Goal: Task Accomplishment & Management: Complete application form

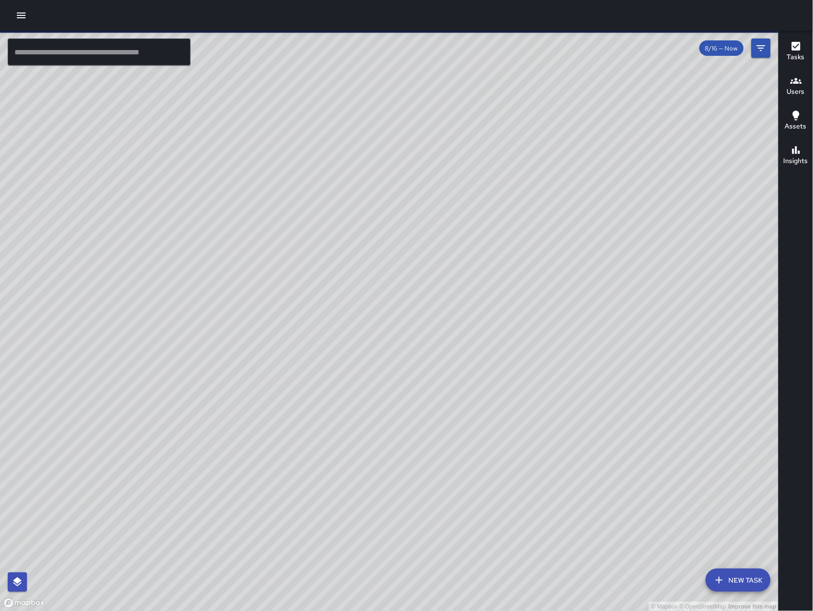
click at [26, 19] on icon "button" at bounding box center [21, 16] width 12 height 12
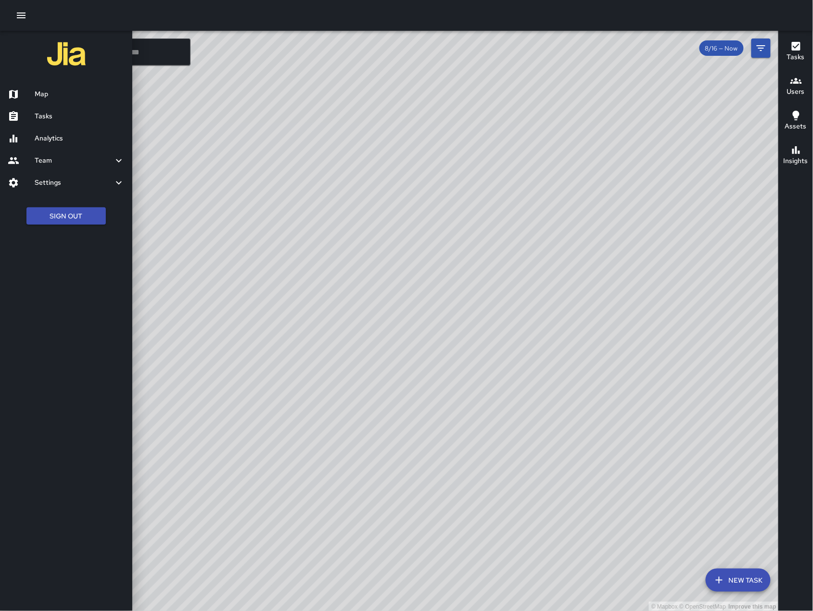
click at [46, 116] on h6 "Tasks" at bounding box center [80, 116] width 90 height 11
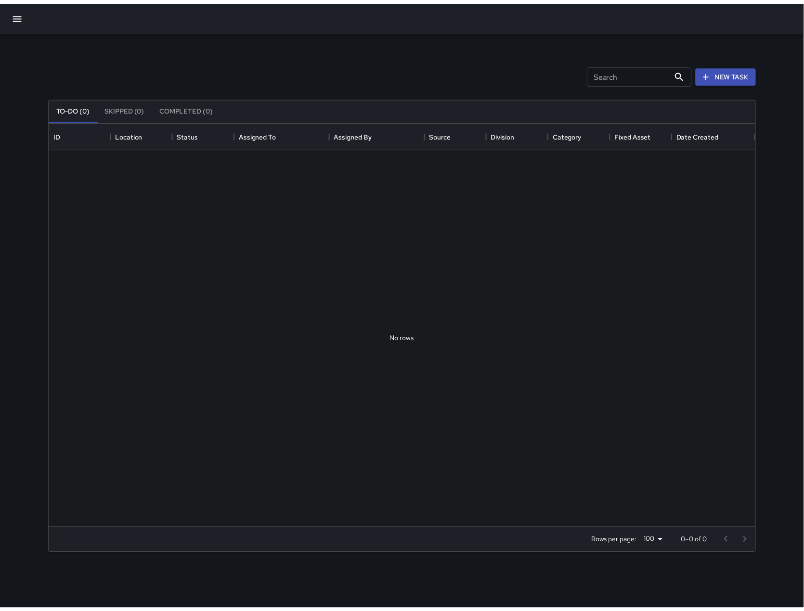
scroll to position [398, 705]
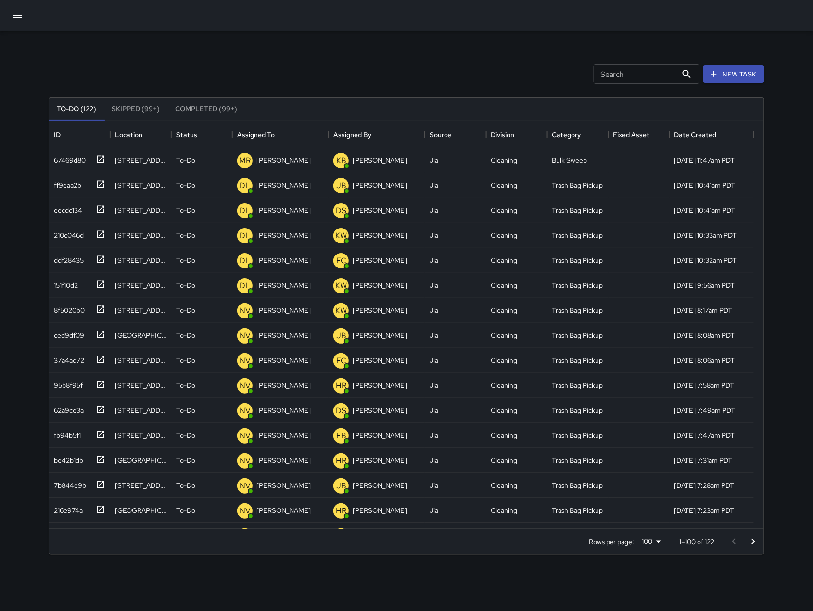
click at [25, 17] on button "button" at bounding box center [17, 15] width 23 height 23
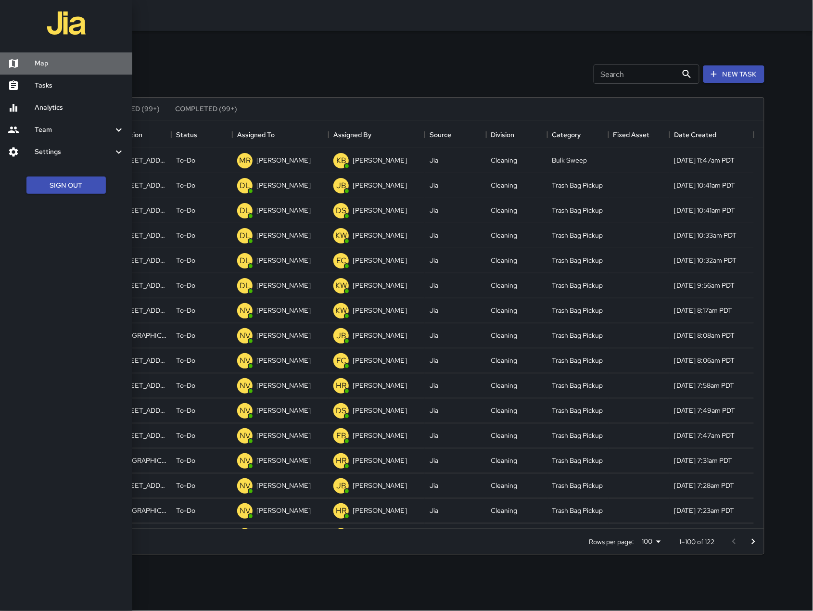
click at [44, 65] on h6 "Map" at bounding box center [80, 63] width 90 height 11
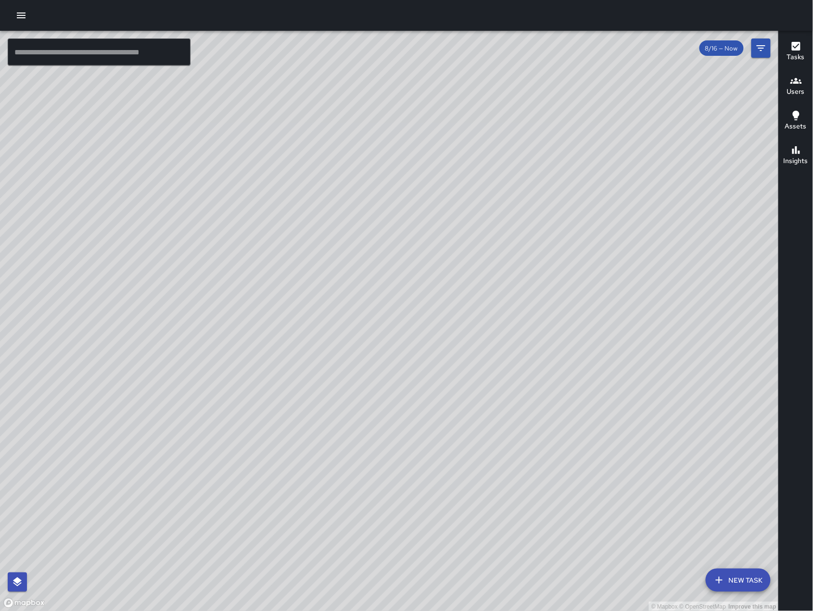
click at [20, 17] on icon "button" at bounding box center [21, 16] width 12 height 12
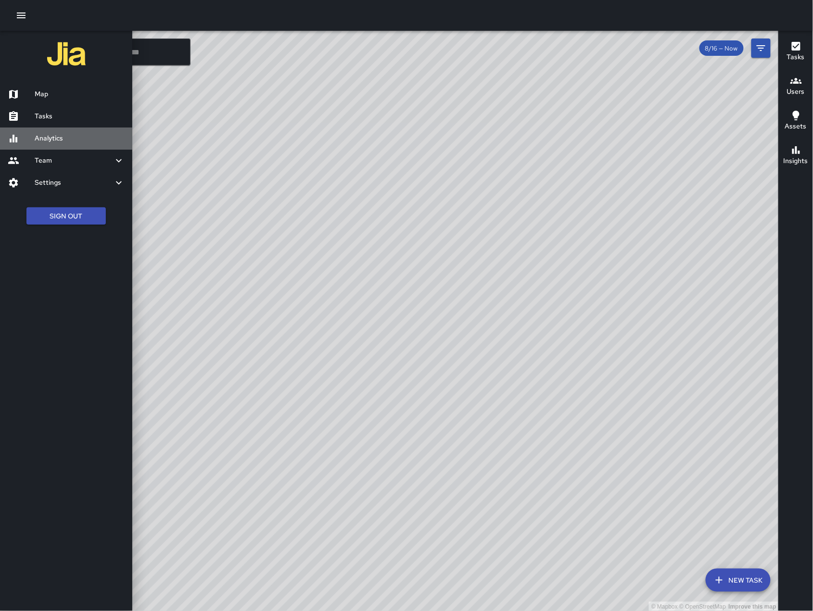
click at [73, 141] on h6 "Analytics" at bounding box center [80, 138] width 90 height 11
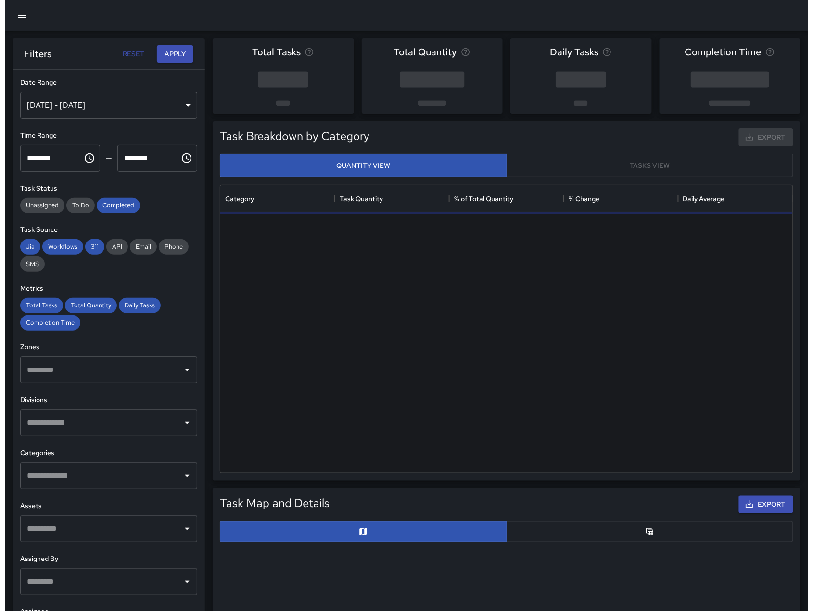
scroll to position [278, 563]
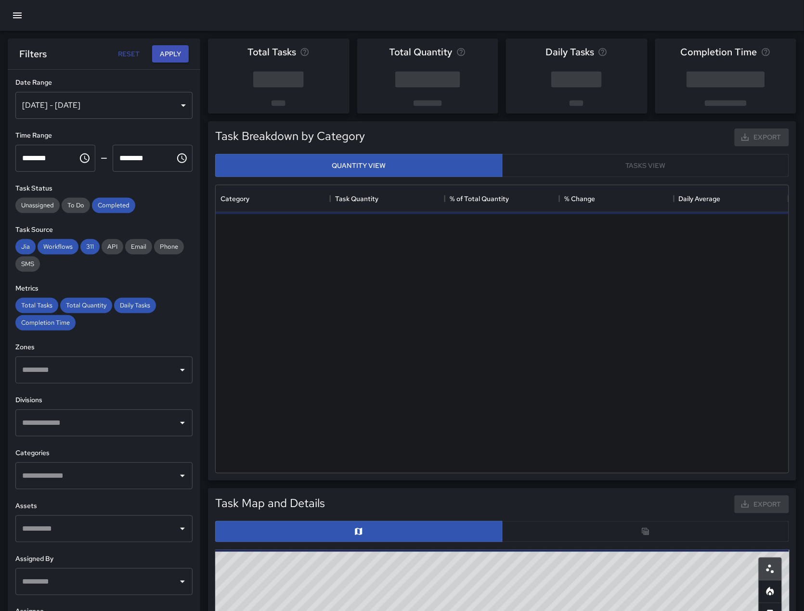
click at [14, 17] on icon "button" at bounding box center [17, 16] width 9 height 6
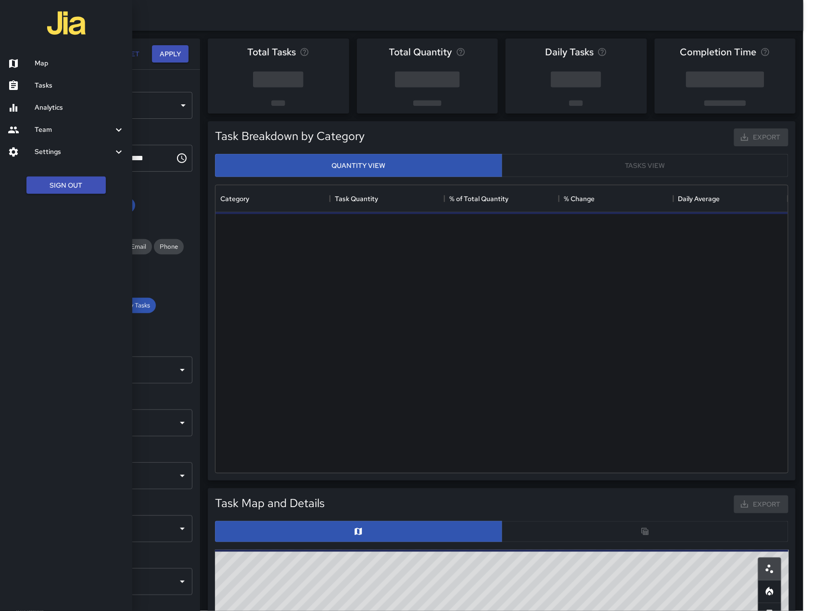
click at [38, 87] on h6 "Tasks" at bounding box center [80, 85] width 90 height 11
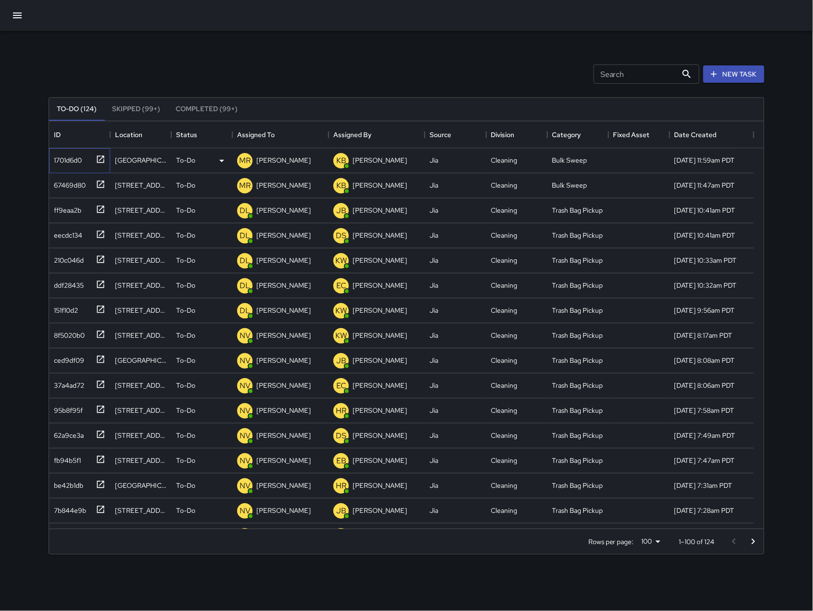
click at [77, 158] on div "1701d6d0" at bounding box center [66, 158] width 32 height 13
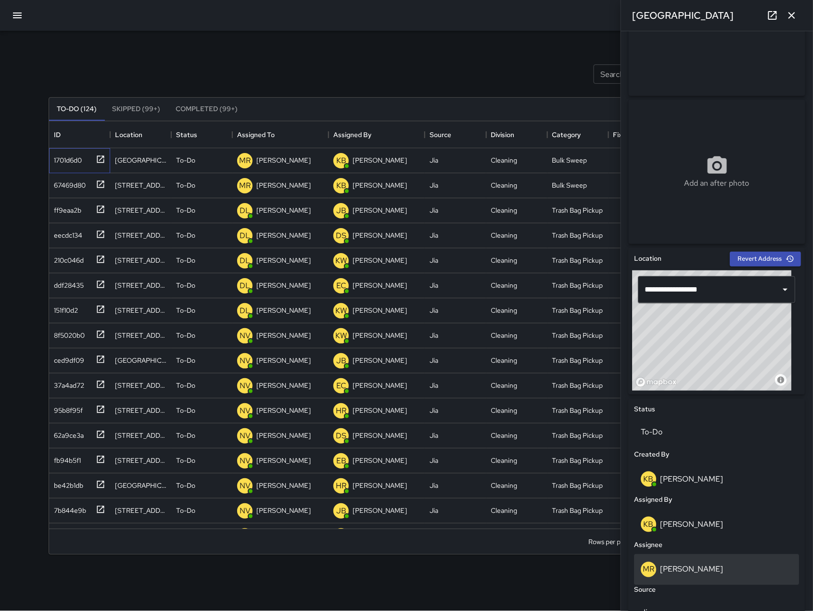
scroll to position [97, 0]
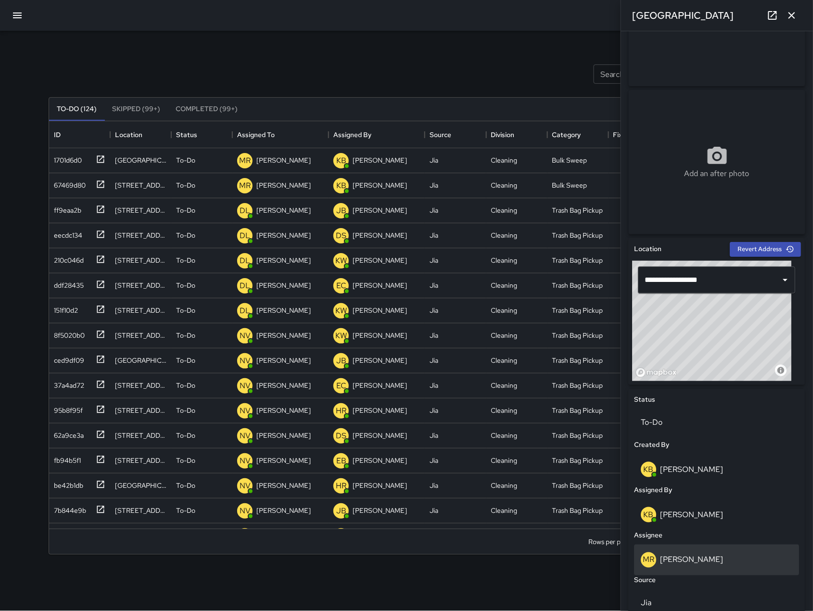
click at [697, 565] on div "MR Maria Rosas" at bounding box center [718, 560] width 152 height 15
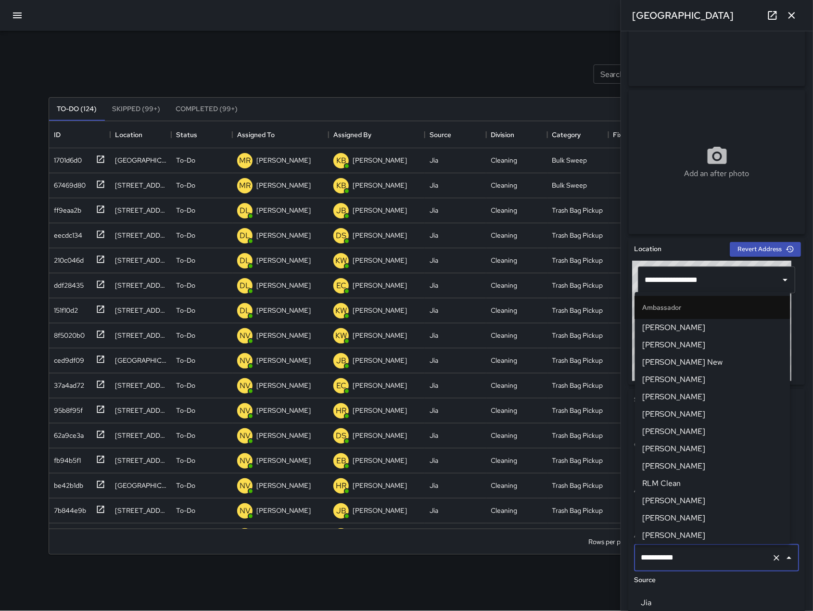
click at [700, 562] on input "**********" at bounding box center [703, 558] width 129 height 18
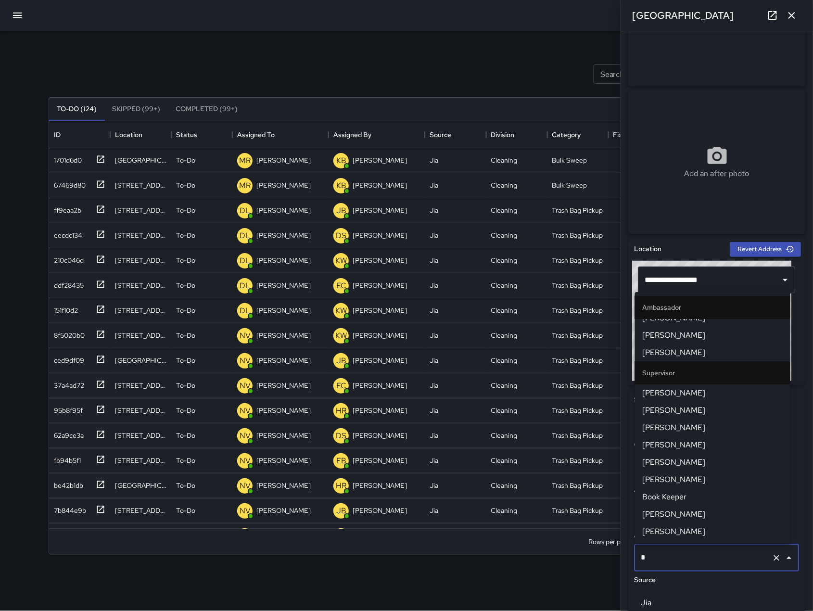
scroll to position [0, 0]
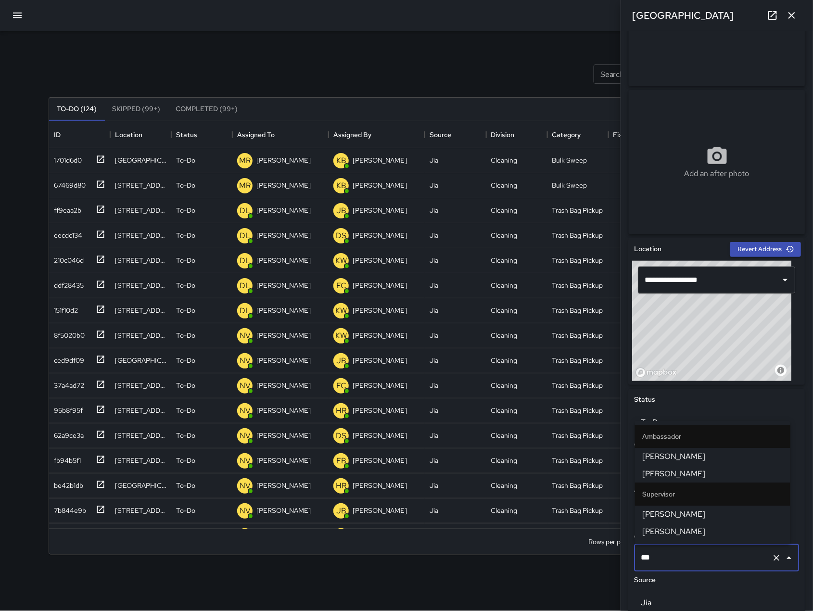
type input "****"
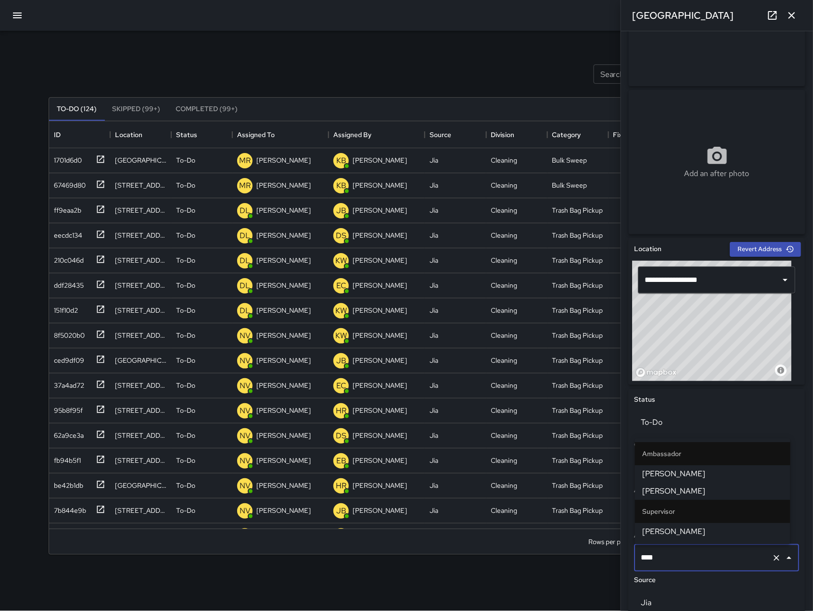
click at [701, 495] on span "[PERSON_NAME]" at bounding box center [713, 492] width 140 height 12
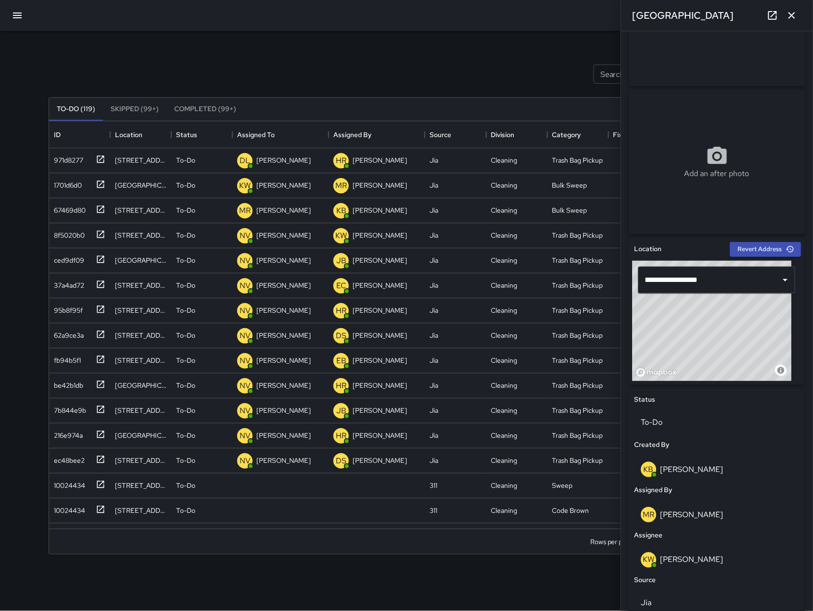
click at [465, 56] on div "Search Search New Task" at bounding box center [407, 74] width 720 height 50
click at [793, 12] on icon "button" at bounding box center [793, 16] width 12 height 12
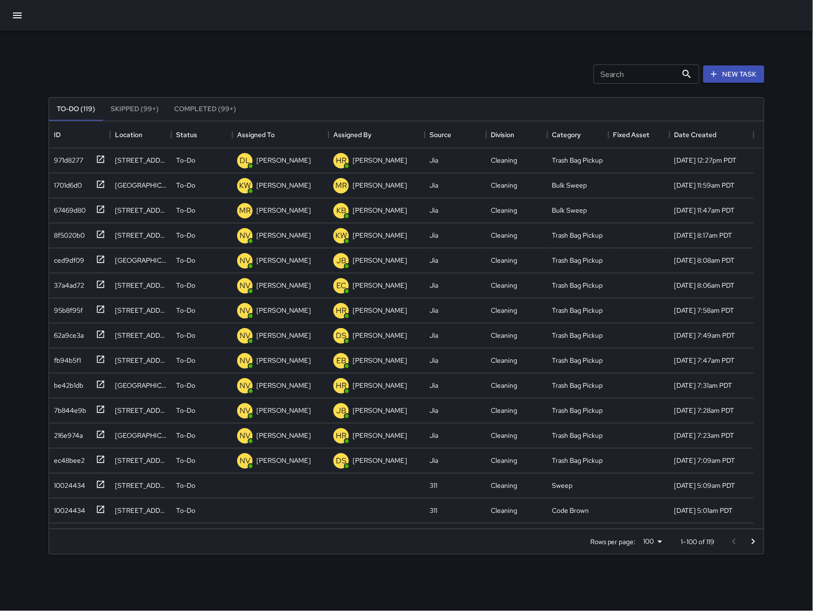
click at [646, 71] on input "Search" at bounding box center [636, 73] width 84 height 19
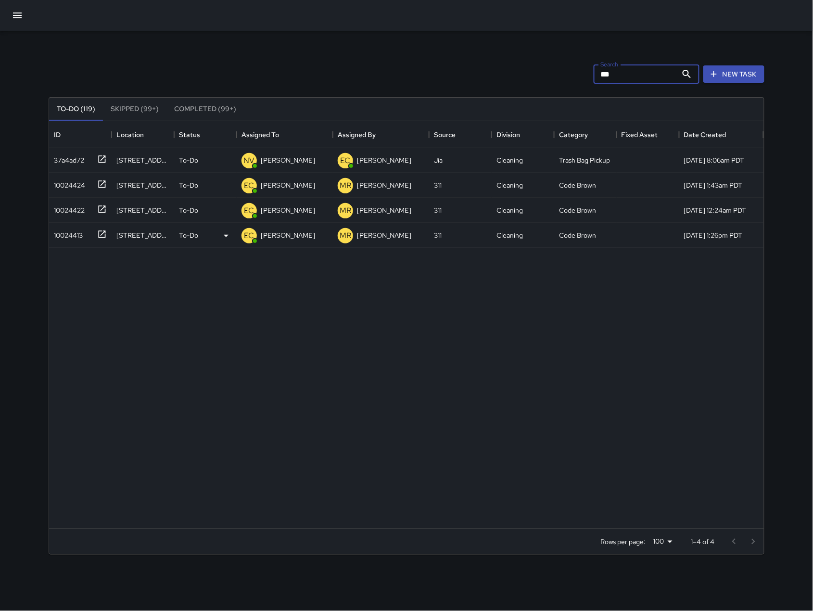
type input "***"
click at [58, 229] on div "10024413" at bounding box center [66, 233] width 33 height 13
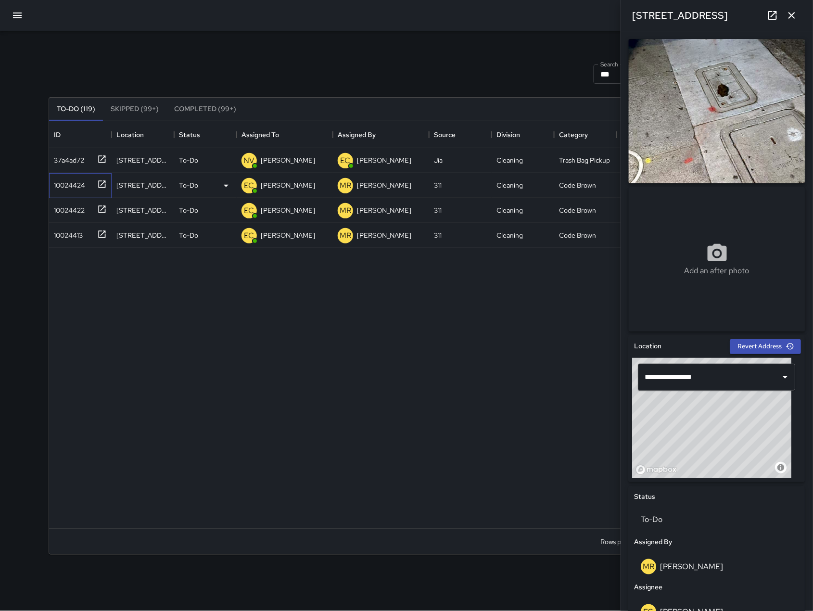
click at [86, 191] on div "10024424" at bounding box center [78, 184] width 57 height 16
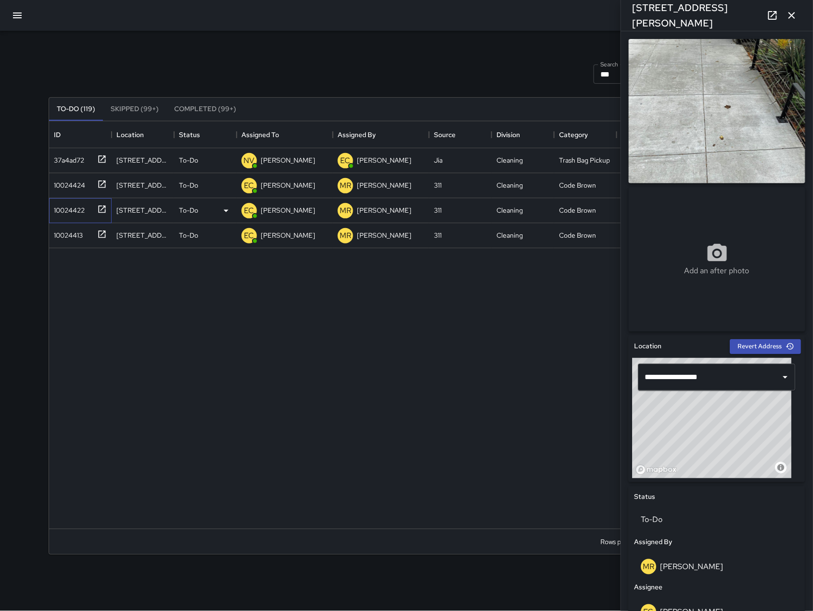
click at [83, 215] on div "10024422" at bounding box center [67, 208] width 35 height 13
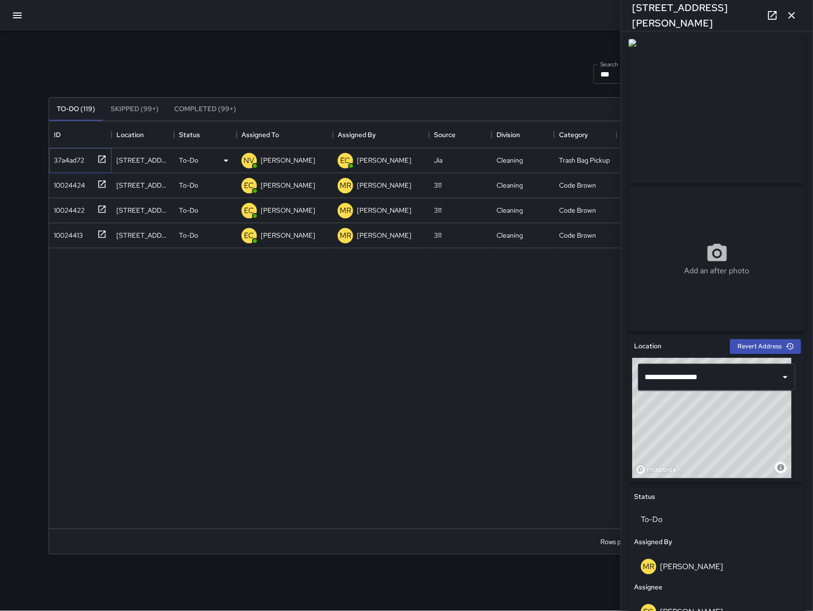
click at [71, 164] on div "37a4ad72" at bounding box center [67, 158] width 34 height 13
click at [79, 187] on div "10024424" at bounding box center [67, 183] width 35 height 13
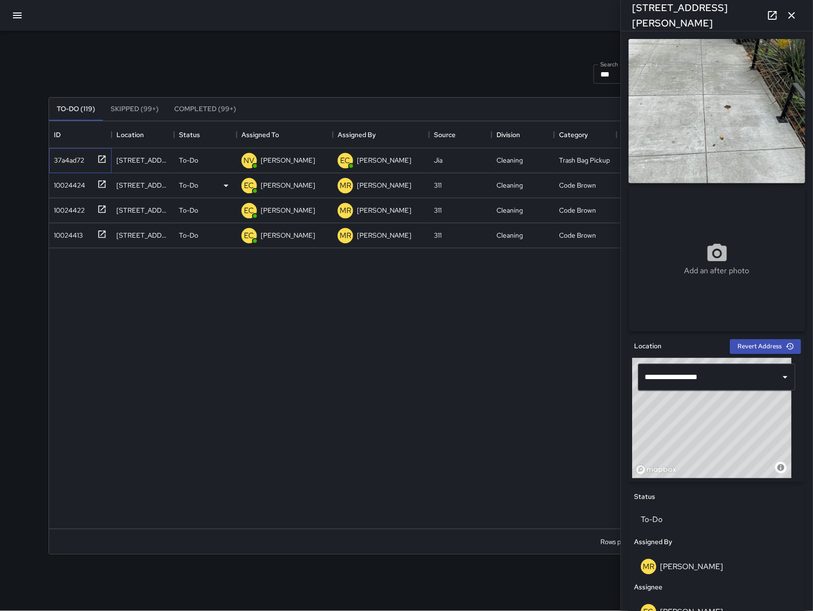
click at [70, 158] on div "37a4ad72" at bounding box center [67, 158] width 34 height 13
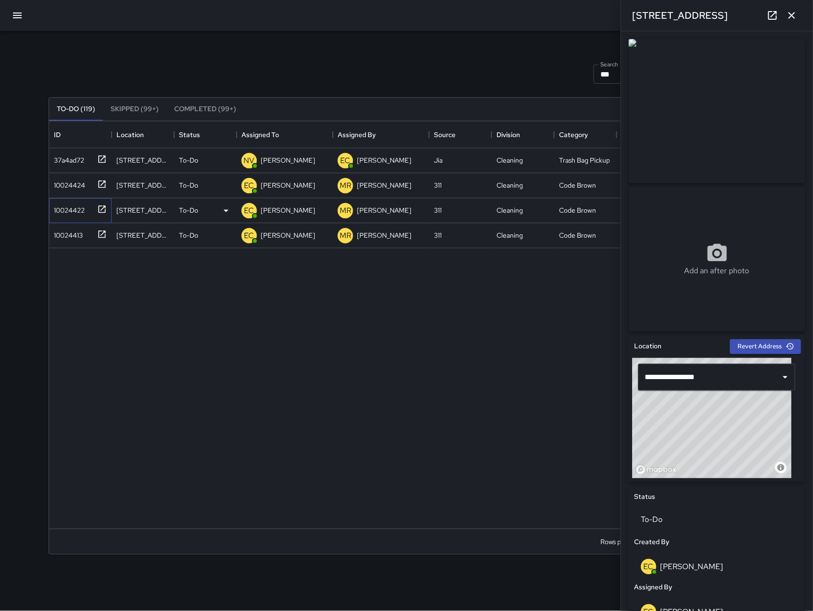
click at [69, 210] on div "10024422" at bounding box center [67, 208] width 35 height 13
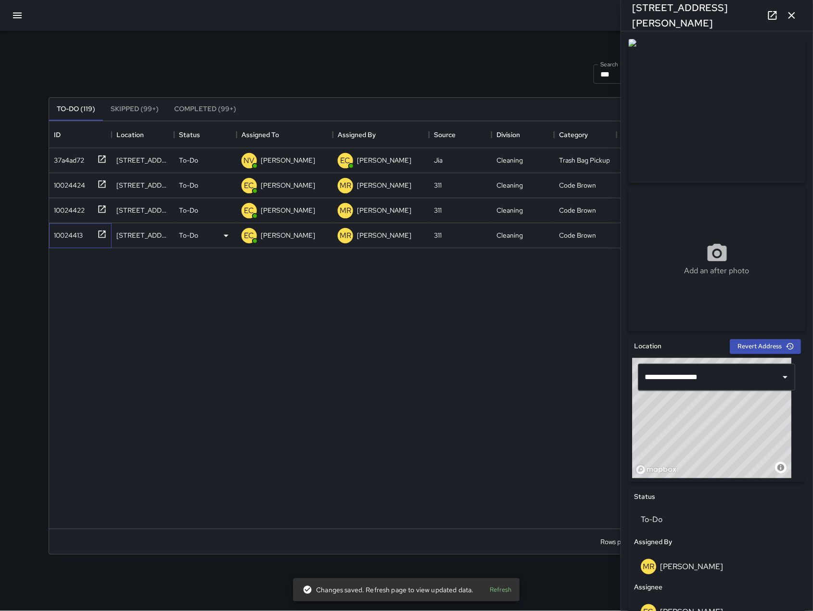
click at [77, 234] on div "10024413" at bounding box center [66, 233] width 33 height 13
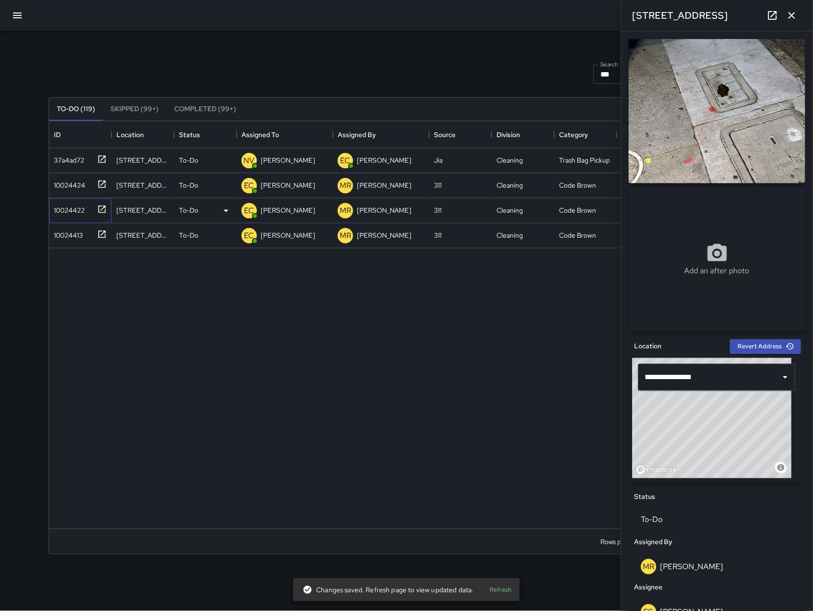
click at [76, 206] on div "10024422" at bounding box center [67, 208] width 35 height 13
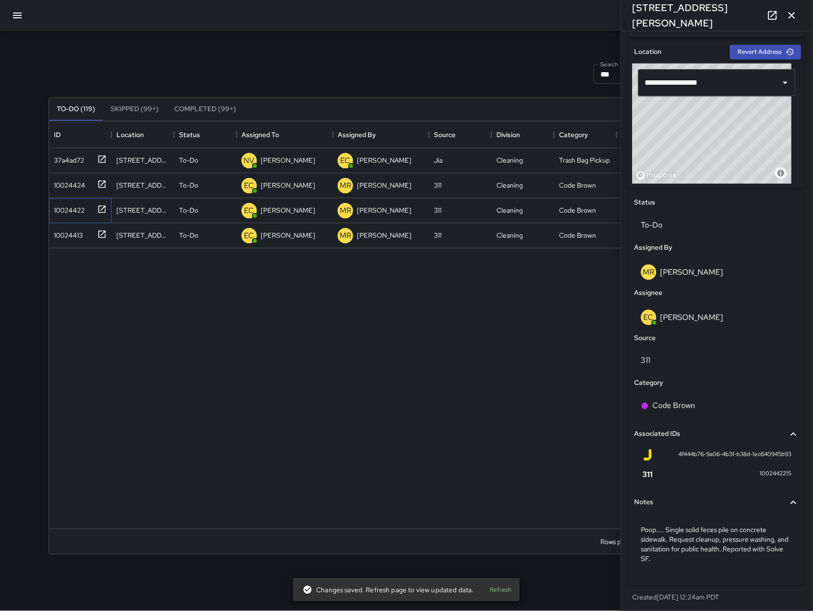
scroll to position [297, 0]
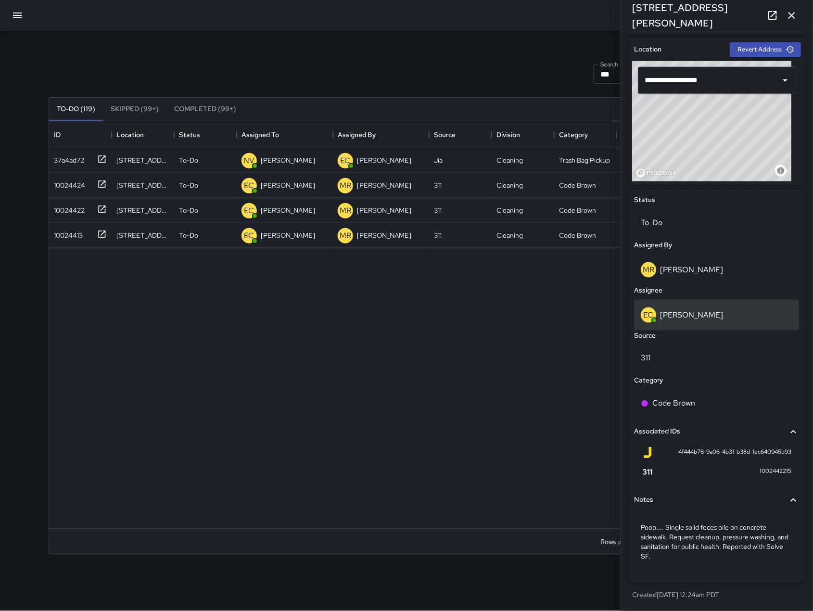
click at [737, 319] on div "EC Enrique Cervantes" at bounding box center [718, 315] width 152 height 15
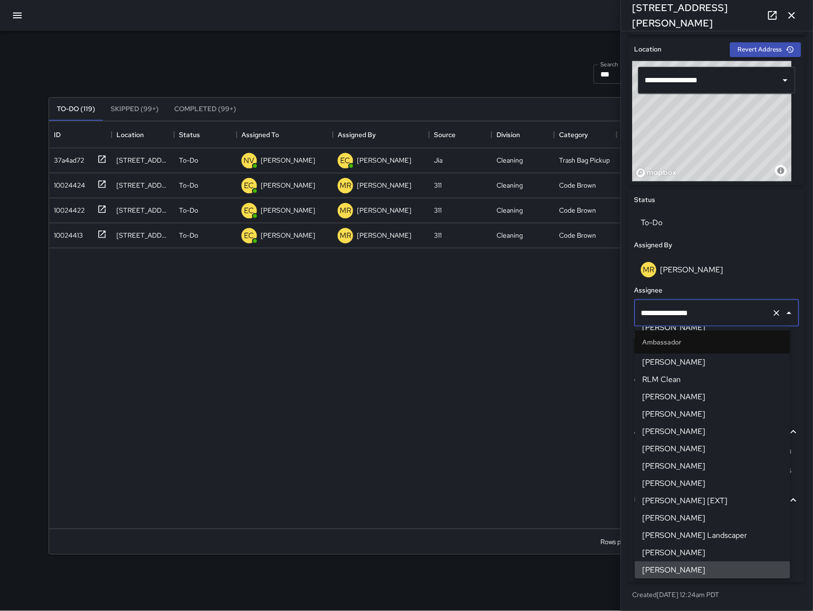
scroll to position [0, 0]
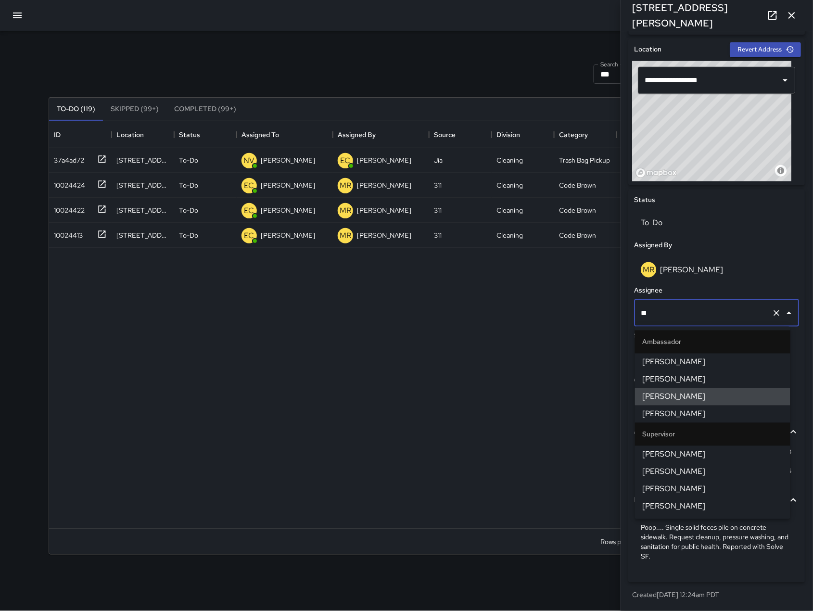
type input "*"
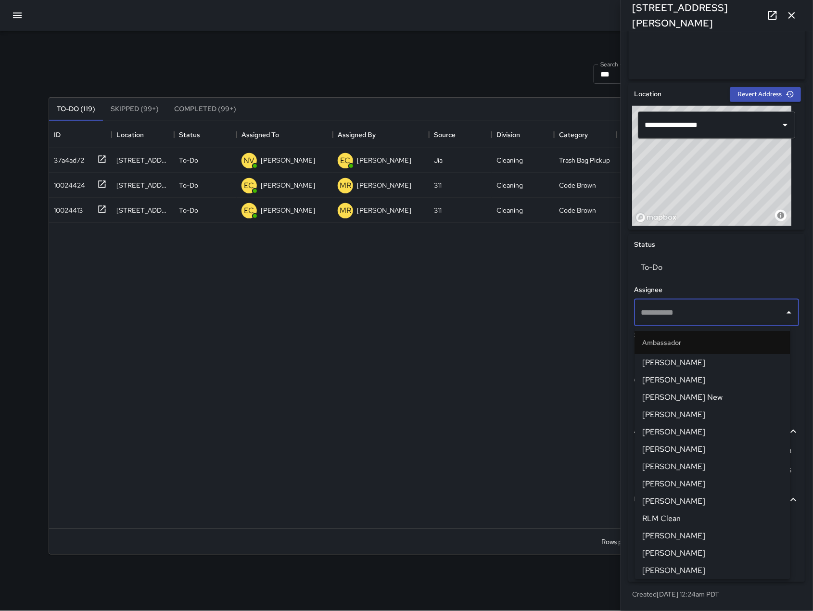
scroll to position [251, 0]
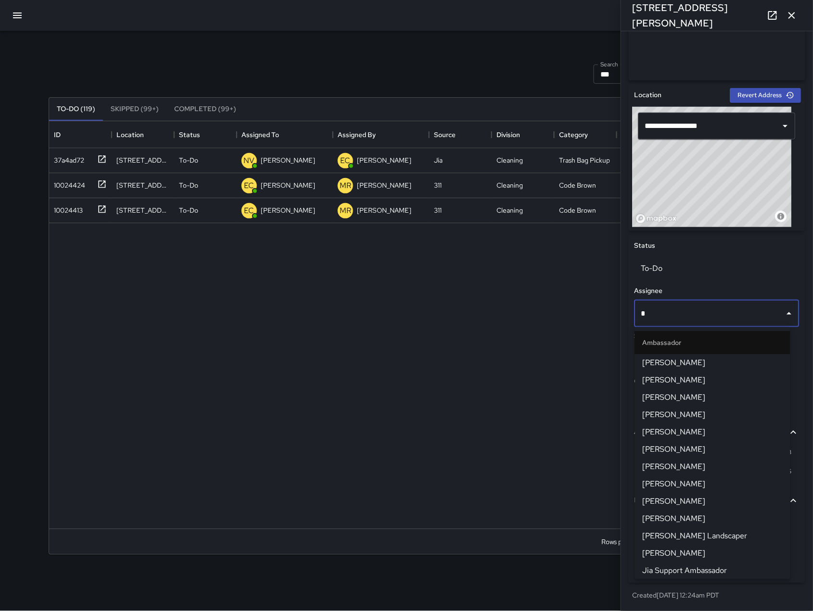
type input "**"
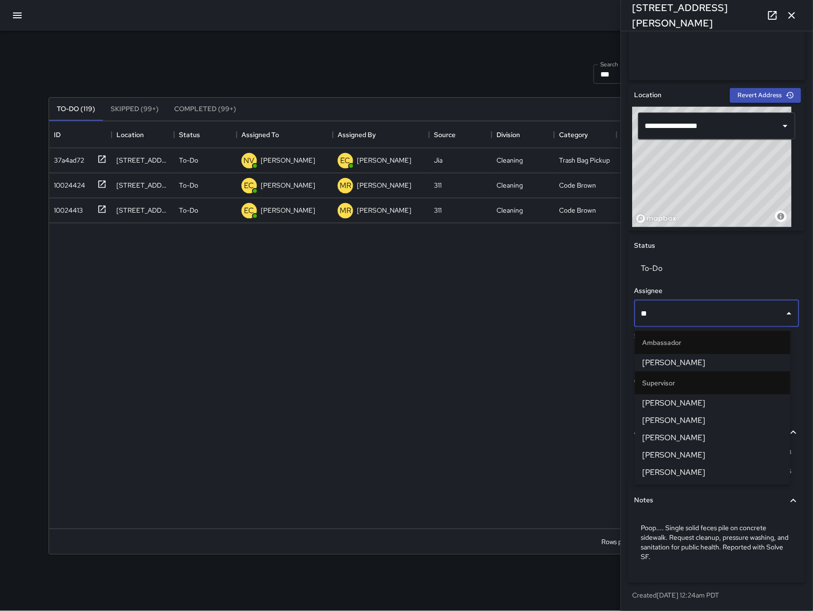
click at [725, 408] on span "DeAndre Barney" at bounding box center [713, 404] width 140 height 12
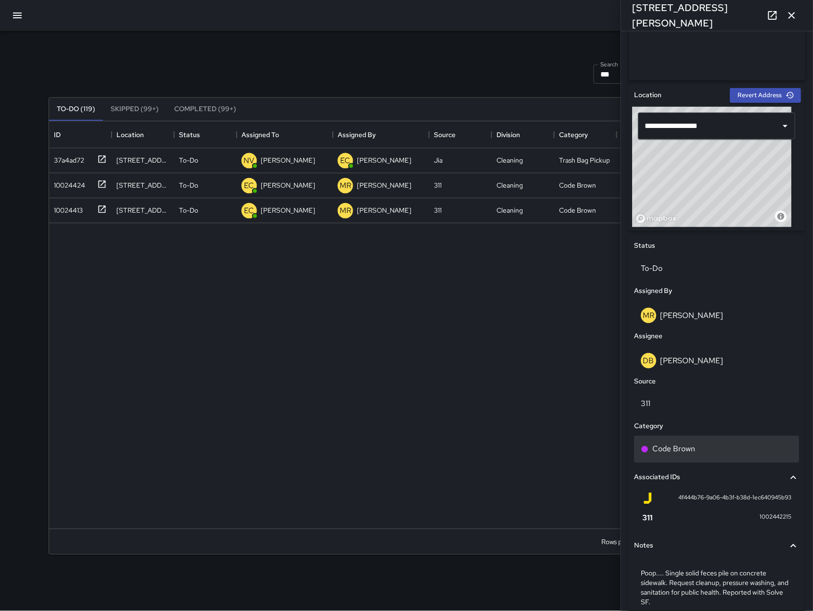
click at [700, 444] on div "Code Brown" at bounding box center [718, 450] width 152 height 12
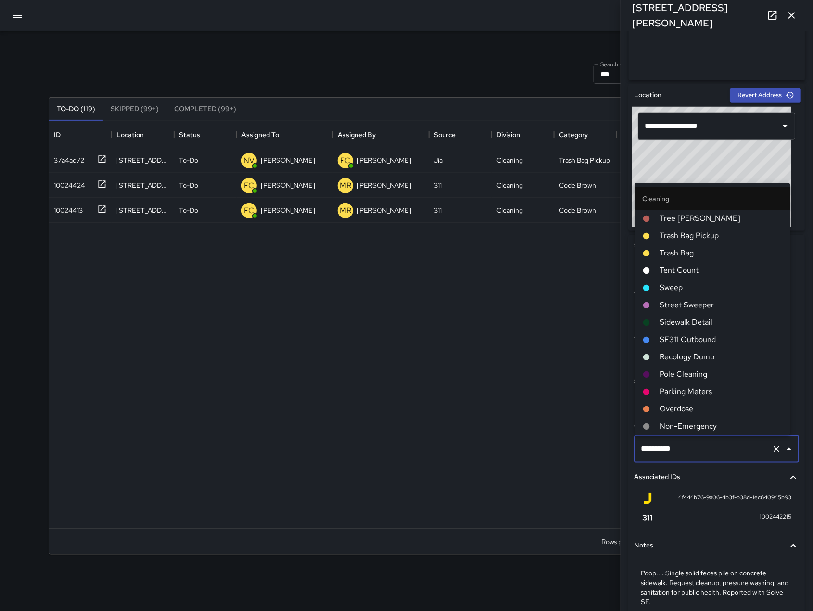
scroll to position [243, 0]
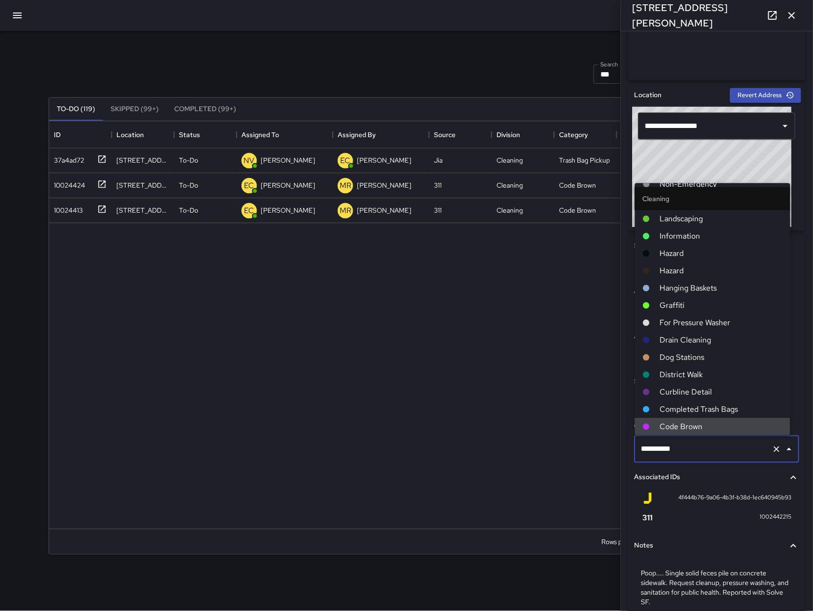
type input "*********"
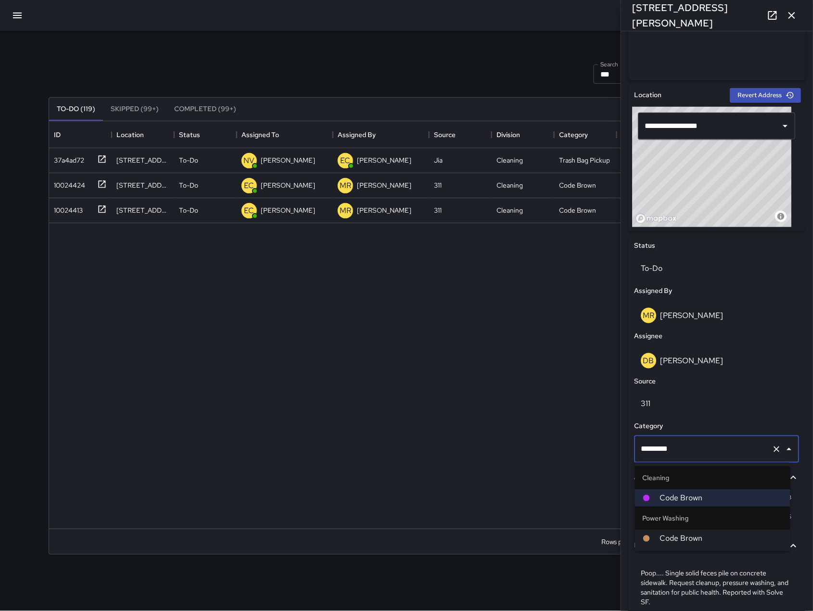
click at [663, 536] on span "Code Brown" at bounding box center [721, 539] width 123 height 12
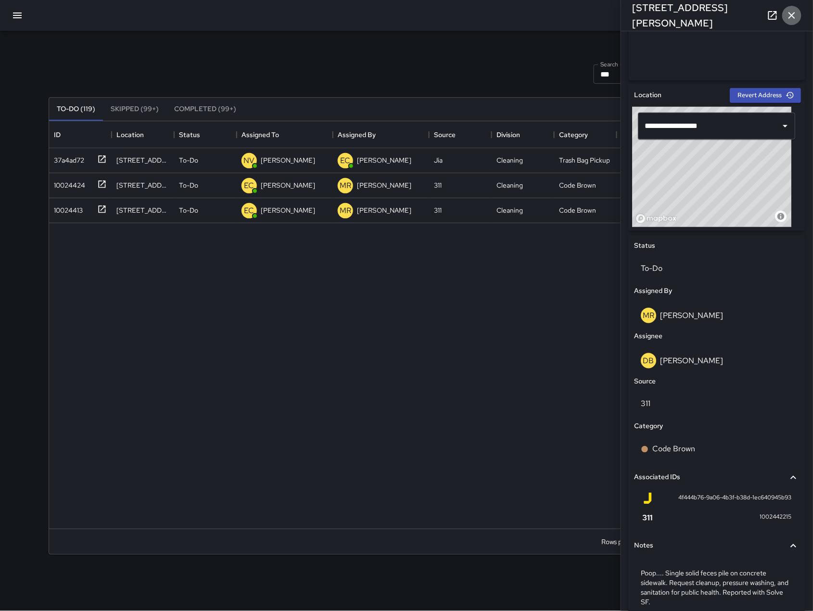
click at [786, 18] on button "button" at bounding box center [792, 15] width 19 height 19
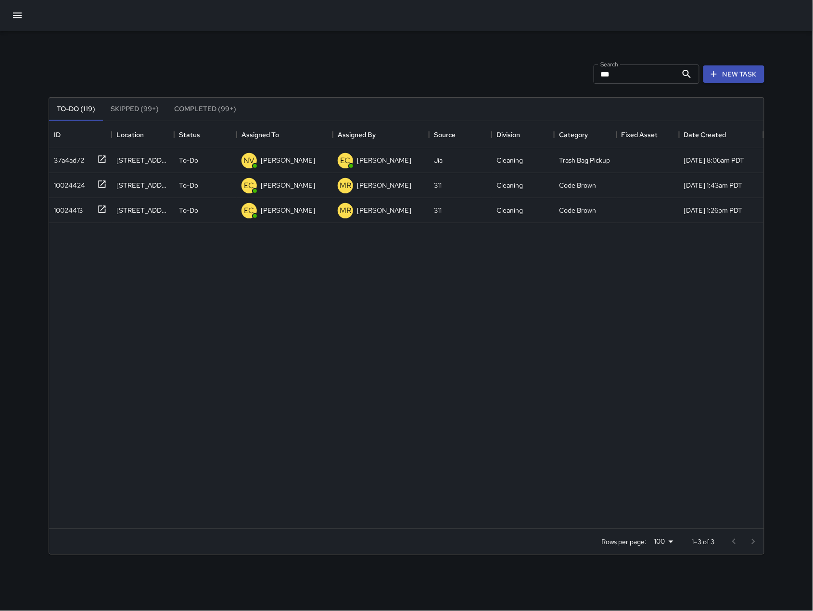
click at [639, 78] on input "***" at bounding box center [636, 73] width 84 height 19
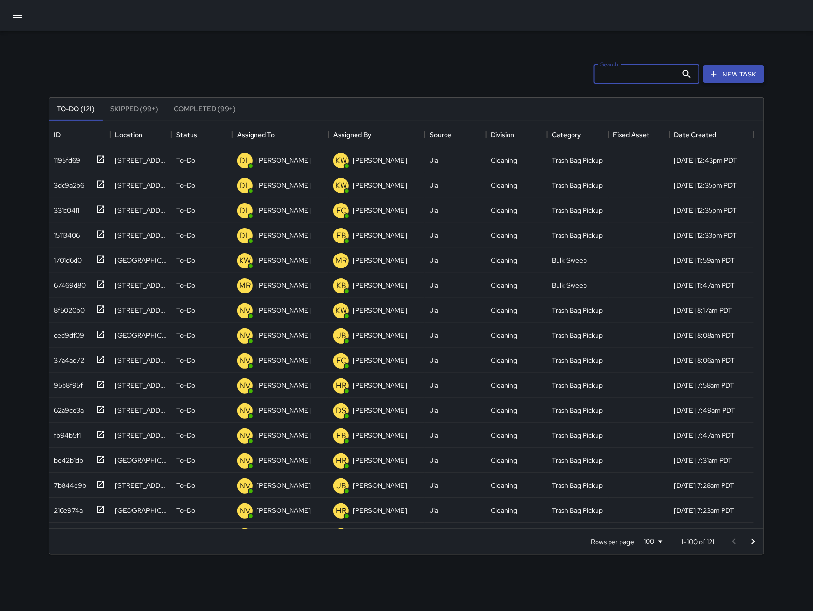
click at [729, 75] on button "New Task" at bounding box center [734, 74] width 61 height 18
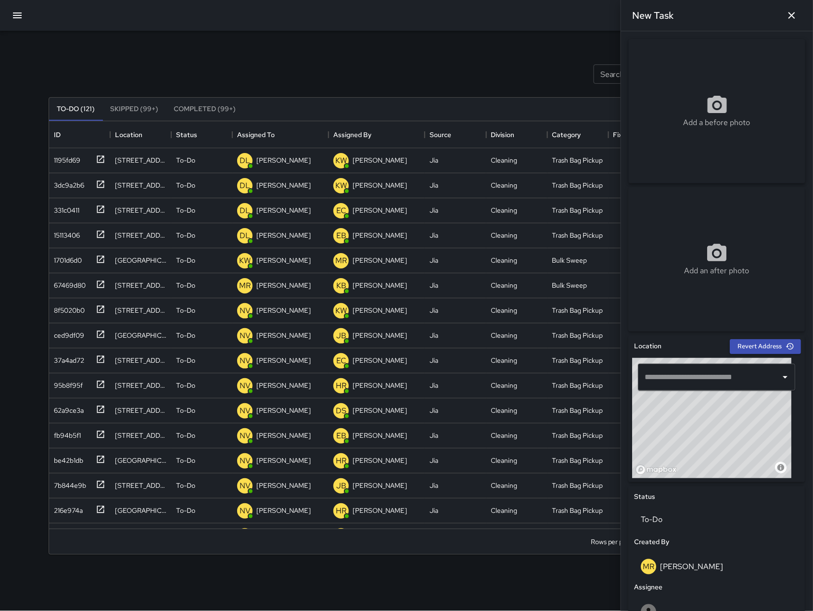
drag, startPoint x: 717, startPoint y: 435, endPoint x: 717, endPoint y: 457, distance: 22.6
click at [717, 457] on div "© Mapbox © OpenStreetMap Improve this map" at bounding box center [712, 418] width 159 height 120
drag, startPoint x: 719, startPoint y: 417, endPoint x: 694, endPoint y: 438, distance: 32.4
click at [694, 438] on div "© Mapbox © OpenStreetMap Improve this map" at bounding box center [712, 418] width 159 height 120
drag, startPoint x: 692, startPoint y: 417, endPoint x: 703, endPoint y: 429, distance: 15.7
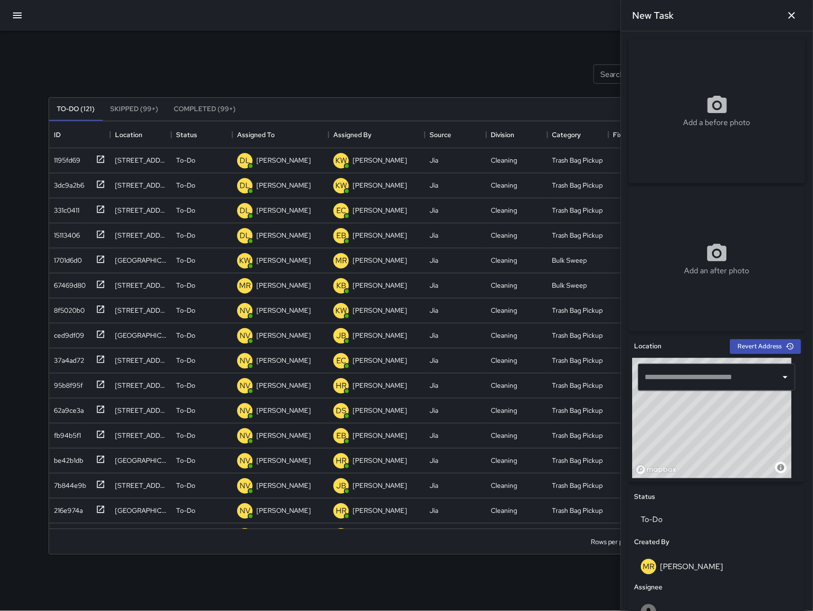
click at [703, 429] on div "© Mapbox © OpenStreetMap Improve this map" at bounding box center [712, 418] width 159 height 120
drag, startPoint x: 684, startPoint y: 436, endPoint x: 701, endPoint y: 447, distance: 20.3
click at [701, 447] on div "© Mapbox © OpenStreetMap Improve this map" at bounding box center [712, 418] width 159 height 120
click at [691, 429] on div "© Mapbox © OpenStreetMap Improve this map" at bounding box center [712, 418] width 159 height 120
type input "**********"
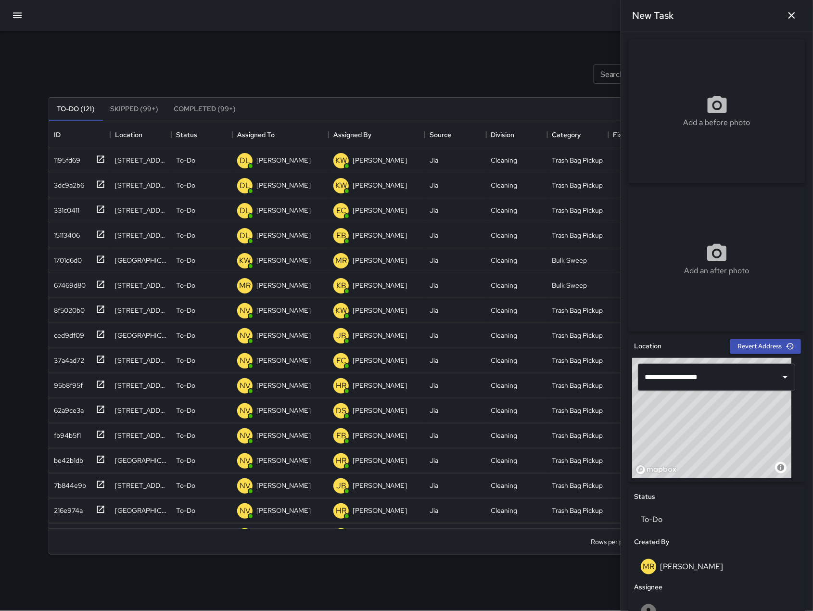
click at [711, 446] on div "© Mapbox © OpenStreetMap Improve this map" at bounding box center [712, 418] width 159 height 120
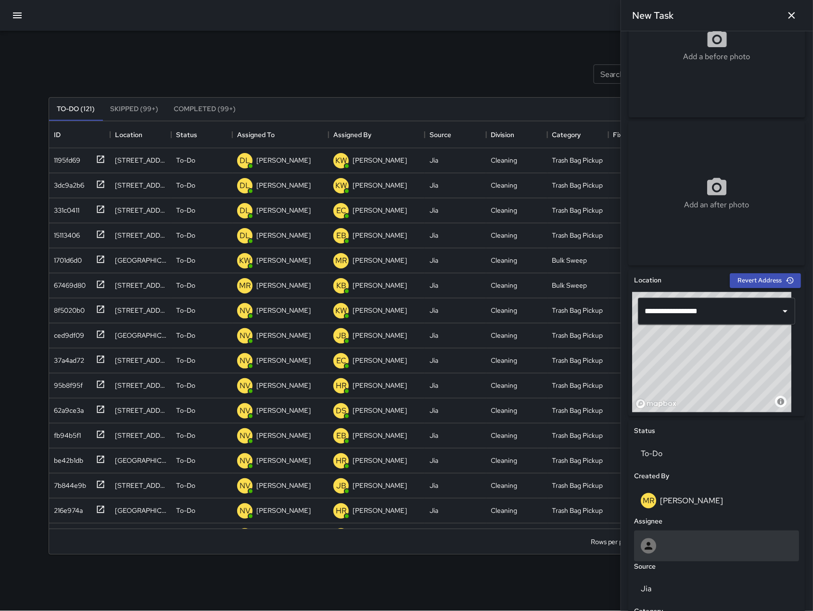
scroll to position [216, 0]
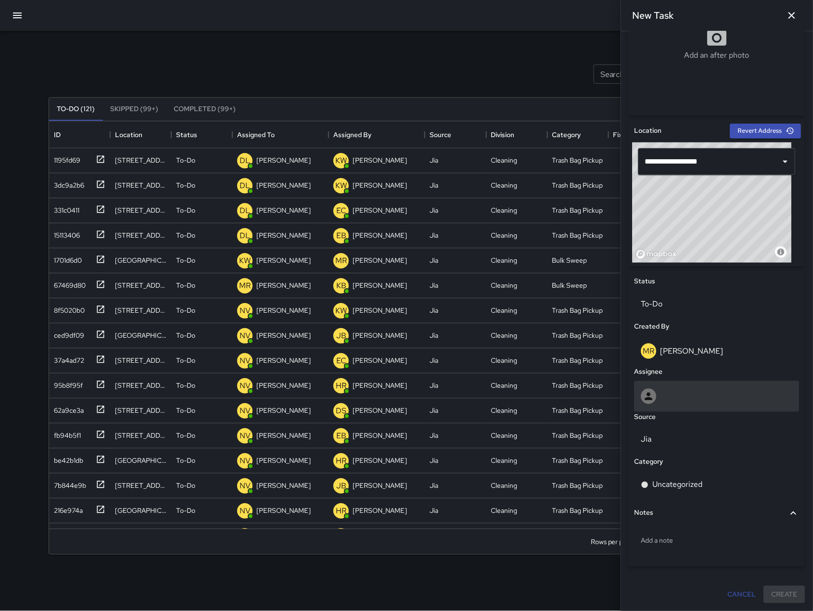
click at [690, 387] on div at bounding box center [717, 396] width 165 height 31
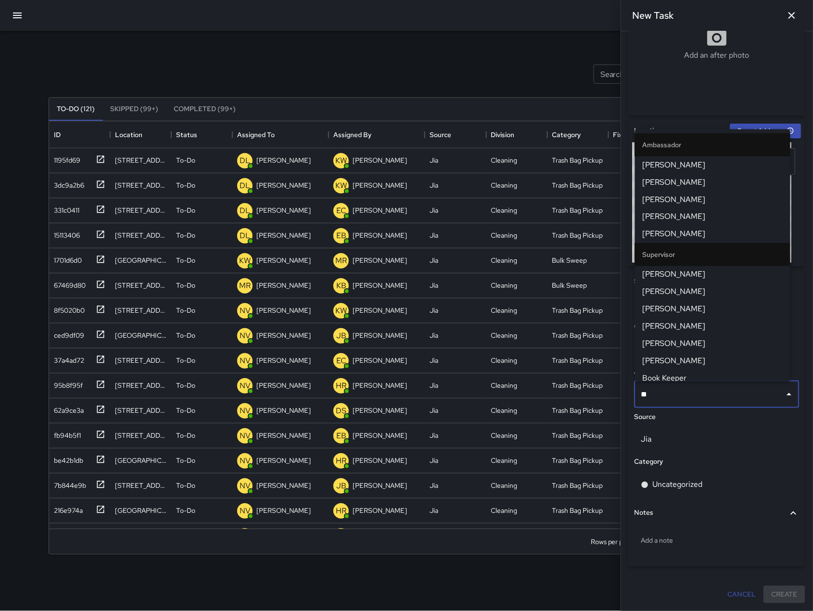
type input "***"
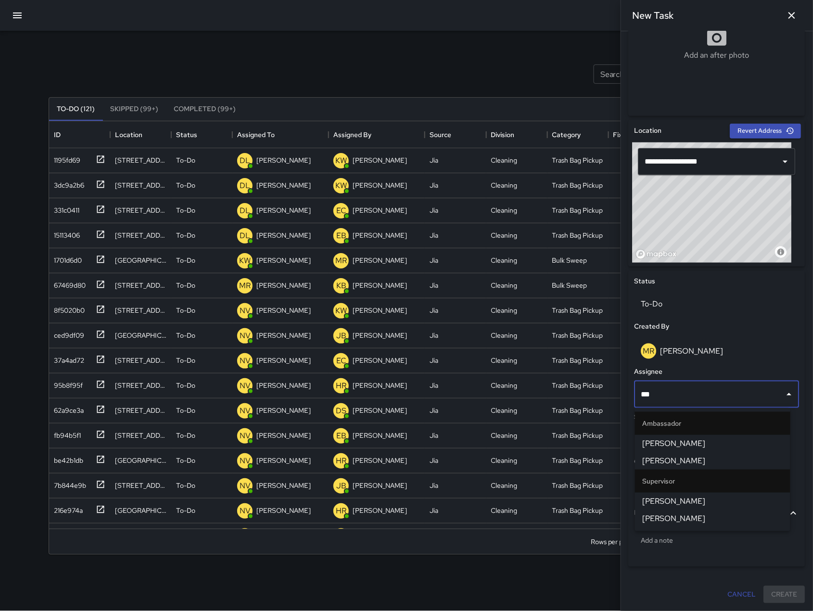
click at [704, 462] on span "[PERSON_NAME]" at bounding box center [713, 461] width 140 height 12
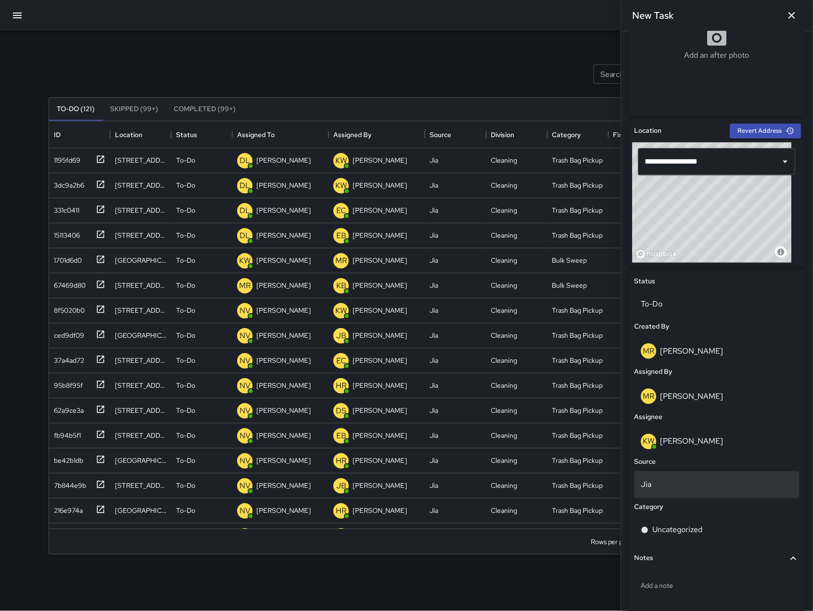
click at [701, 487] on p "Jia" at bounding box center [718, 485] width 152 height 12
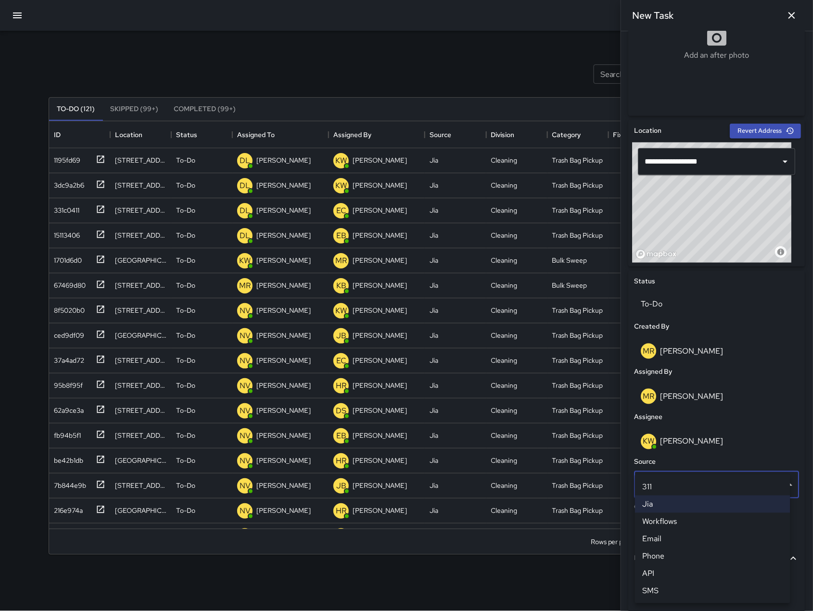
click at [698, 504] on li "Jia" at bounding box center [712, 504] width 155 height 17
click at [701, 528] on p "Uncategorized" at bounding box center [678, 531] width 50 height 12
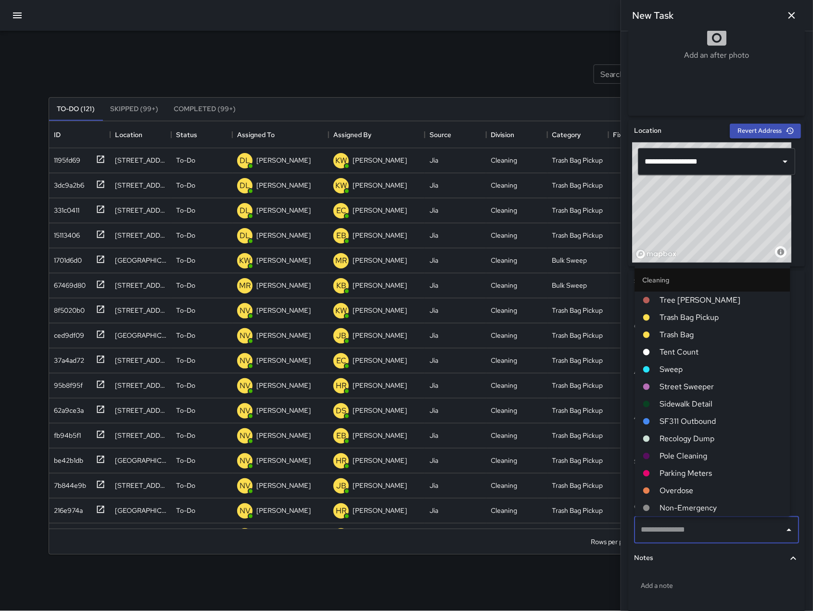
click at [696, 368] on span "Sweep" at bounding box center [721, 370] width 123 height 12
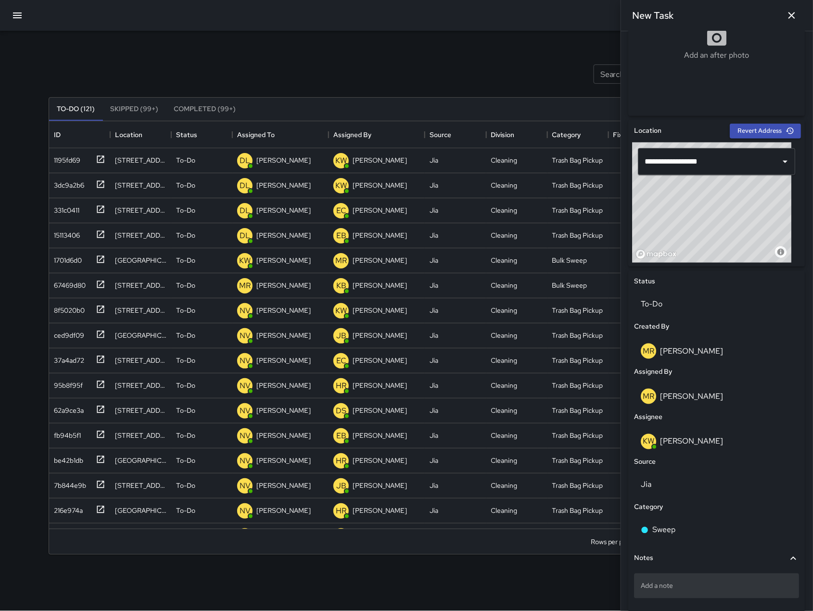
click at [693, 593] on div "Add a note" at bounding box center [717, 586] width 165 height 25
type textarea "*"
type textarea "**********"
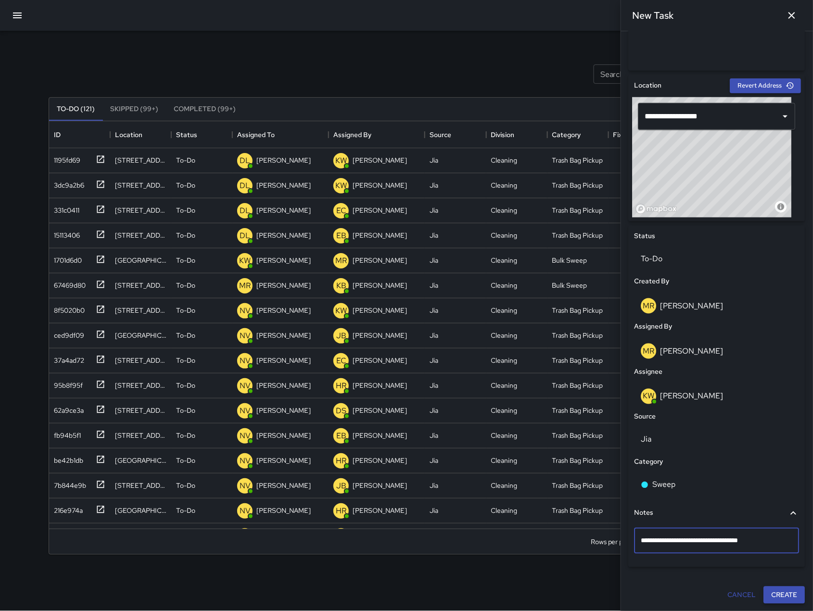
click at [764, 596] on button "Create" at bounding box center [784, 596] width 41 height 18
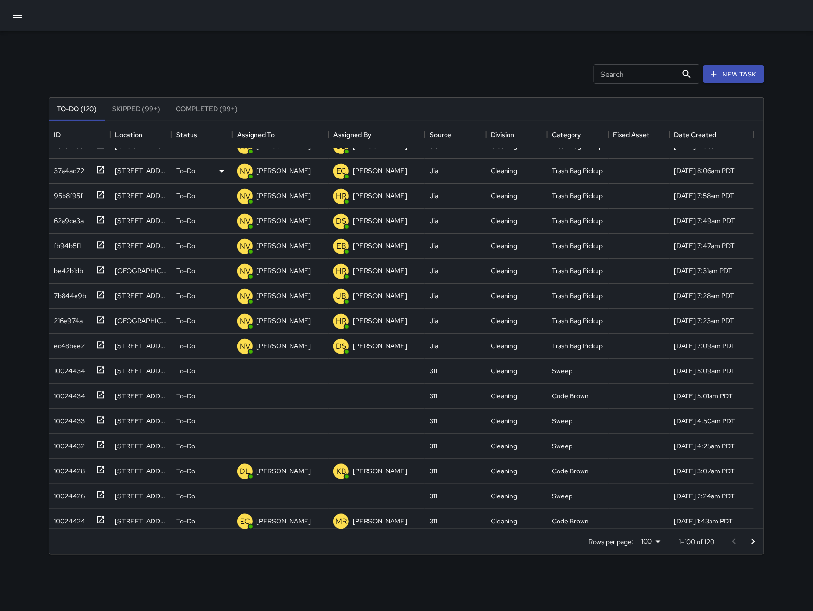
scroll to position [166, 0]
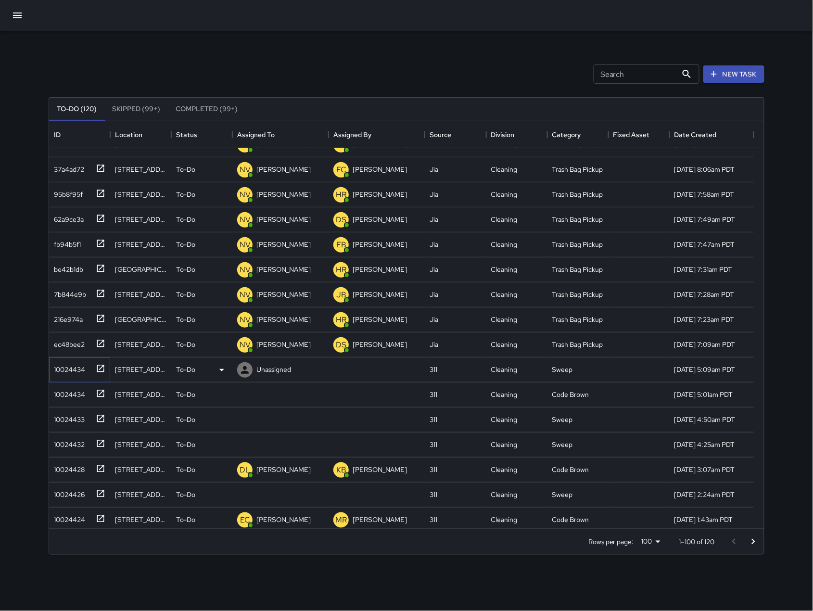
click at [71, 371] on div "10024434" at bounding box center [67, 367] width 35 height 13
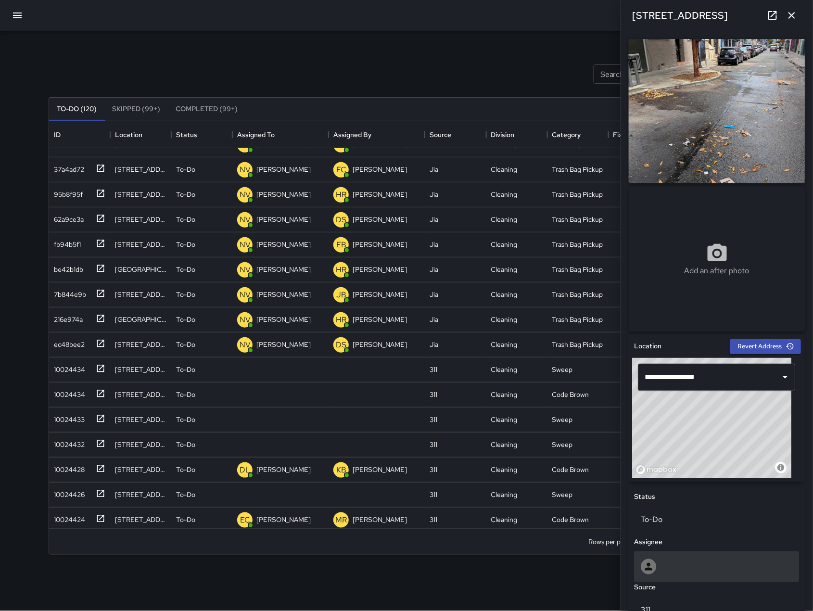
click at [690, 571] on div at bounding box center [718, 566] width 152 height 15
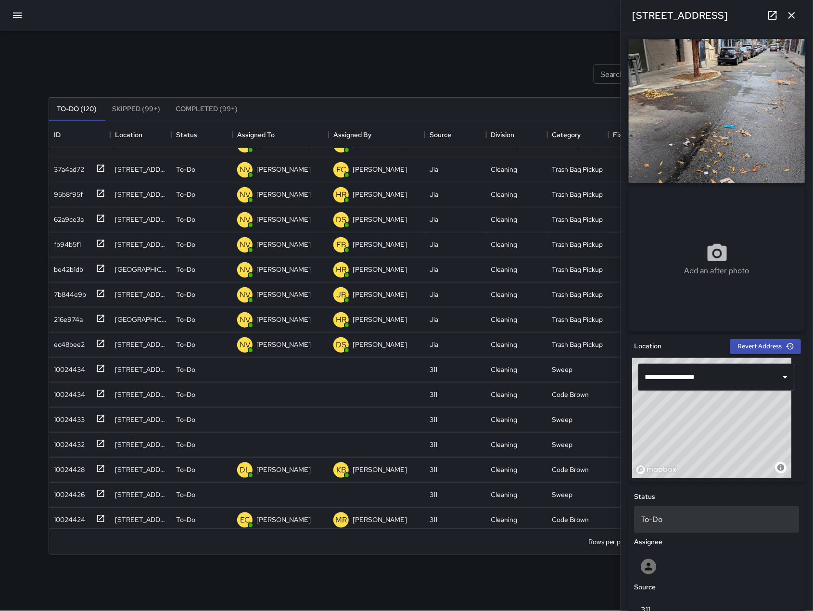
click at [686, 523] on p "To-Do" at bounding box center [718, 520] width 152 height 12
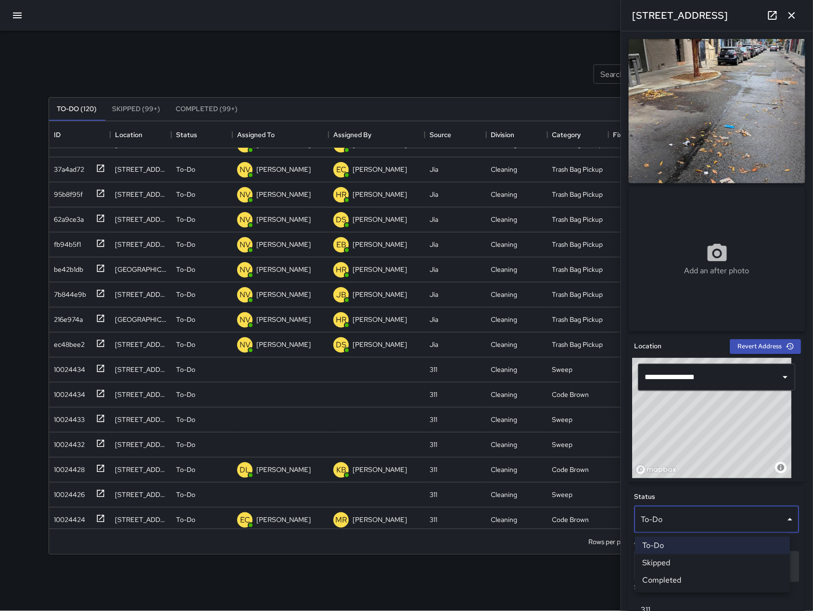
click at [686, 558] on li "Skipped" at bounding box center [712, 562] width 155 height 17
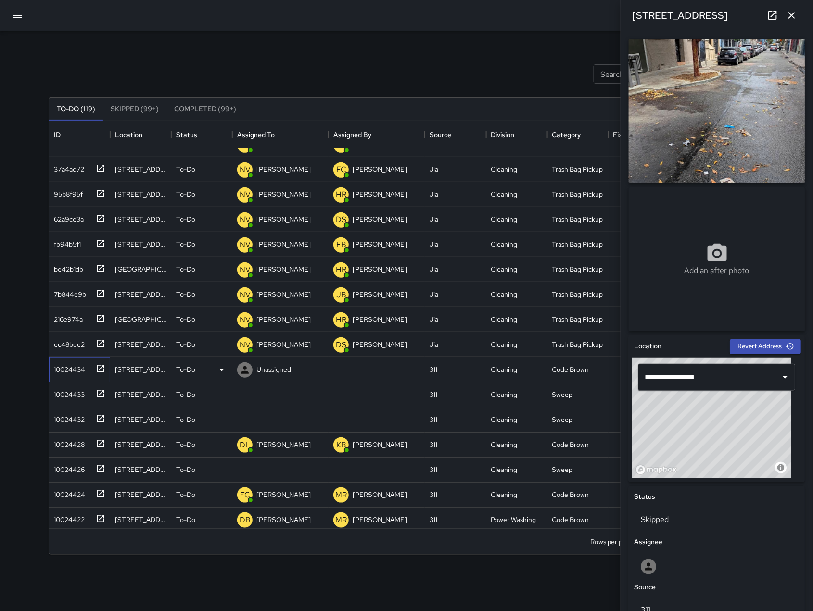
click at [77, 374] on div "10024434" at bounding box center [67, 367] width 35 height 13
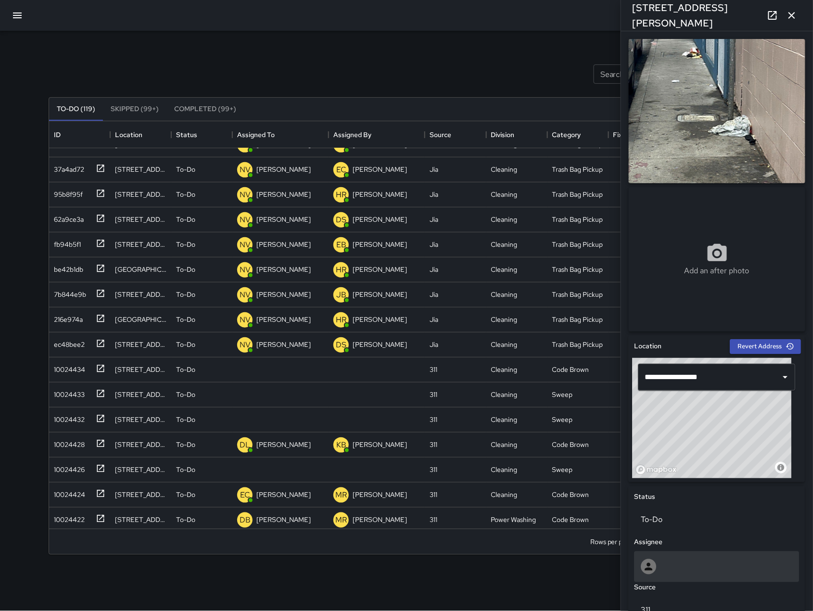
click at [699, 562] on div at bounding box center [718, 566] width 152 height 15
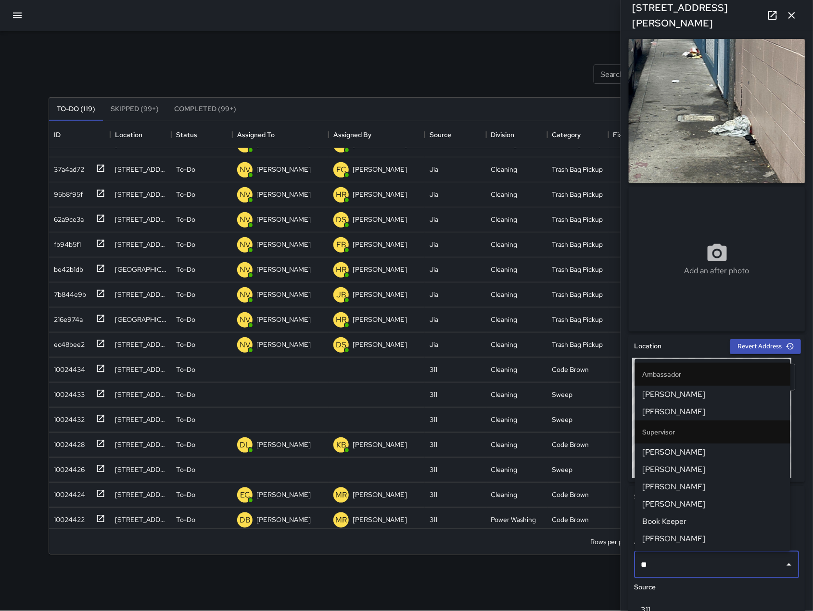
type input "***"
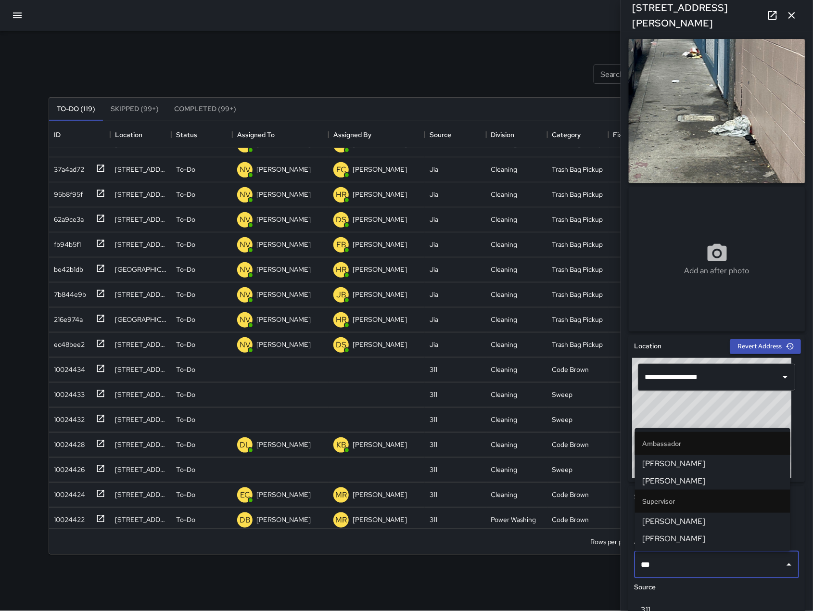
click at [703, 485] on span "[PERSON_NAME]" at bounding box center [713, 482] width 140 height 12
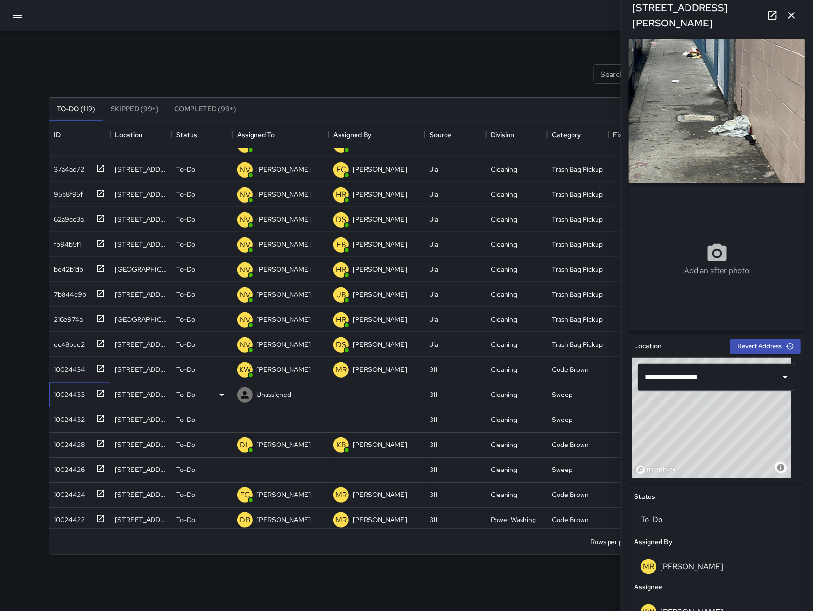
click at [85, 392] on div "10024433" at bounding box center [77, 393] width 55 height 16
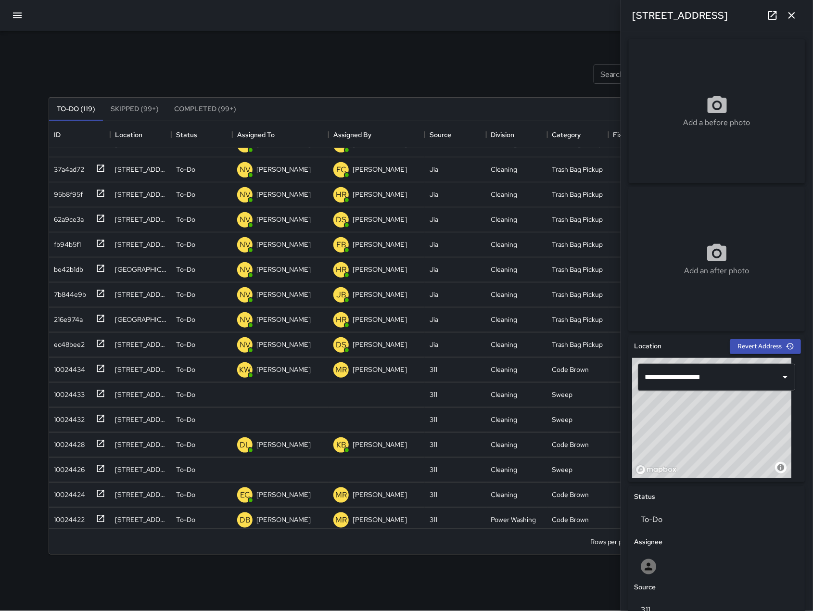
click at [717, 583] on div "Source" at bounding box center [717, 587] width 169 height 14
click at [717, 561] on div at bounding box center [718, 566] width 152 height 15
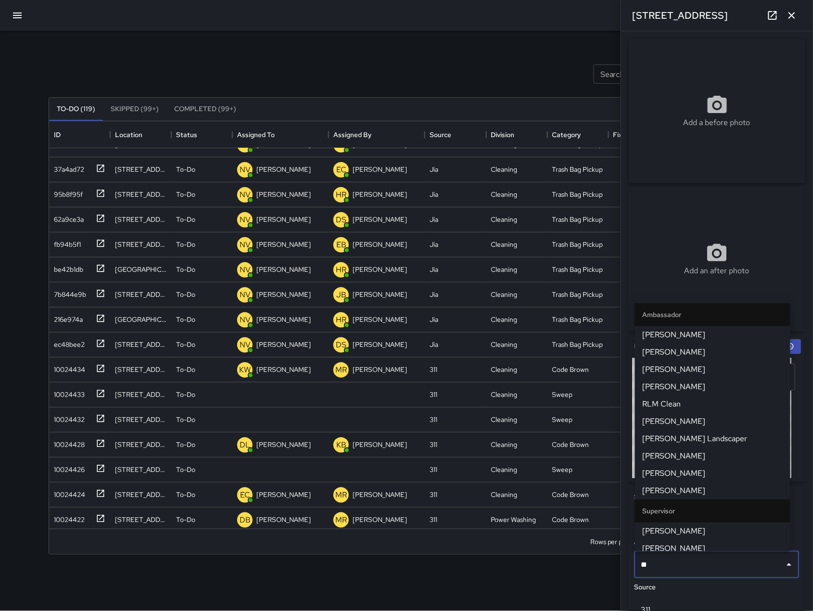
type input "***"
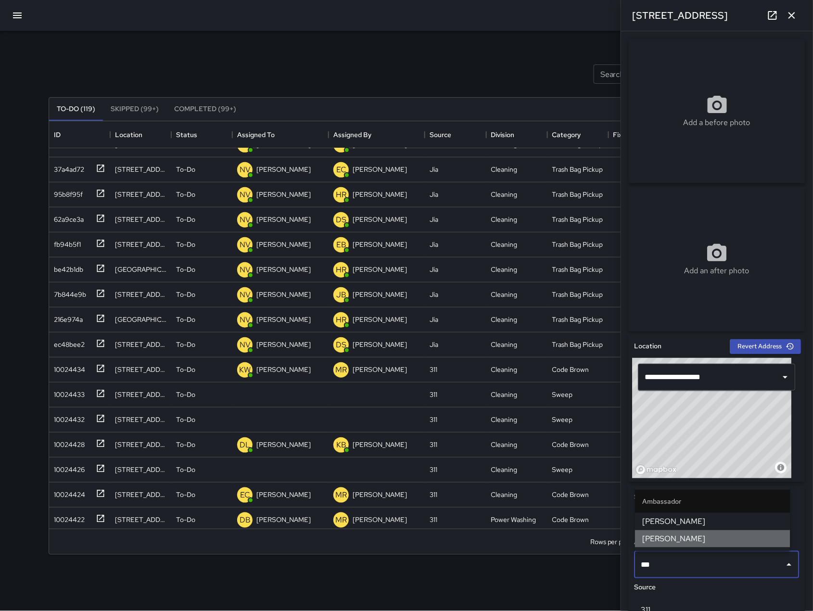
click at [666, 536] on span "Hank Rivera" at bounding box center [713, 539] width 140 height 12
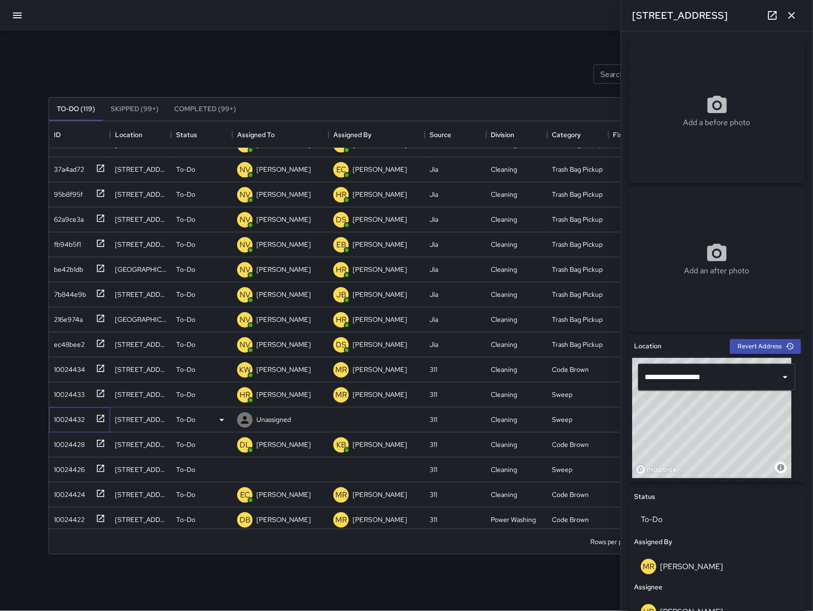
click at [50, 417] on div "10024432" at bounding box center [67, 417] width 35 height 13
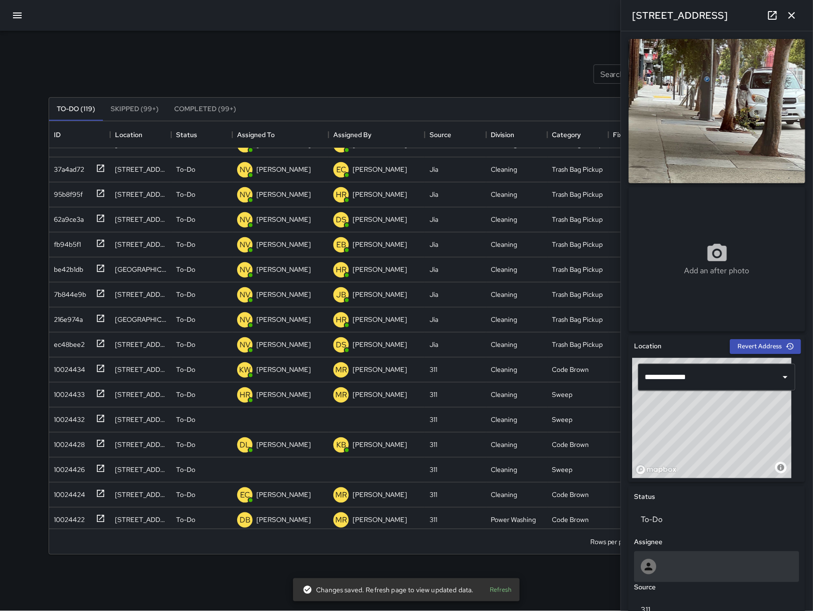
click at [706, 573] on div at bounding box center [718, 566] width 152 height 15
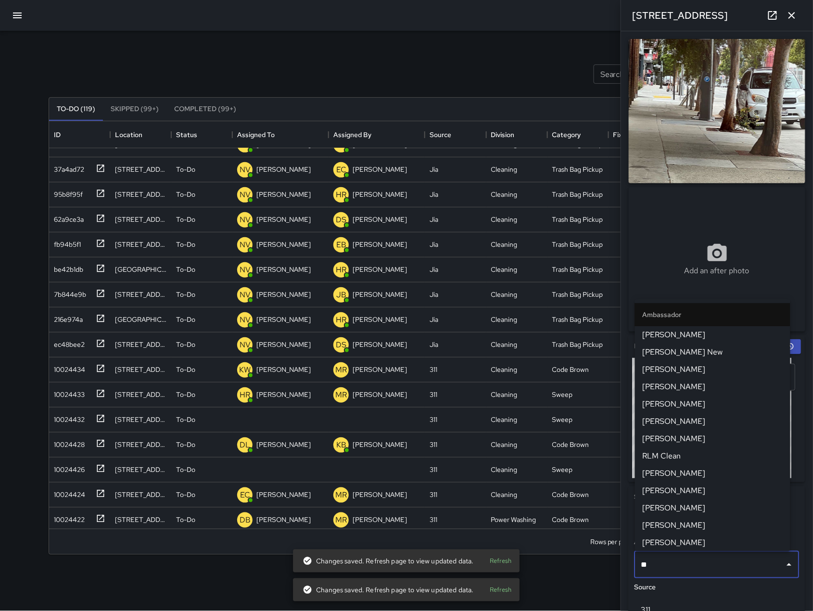
type input "***"
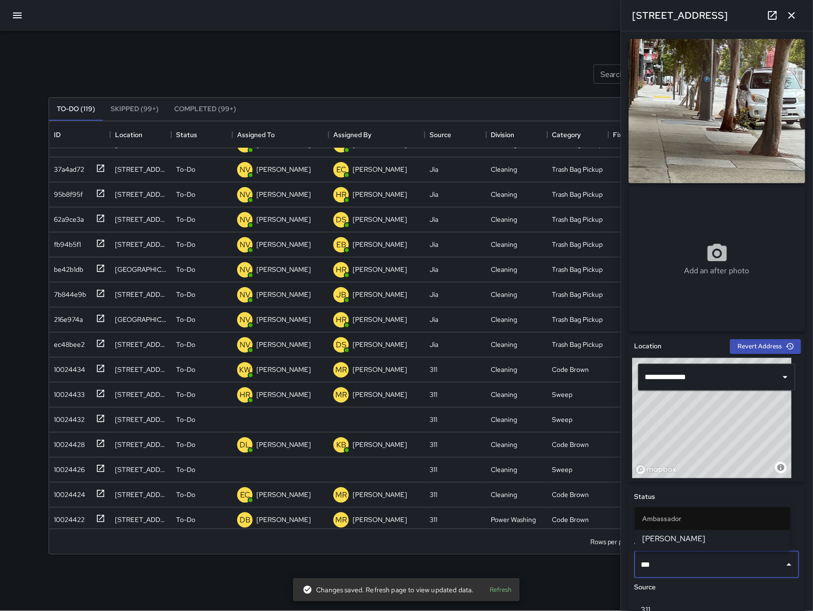
click at [700, 546] on li "Enrique Cervantes" at bounding box center [712, 538] width 155 height 17
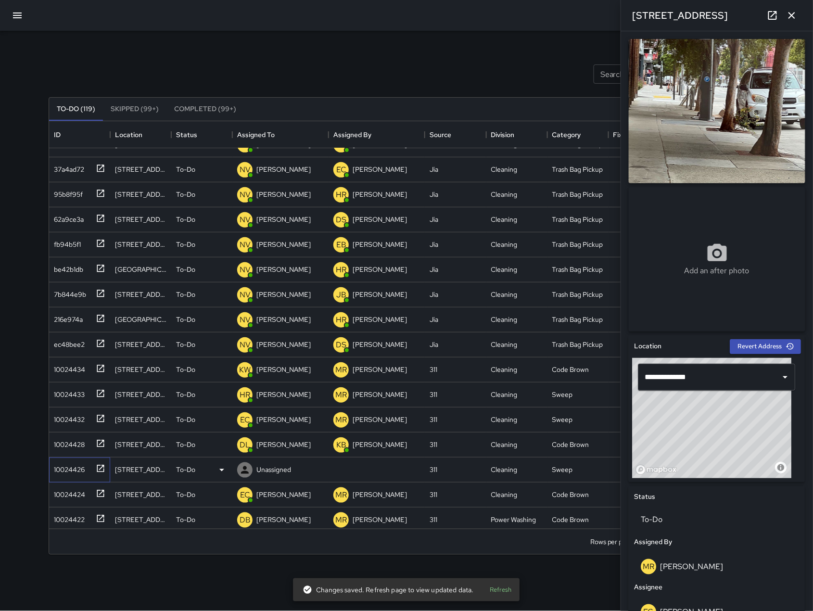
click at [69, 474] on div "10024426" at bounding box center [67, 467] width 35 height 13
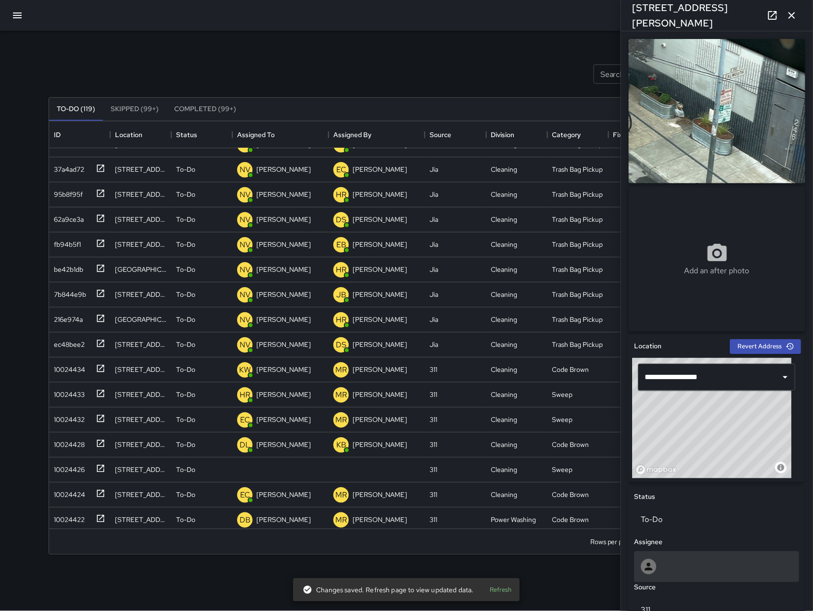
click at [736, 576] on div at bounding box center [717, 567] width 165 height 31
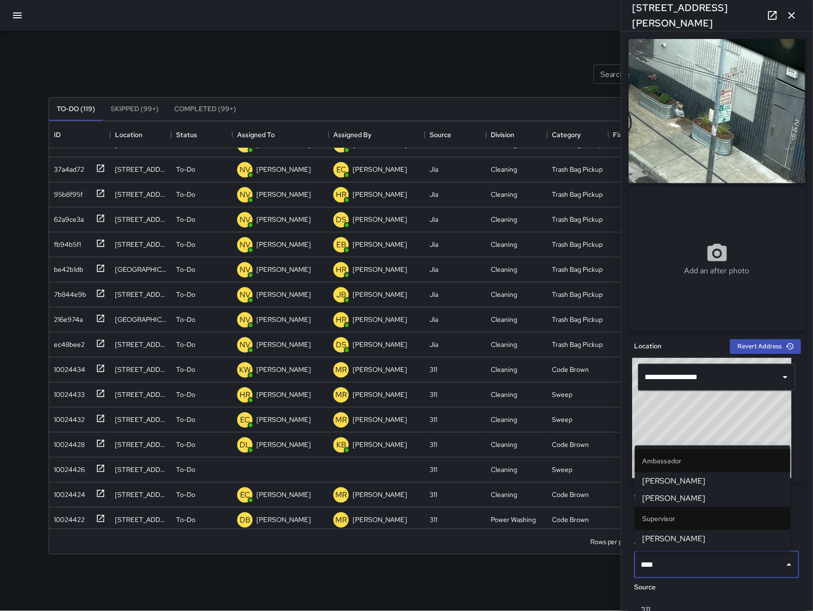
type input "*****"
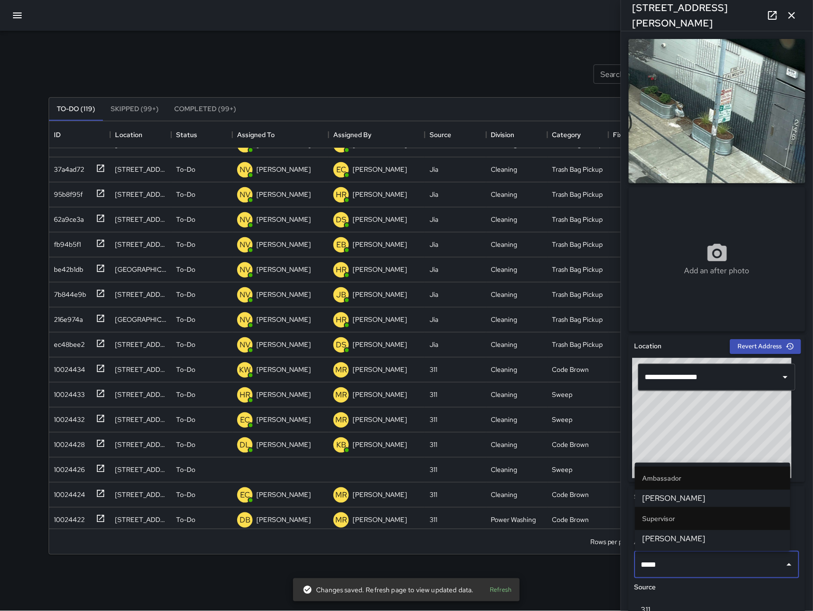
click at [674, 536] on span "David Lewis" at bounding box center [713, 539] width 140 height 12
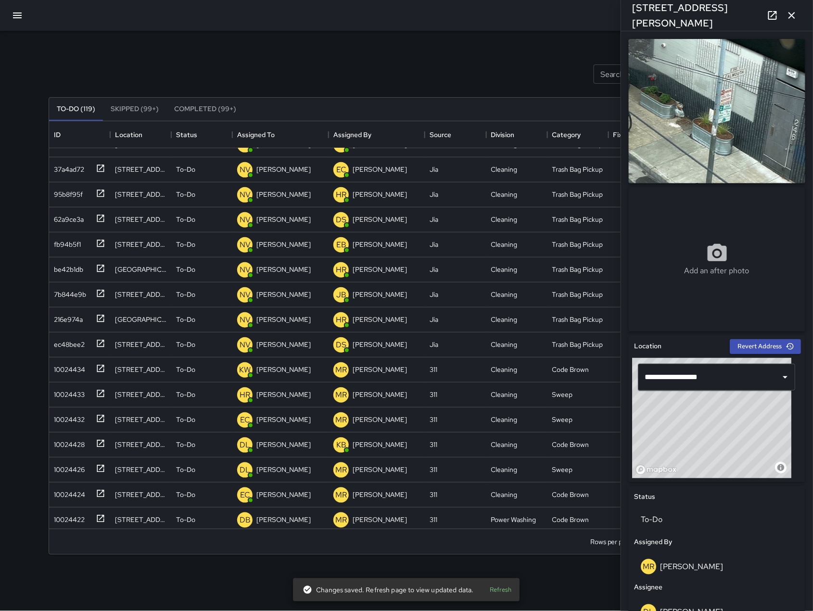
click at [796, 17] on icon "button" at bounding box center [793, 16] width 12 height 12
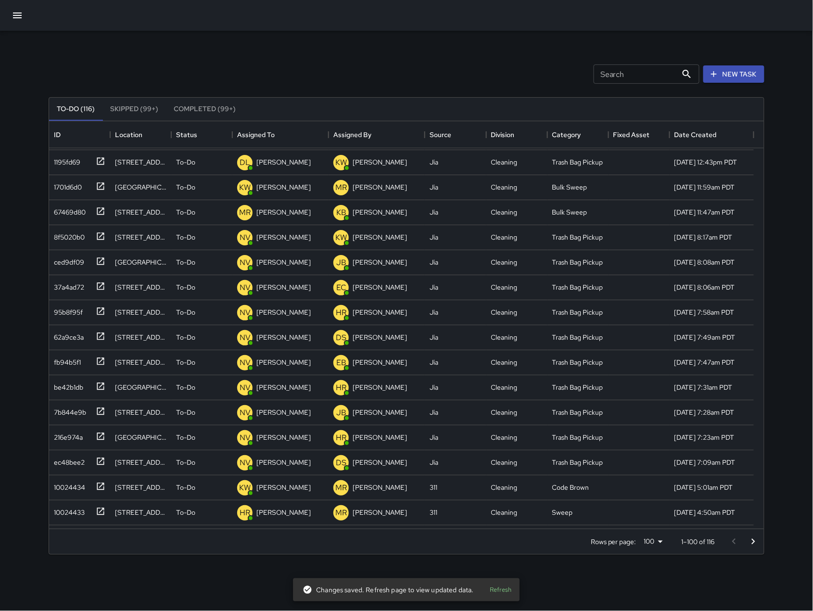
scroll to position [0, 0]
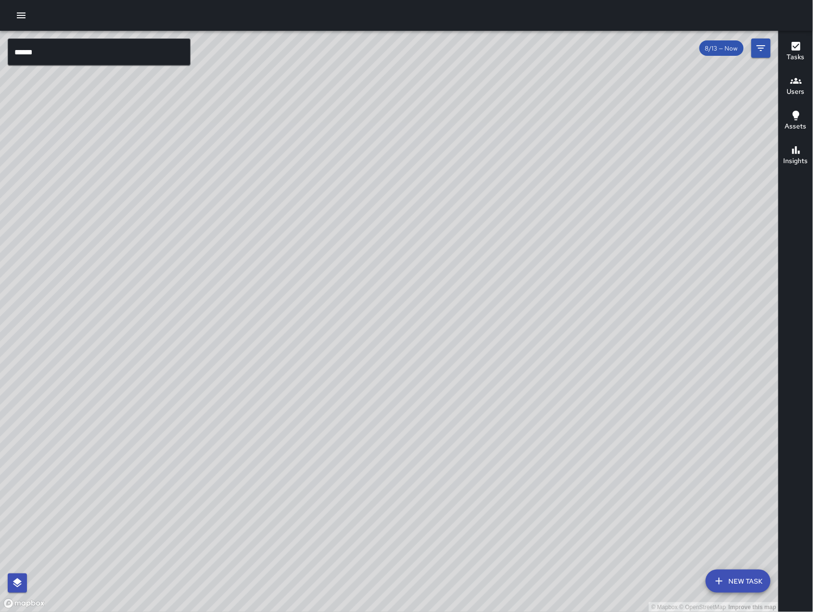
drag, startPoint x: 166, startPoint y: 419, endPoint x: 78, endPoint y: 424, distance: 88.2
click at [64, 436] on div "© Mapbox © OpenStreetMap Improve this map EC Enrique Cervantes 255 9th Street C…" at bounding box center [389, 321] width 779 height 581
drag, startPoint x: 482, startPoint y: 281, endPoint x: 247, endPoint y: 506, distance: 325.5
click at [208, 570] on div "© Mapbox © OpenStreetMap Improve this map" at bounding box center [389, 321] width 779 height 581
drag, startPoint x: 420, startPoint y: 411, endPoint x: 440, endPoint y: 303, distance: 109.6
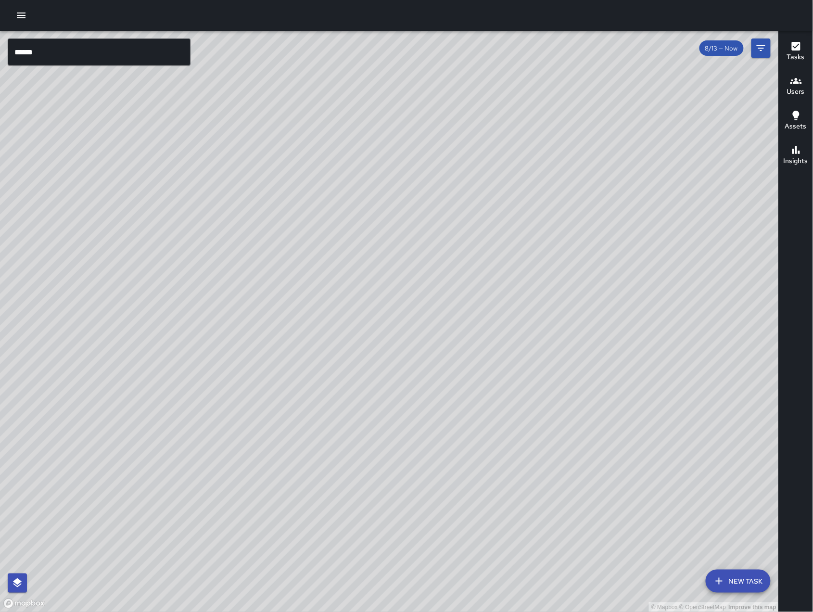
click at [440, 303] on div "© Mapbox © OpenStreetMap Improve this map" at bounding box center [389, 321] width 779 height 581
drag, startPoint x: 373, startPoint y: 439, endPoint x: 551, endPoint y: 265, distance: 248.8
click at [551, 265] on div "© Mapbox © OpenStreetMap Improve this map" at bounding box center [389, 321] width 779 height 581
drag, startPoint x: 481, startPoint y: 307, endPoint x: 462, endPoint y: 328, distance: 29.3
click at [462, 328] on div "© Mapbox © OpenStreetMap Improve this map" at bounding box center [389, 321] width 779 height 581
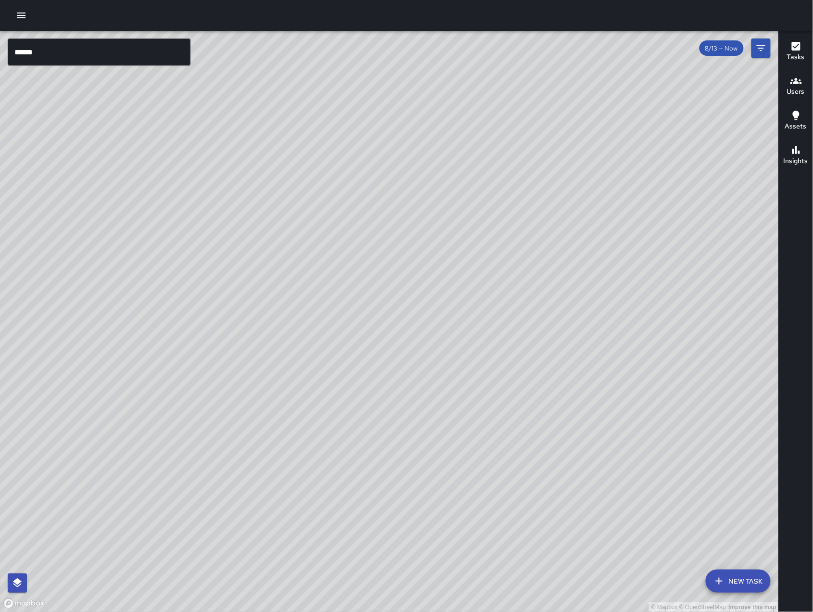
drag, startPoint x: 570, startPoint y: 178, endPoint x: 500, endPoint y: 233, distance: 89.5
click at [501, 230] on div "© Mapbox © OpenStreetMap Improve this map" at bounding box center [389, 321] width 779 height 581
drag, startPoint x: 683, startPoint y: 451, endPoint x: 635, endPoint y: 298, distance: 160.0
click at [635, 298] on div "© Mapbox © OpenStreetMap Improve this map" at bounding box center [389, 321] width 779 height 581
drag, startPoint x: 546, startPoint y: 434, endPoint x: 604, endPoint y: 313, distance: 133.3
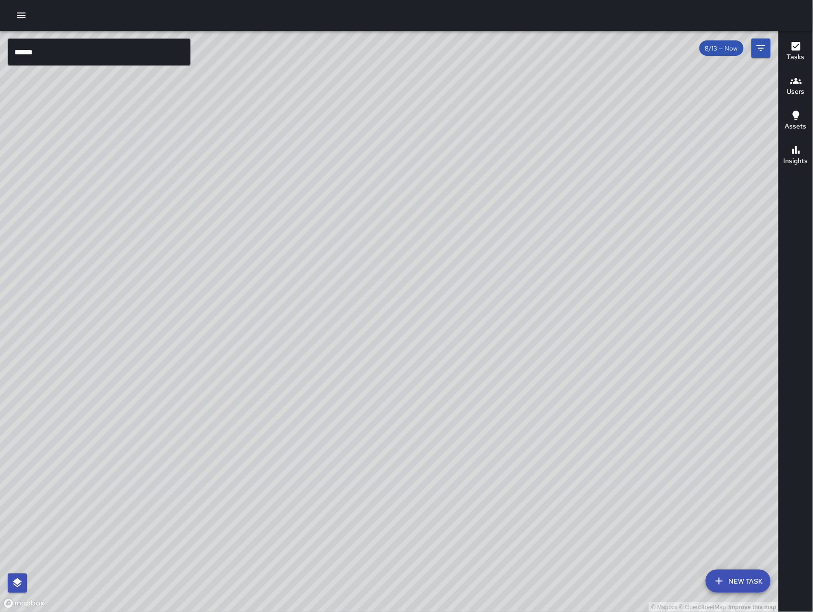
click at [604, 313] on div "© Mapbox © OpenStreetMap Improve this map" at bounding box center [389, 321] width 779 height 581
drag, startPoint x: 609, startPoint y: 317, endPoint x: 579, endPoint y: 299, distance: 34.8
click at [579, 299] on div "© Mapbox © OpenStreetMap Improve this map" at bounding box center [389, 321] width 779 height 581
click at [765, 55] on button "Filters" at bounding box center [761, 48] width 19 height 19
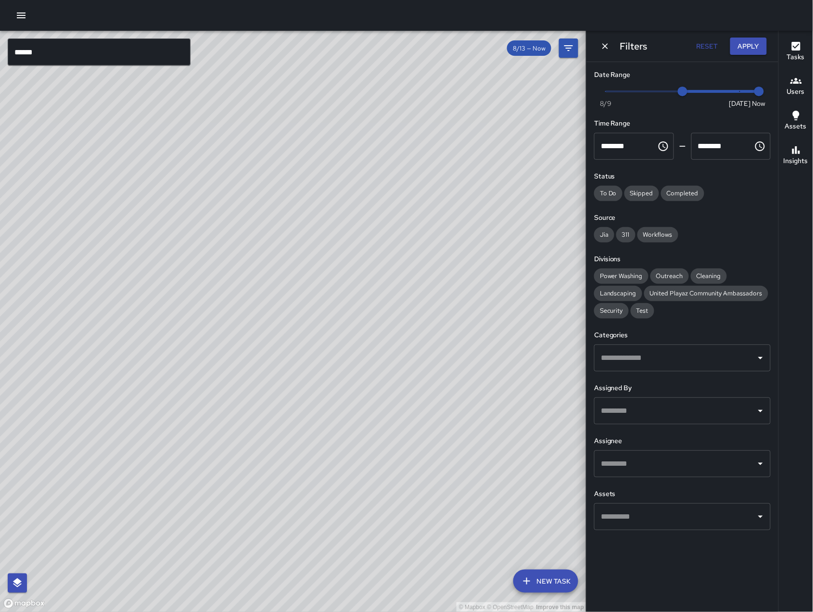
click at [699, 103] on div "Now Today 8/9 8/13 12:05 pm" at bounding box center [682, 97] width 177 height 26
type input "*"
drag, startPoint x: 689, startPoint y: 96, endPoint x: 742, endPoint y: 95, distance: 52.5
click at [742, 95] on span "Now Today 8/9 8/16 12:05 pm" at bounding box center [683, 91] width 154 height 14
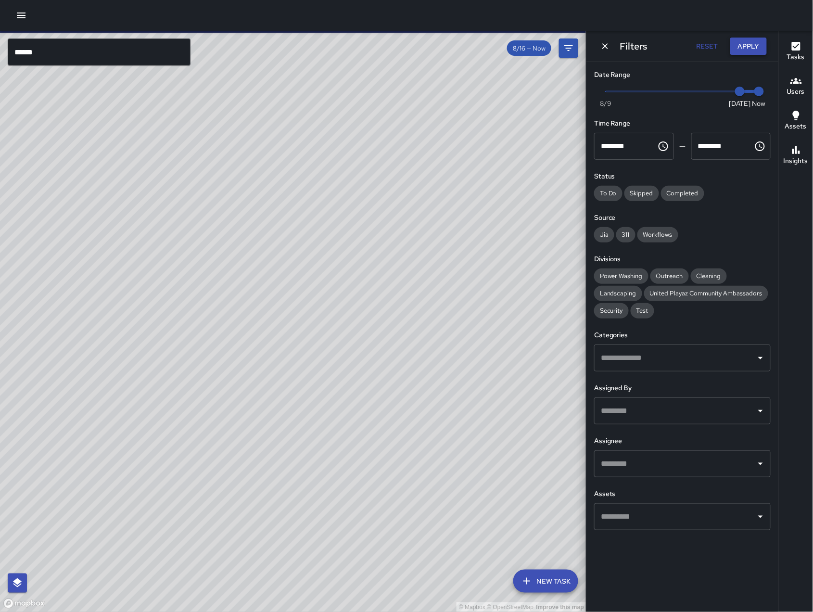
click at [757, 50] on button "Apply" at bounding box center [749, 47] width 37 height 18
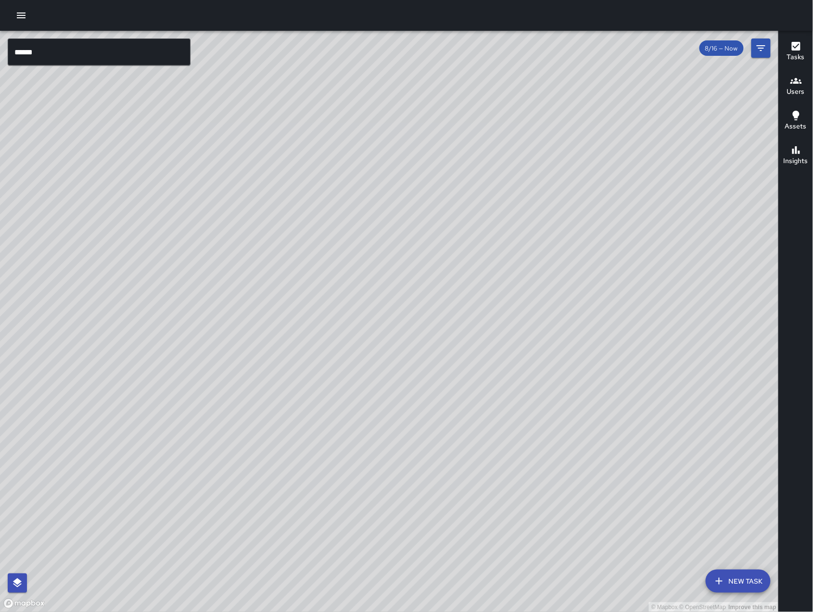
drag, startPoint x: 278, startPoint y: 254, endPoint x: 336, endPoint y: 348, distance: 110.2
click at [336, 348] on div "© Mapbox © OpenStreetMap Improve this map" at bounding box center [389, 321] width 779 height 581
drag, startPoint x: 527, startPoint y: 238, endPoint x: 378, endPoint y: 224, distance: 149.0
click at [379, 226] on div "© Mapbox © OpenStreetMap Improve this map" at bounding box center [389, 321] width 779 height 581
drag, startPoint x: 569, startPoint y: 450, endPoint x: 536, endPoint y: 277, distance: 176.0
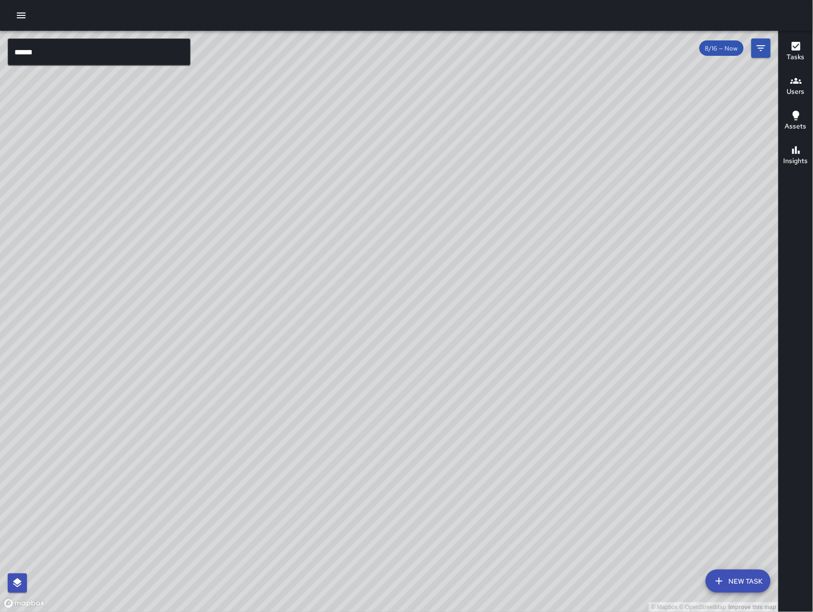
click at [536, 277] on div "© Mapbox © OpenStreetMap Improve this map" at bounding box center [389, 321] width 779 height 581
drag, startPoint x: 491, startPoint y: 413, endPoint x: 487, endPoint y: 416, distance: 5.4
click at [487, 416] on div "© Mapbox © OpenStreetMap Improve this map" at bounding box center [389, 321] width 779 height 581
drag, startPoint x: 494, startPoint y: 426, endPoint x: 496, endPoint y: 357, distance: 68.4
click at [496, 357] on div "© Mapbox © OpenStreetMap Improve this map" at bounding box center [389, 321] width 779 height 581
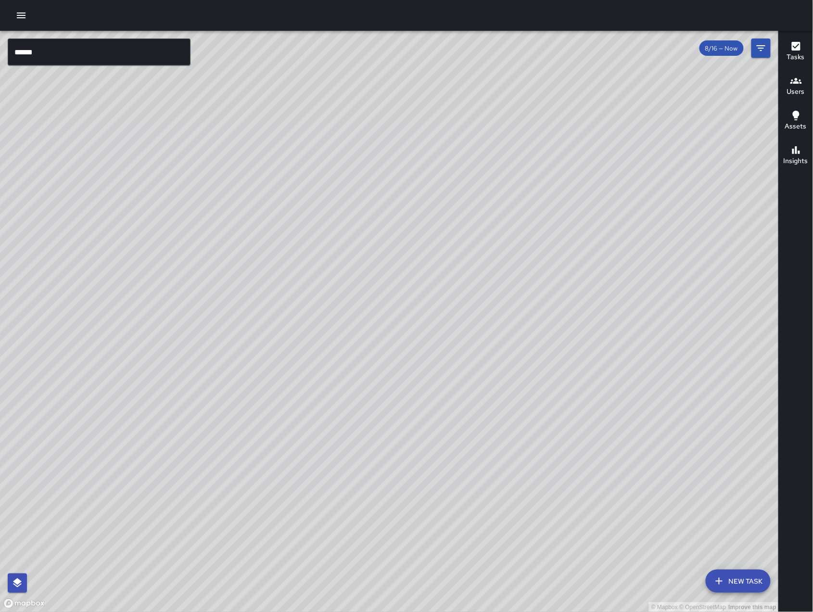
drag, startPoint x: 446, startPoint y: 39, endPoint x: 423, endPoint y: 150, distance: 113.9
click at [423, 150] on div "© Mapbox © OpenStreetMap Improve this map ****** ​ New Task 8/16 — Now Map Laye…" at bounding box center [406, 306] width 813 height 612
drag, startPoint x: 451, startPoint y: 201, endPoint x: 432, endPoint y: 265, distance: 66.5
click at [432, 265] on div "© Mapbox © OpenStreetMap Improve this map" at bounding box center [389, 321] width 779 height 581
drag, startPoint x: 535, startPoint y: 373, endPoint x: 434, endPoint y: 236, distance: 170.4
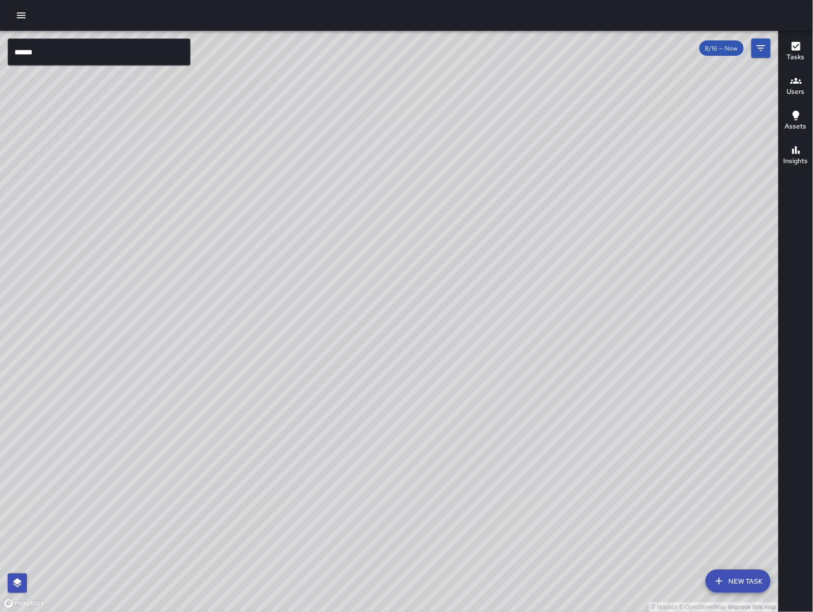
click at [442, 251] on div "© Mapbox © OpenStreetMap Improve this map" at bounding box center [389, 321] width 779 height 581
drag, startPoint x: 590, startPoint y: 412, endPoint x: 696, endPoint y: 307, distance: 148.7
click at [696, 307] on div "© Mapbox © OpenStreetMap Improve this map" at bounding box center [389, 321] width 779 height 581
drag, startPoint x: 452, startPoint y: 327, endPoint x: 503, endPoint y: 338, distance: 52.2
click at [505, 336] on div "© Mapbox © OpenStreetMap Improve this map" at bounding box center [389, 321] width 779 height 581
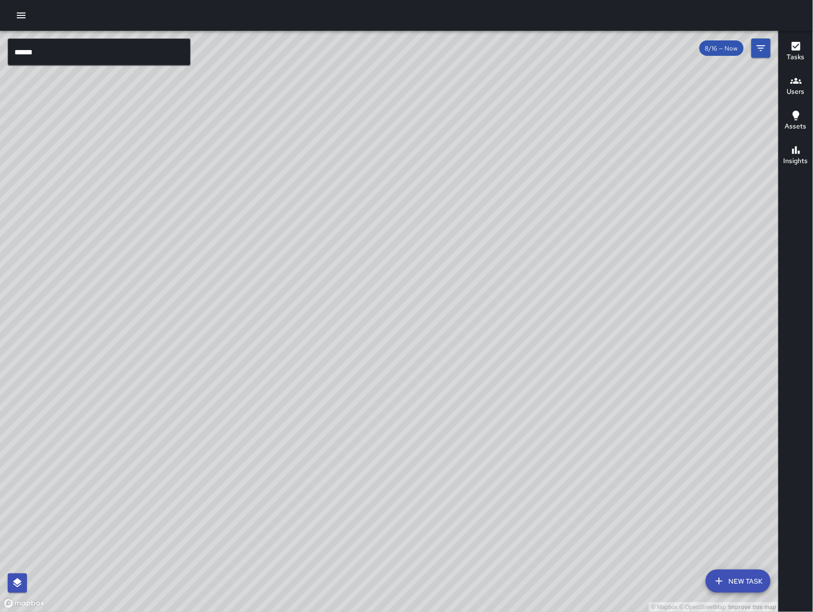
drag, startPoint x: 525, startPoint y: 343, endPoint x: 557, endPoint y: 370, distance: 41.4
click at [473, 255] on div "© Mapbox © OpenStreetMap Improve this map" at bounding box center [389, 321] width 779 height 581
drag, startPoint x: 574, startPoint y: 386, endPoint x: 396, endPoint y: 151, distance: 294.8
click at [413, 177] on div "© Mapbox © OpenStreetMap Improve this map" at bounding box center [389, 321] width 779 height 581
drag, startPoint x: 413, startPoint y: 348, endPoint x: 19, endPoint y: 474, distance: 413.4
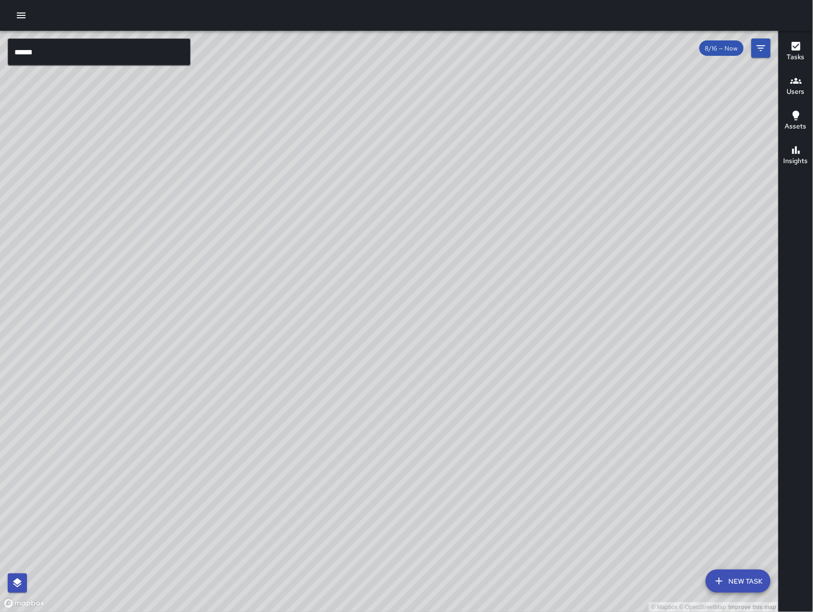
click at [464, 325] on div "© Mapbox © OpenStreetMap Improve this map" at bounding box center [389, 321] width 779 height 581
drag, startPoint x: 245, startPoint y: 435, endPoint x: 621, endPoint y: 346, distance: 386.8
click at [621, 346] on div "© Mapbox © OpenStreetMap Improve this map" at bounding box center [389, 321] width 779 height 581
click at [504, 389] on div "© Mapbox © OpenStreetMap Improve this map" at bounding box center [389, 321] width 779 height 581
drag, startPoint x: 462, startPoint y: 416, endPoint x: 554, endPoint y: 362, distance: 106.7
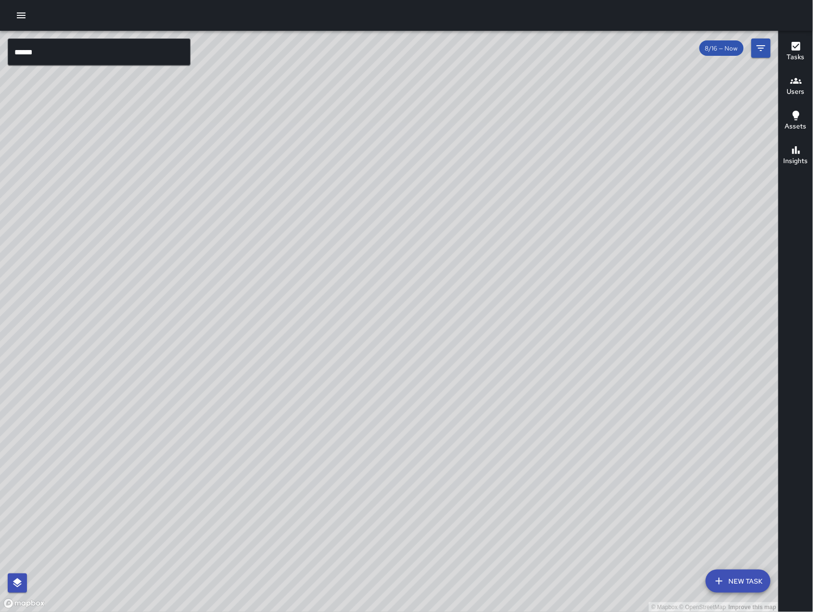
click at [554, 362] on div "© Mapbox © OpenStreetMap Improve this map" at bounding box center [389, 321] width 779 height 581
drag, startPoint x: 151, startPoint y: 400, endPoint x: 346, endPoint y: 334, distance: 205.8
click at [346, 334] on div "© Mapbox © OpenStreetMap Improve this map" at bounding box center [389, 321] width 779 height 581
drag, startPoint x: 346, startPoint y: 335, endPoint x: 360, endPoint y: 241, distance: 94.5
click at [360, 241] on div "© Mapbox © OpenStreetMap Improve this map" at bounding box center [389, 321] width 779 height 581
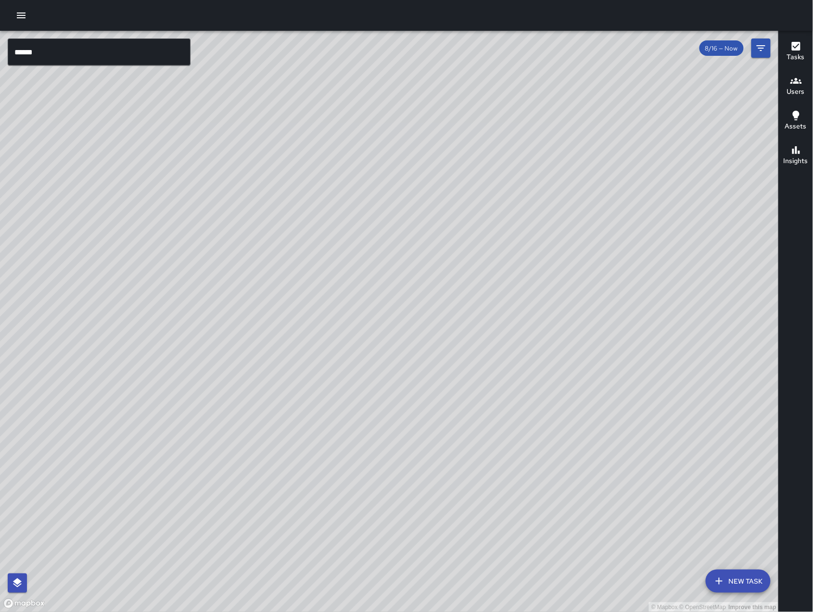
drag, startPoint x: 265, startPoint y: 188, endPoint x: 265, endPoint y: 193, distance: 5.3
click at [264, 192] on div "© Mapbox © OpenStreetMap Improve this map" at bounding box center [389, 321] width 779 height 581
click at [277, 372] on div "© Mapbox © OpenStreetMap Improve this map HR Hank Rivera 97 Lafayette Street Cr…" at bounding box center [389, 321] width 779 height 581
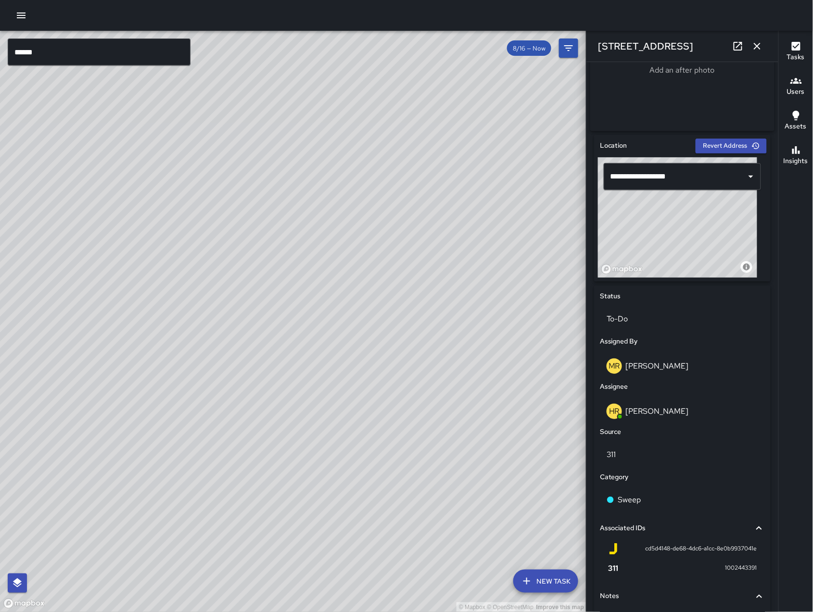
scroll to position [81, 0]
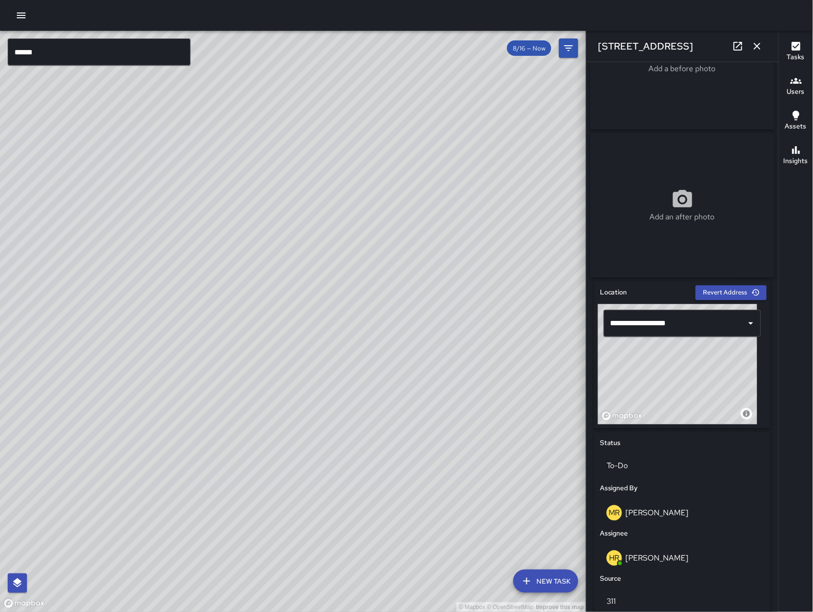
click at [756, 46] on icon "button" at bounding box center [758, 46] width 12 height 12
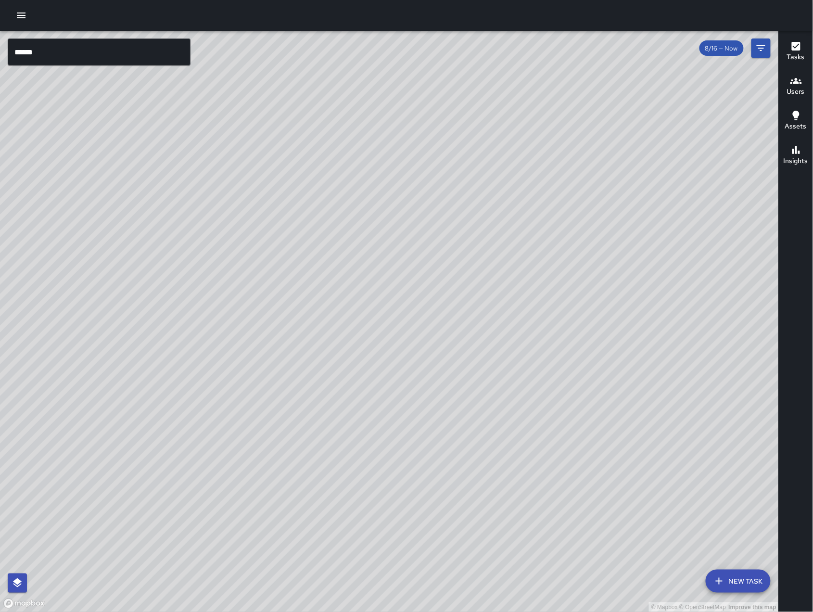
drag, startPoint x: 353, startPoint y: 185, endPoint x: 405, endPoint y: 268, distance: 97.4
click at [405, 268] on div "© Mapbox © OpenStreetMap Improve this map" at bounding box center [389, 321] width 779 height 581
drag, startPoint x: 693, startPoint y: 273, endPoint x: 448, endPoint y: 488, distance: 325.4
click at [448, 488] on div "© Mapbox © OpenStreetMap Improve this map" at bounding box center [389, 321] width 779 height 581
drag, startPoint x: 443, startPoint y: 475, endPoint x: 611, endPoint y: 429, distance: 174.1
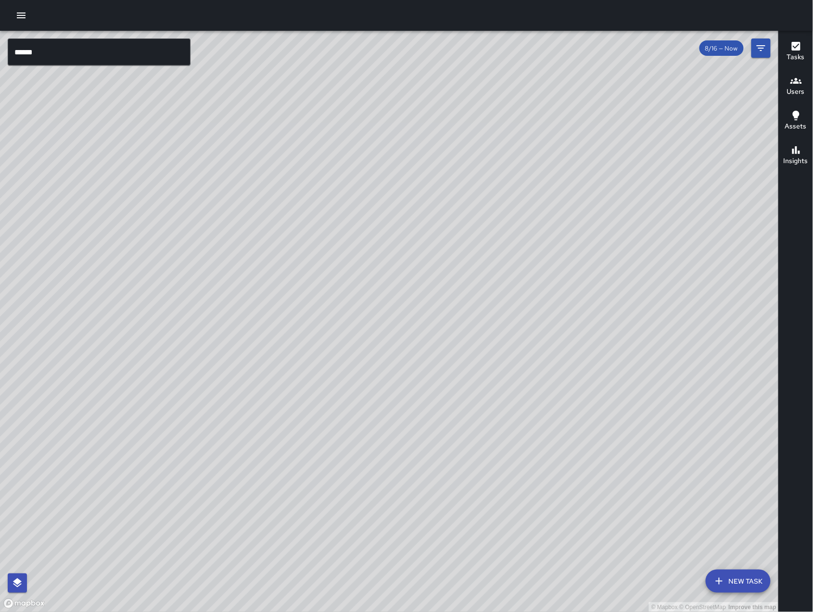
click at [611, 429] on div "© Mapbox © OpenStreetMap Improve this map" at bounding box center [389, 321] width 779 height 581
drag, startPoint x: 587, startPoint y: 380, endPoint x: 556, endPoint y: 366, distance: 33.4
click at [564, 367] on div "© Mapbox © OpenStreetMap Improve this map" at bounding box center [389, 321] width 779 height 581
drag, startPoint x: 556, startPoint y: 347, endPoint x: 559, endPoint y: 316, distance: 30.9
click at [559, 316] on div "© Mapbox © OpenStreetMap Improve this map" at bounding box center [389, 321] width 779 height 581
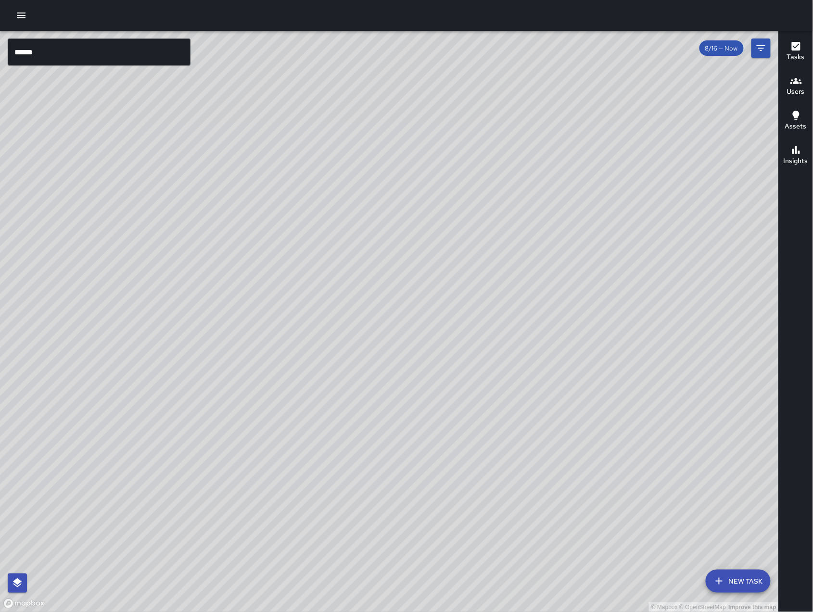
drag, startPoint x: 559, startPoint y: 316, endPoint x: 523, endPoint y: 309, distance: 36.3
click at [523, 309] on div "© Mapbox © OpenStreetMap Improve this map" at bounding box center [389, 321] width 779 height 581
click at [21, 14] on icon "button" at bounding box center [21, 16] width 12 height 12
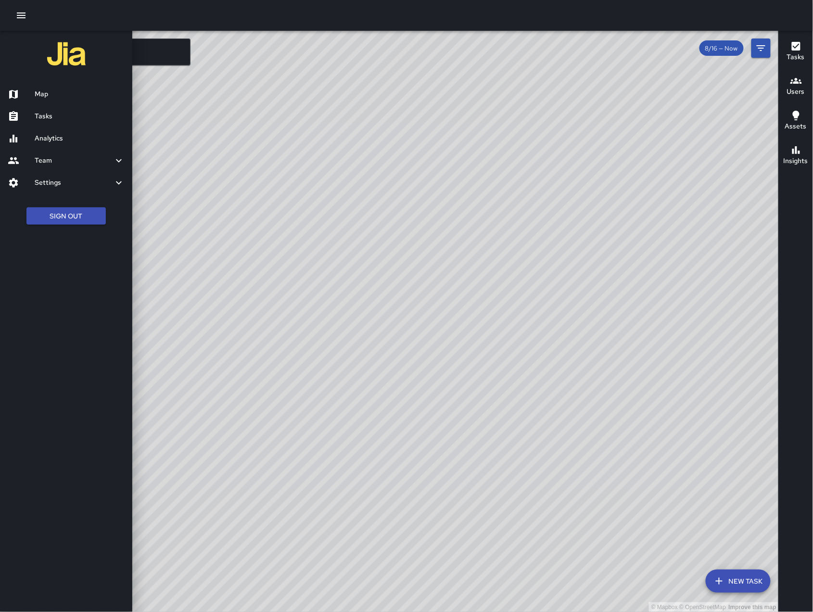
click at [41, 157] on h6 "Team" at bounding box center [74, 160] width 78 height 11
click at [76, 178] on link "Leaderboard" at bounding box center [66, 187] width 132 height 22
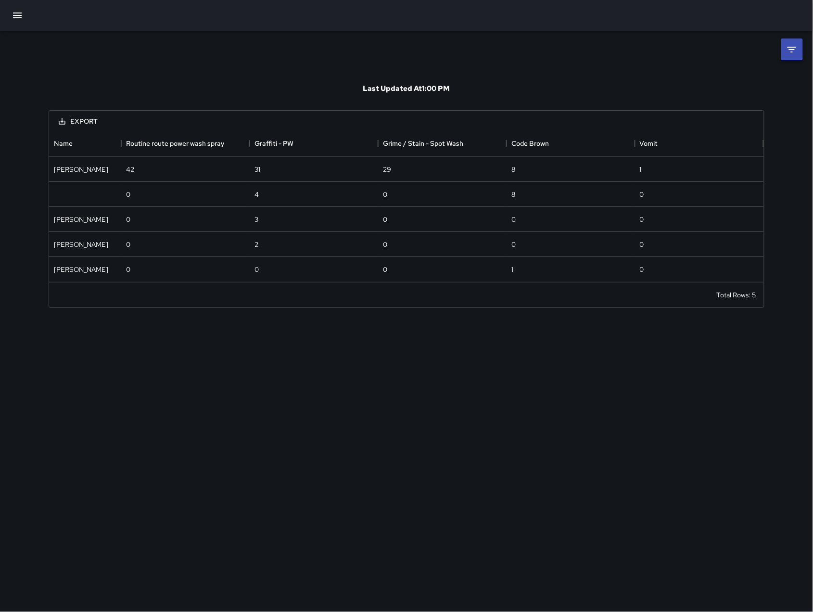
scroll to position [142, 705]
click at [21, 20] on icon "button" at bounding box center [18, 16] width 12 height 12
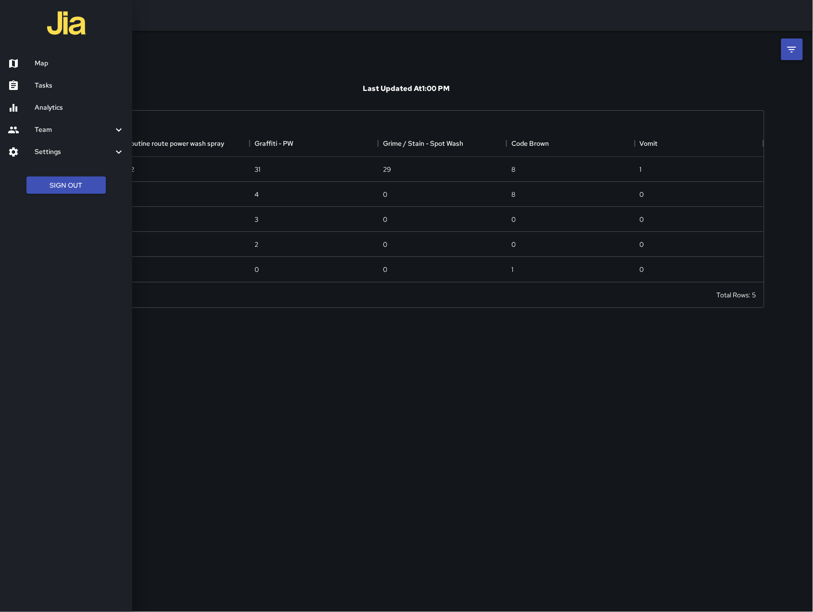
click at [35, 54] on link "Map" at bounding box center [66, 63] width 132 height 22
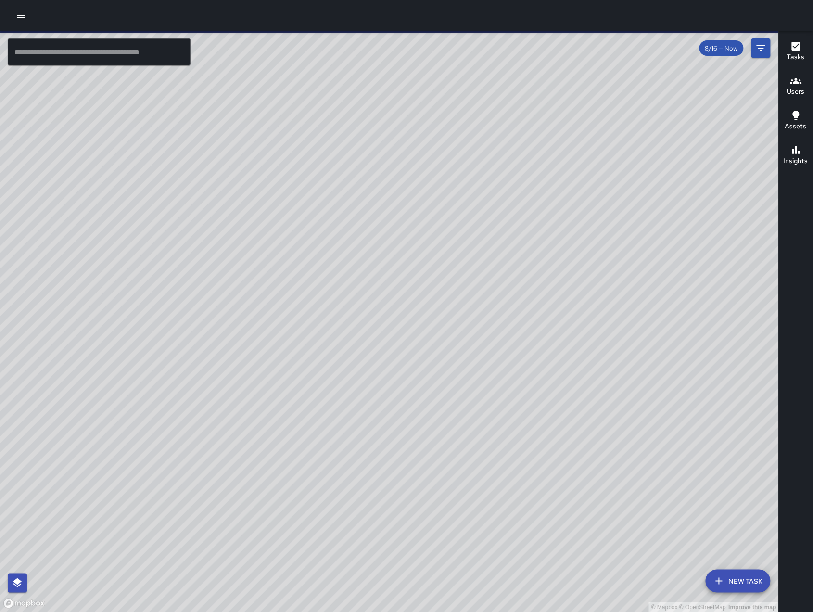
click at [255, 302] on div "© Mapbox © OpenStreetMap Improve this map" at bounding box center [389, 321] width 779 height 581
drag, startPoint x: 253, startPoint y: 301, endPoint x: 221, endPoint y: 282, distance: 37.1
click at [221, 282] on div "© Mapbox © OpenStreetMap Improve this map" at bounding box center [389, 321] width 779 height 581
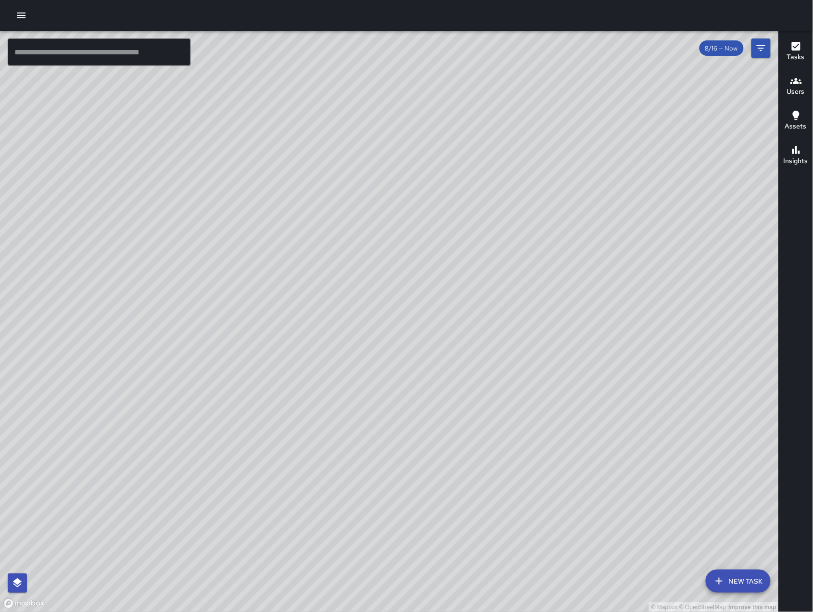
drag, startPoint x: 220, startPoint y: 280, endPoint x: 166, endPoint y: 283, distance: 54.5
click at [166, 283] on div "© Mapbox © OpenStreetMap Improve this map" at bounding box center [389, 321] width 779 height 581
drag, startPoint x: 660, startPoint y: 476, endPoint x: 179, endPoint y: 431, distance: 483.4
click at [179, 431] on div "© Mapbox © OpenStreetMap Improve this map" at bounding box center [389, 321] width 779 height 581
drag, startPoint x: 510, startPoint y: 111, endPoint x: 442, endPoint y: 142, distance: 74.1
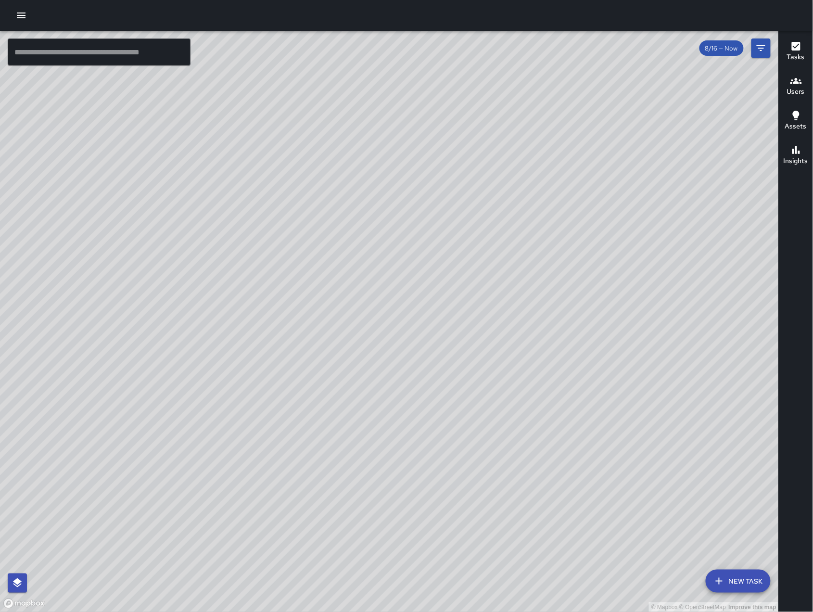
click at [461, 138] on div "© Mapbox © OpenStreetMap Improve this map" at bounding box center [389, 321] width 779 height 581
drag, startPoint x: 400, startPoint y: 201, endPoint x: 344, endPoint y: 245, distance: 71.6
click at [334, 245] on div "© Mapbox © OpenStreetMap Improve this map" at bounding box center [389, 321] width 779 height 581
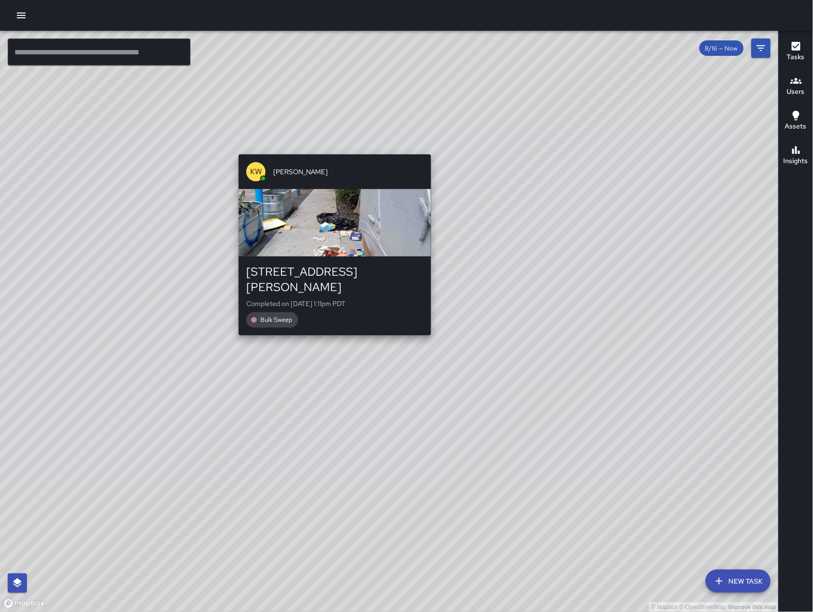
click at [331, 147] on div "© Mapbox © OpenStreetMap Improve this map KW Kenneth Ware 25 Russ Street Comple…" at bounding box center [389, 321] width 779 height 581
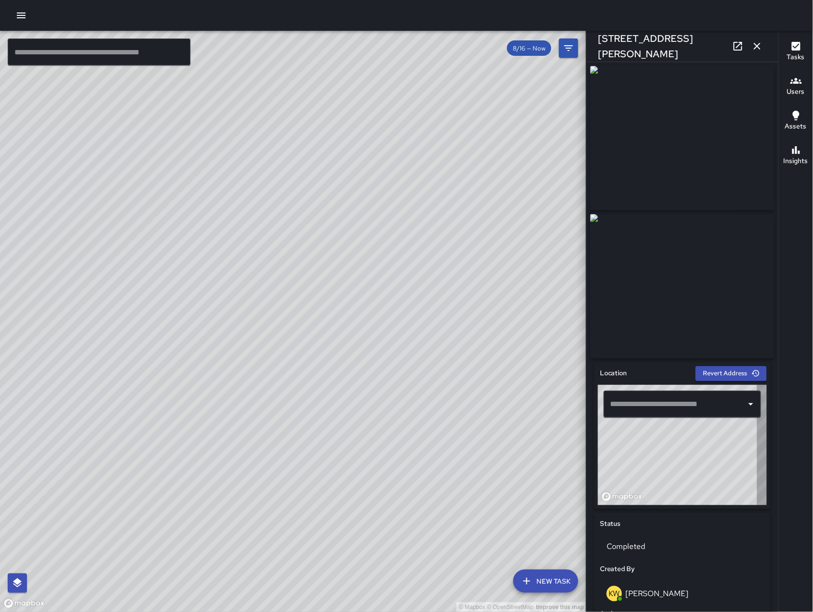
type input "**********"
click at [761, 42] on icon "button" at bounding box center [758, 46] width 12 height 12
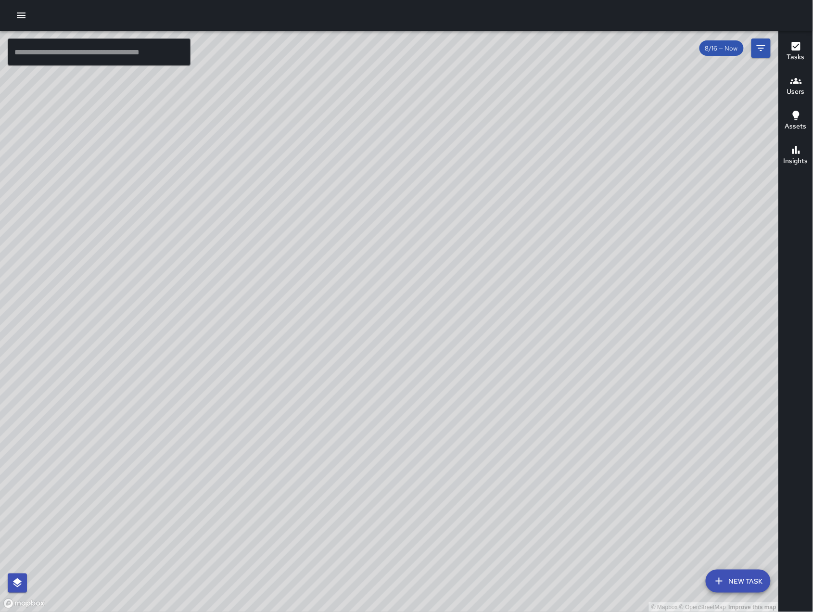
drag, startPoint x: 656, startPoint y: 522, endPoint x: 469, endPoint y: 307, distance: 284.2
click at [468, 309] on div "© Mapbox © OpenStreetMap Improve this map" at bounding box center [389, 321] width 779 height 581
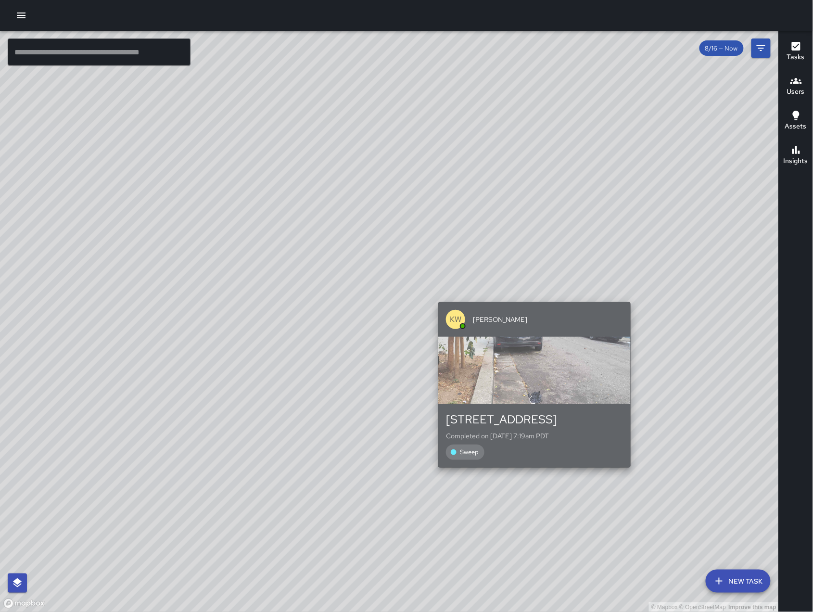
drag, startPoint x: 521, startPoint y: 353, endPoint x: 558, endPoint y: 336, distance: 40.7
click at [558, 337] on div "button" at bounding box center [534, 370] width 193 height 67
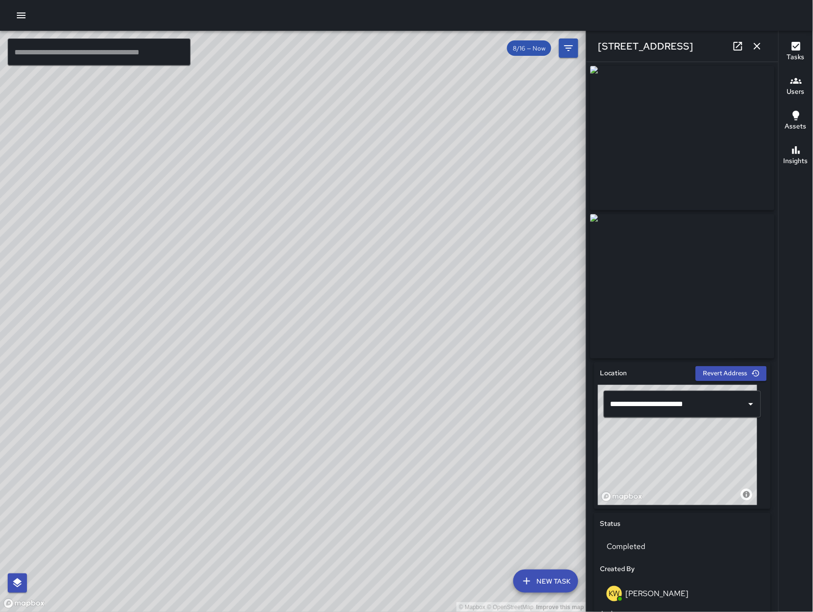
click at [761, 42] on icon "button" at bounding box center [758, 46] width 12 height 12
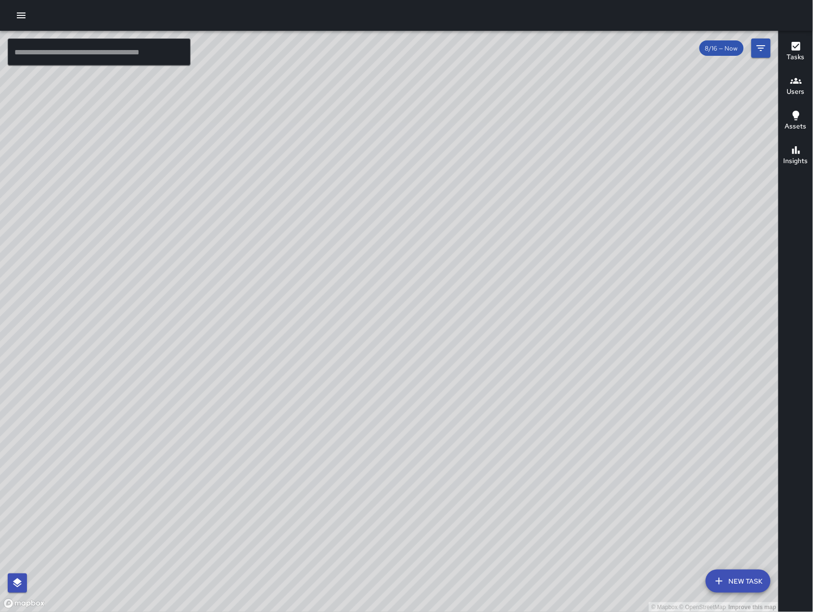
drag, startPoint x: 440, startPoint y: 429, endPoint x: 544, endPoint y: 346, distance: 132.9
click at [544, 346] on div "© Mapbox © OpenStreetMap Improve this map" at bounding box center [389, 321] width 779 height 581
drag, startPoint x: 483, startPoint y: 437, endPoint x: 548, endPoint y: 393, distance: 78.5
click at [547, 394] on div "© Mapbox © OpenStreetMap Improve this map" at bounding box center [389, 321] width 779 height 581
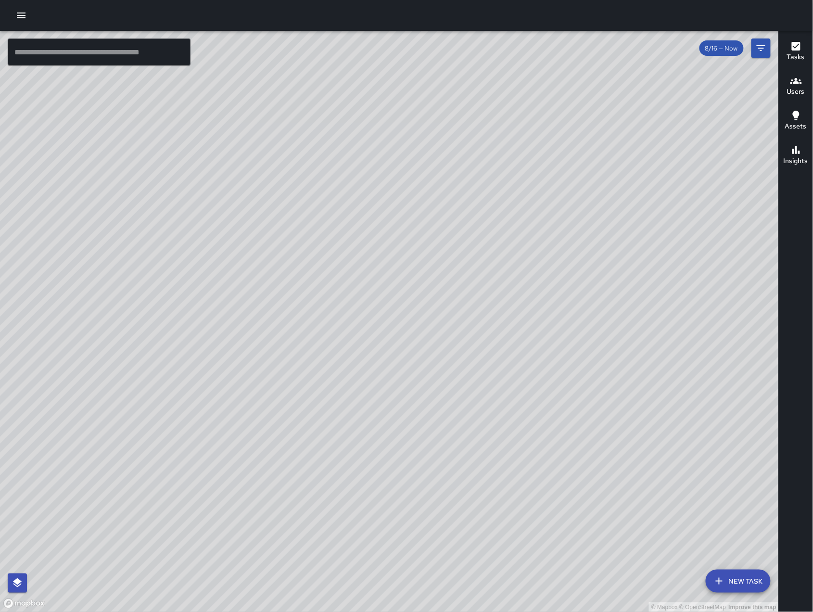
drag, startPoint x: 555, startPoint y: 376, endPoint x: 538, endPoint y: 360, distance: 24.2
click at [538, 360] on div "© Mapbox © OpenStreetMap Improve this map" at bounding box center [389, 321] width 779 height 581
drag, startPoint x: 552, startPoint y: 147, endPoint x: 503, endPoint y: 218, distance: 86.4
click at [503, 218] on div "© Mapbox © OpenStreetMap Improve this map" at bounding box center [389, 321] width 779 height 581
drag, startPoint x: 634, startPoint y: 470, endPoint x: 559, endPoint y: 421, distance: 89.6
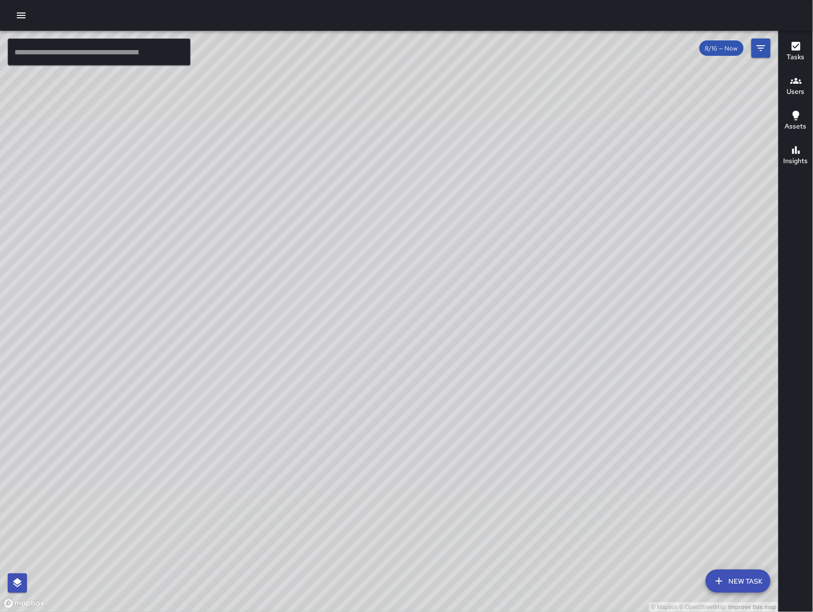
click at [560, 421] on div "© Mapbox © OpenStreetMap Improve this map" at bounding box center [389, 321] width 779 height 581
drag, startPoint x: 559, startPoint y: 421, endPoint x: 548, endPoint y: 416, distance: 12.3
click at [548, 416] on div "© Mapbox © OpenStreetMap Improve this map" at bounding box center [389, 321] width 779 height 581
drag, startPoint x: 552, startPoint y: 418, endPoint x: 567, endPoint y: 419, distance: 15.5
click at [565, 421] on div "© Mapbox © OpenStreetMap Improve this map" at bounding box center [389, 321] width 779 height 581
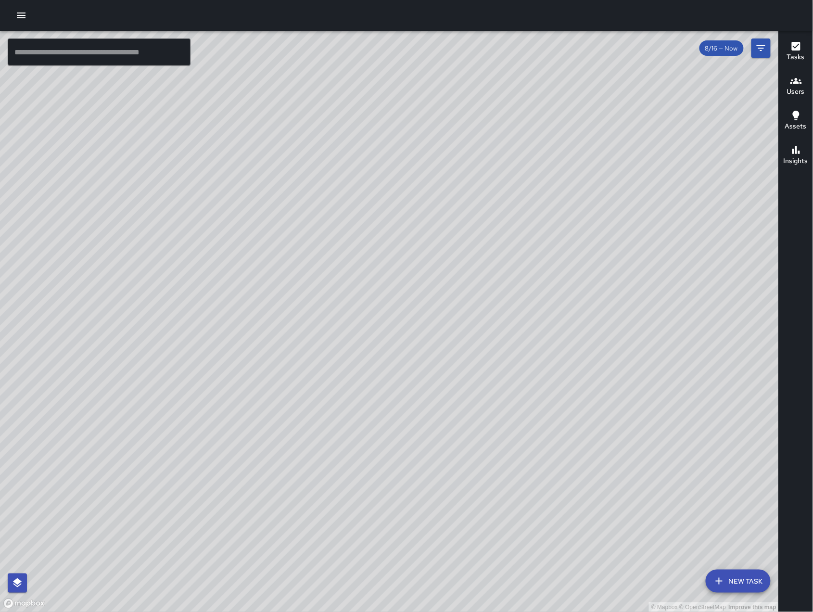
click at [567, 420] on div "© Mapbox © OpenStreetMap Improve this map" at bounding box center [389, 321] width 779 height 581
drag, startPoint x: 570, startPoint y: 414, endPoint x: 586, endPoint y: 400, distance: 21.4
click at [586, 400] on div "© Mapbox © OpenStreetMap Improve this map" at bounding box center [389, 321] width 779 height 581
drag, startPoint x: 374, startPoint y: 380, endPoint x: 379, endPoint y: 386, distance: 7.8
click at [377, 384] on div "© Mapbox © OpenStreetMap Improve this map" at bounding box center [389, 321] width 779 height 581
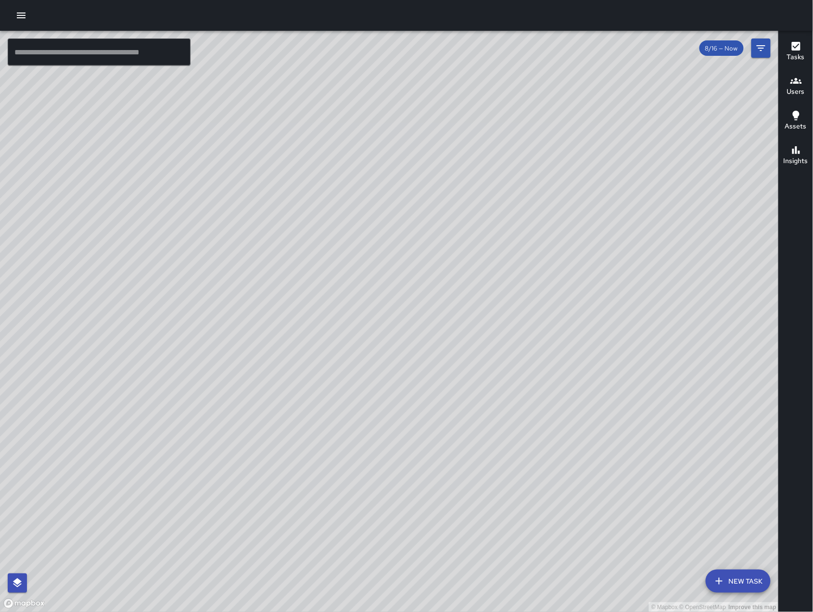
click at [385, 404] on div "© Mapbox © OpenStreetMap Improve this map" at bounding box center [389, 321] width 779 height 581
drag, startPoint x: 383, startPoint y: 385, endPoint x: 393, endPoint y: 409, distance: 25.5
click at [393, 409] on div "© Mapbox © OpenStreetMap Improve this map" at bounding box center [389, 321] width 779 height 581
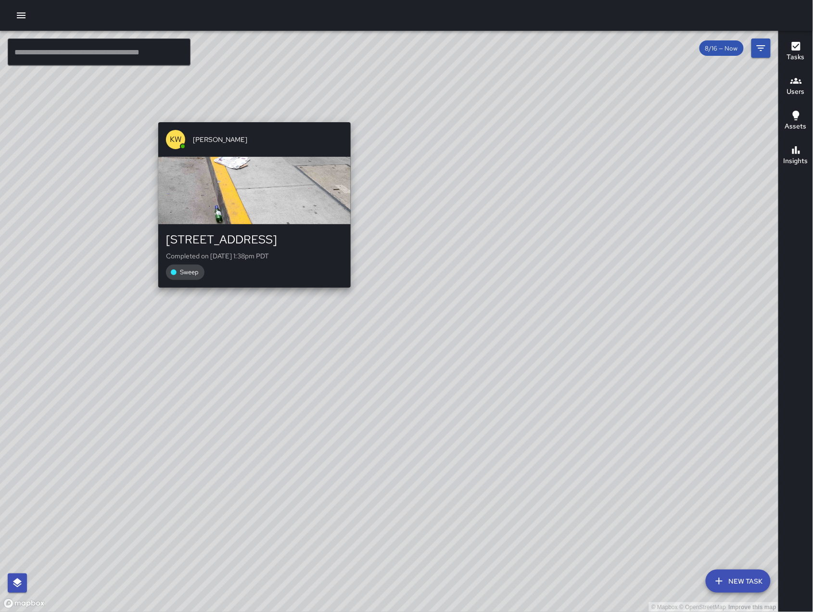
click at [254, 118] on div "KW Kenneth Ware 580 Minna Street Completed on 8/16/2025, 1:38pm PDT Sweep" at bounding box center [255, 204] width 200 height 173
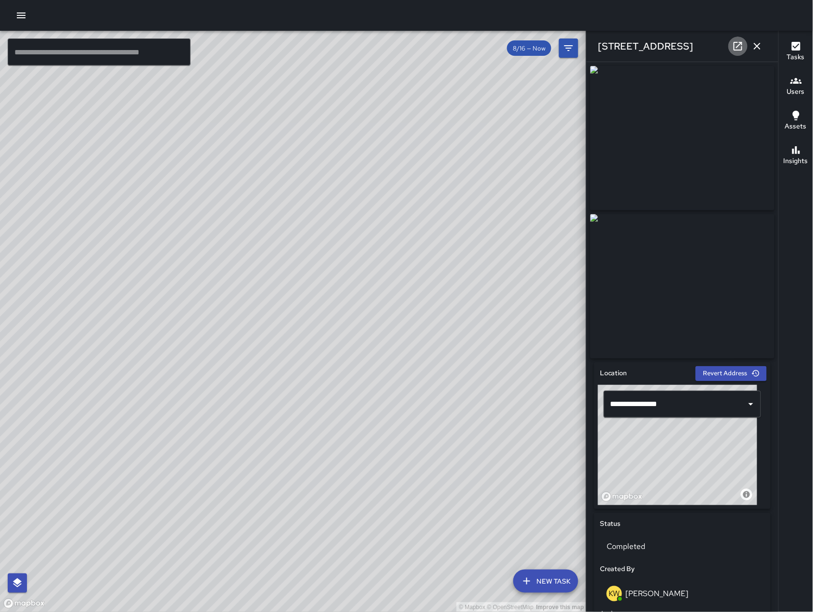
click at [737, 46] on icon at bounding box center [739, 46] width 12 height 12
click at [757, 41] on icon "button" at bounding box center [758, 46] width 12 height 12
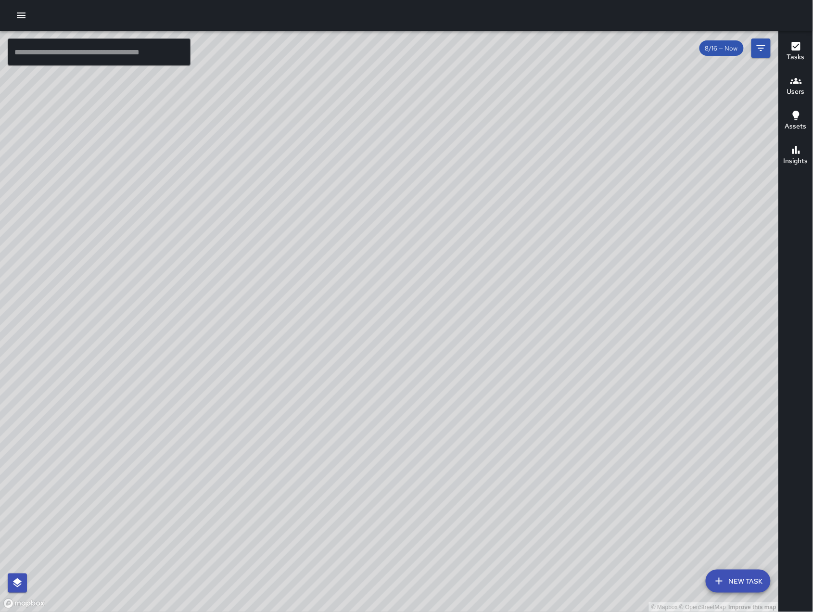
click at [733, 581] on button "New Task" at bounding box center [738, 581] width 65 height 23
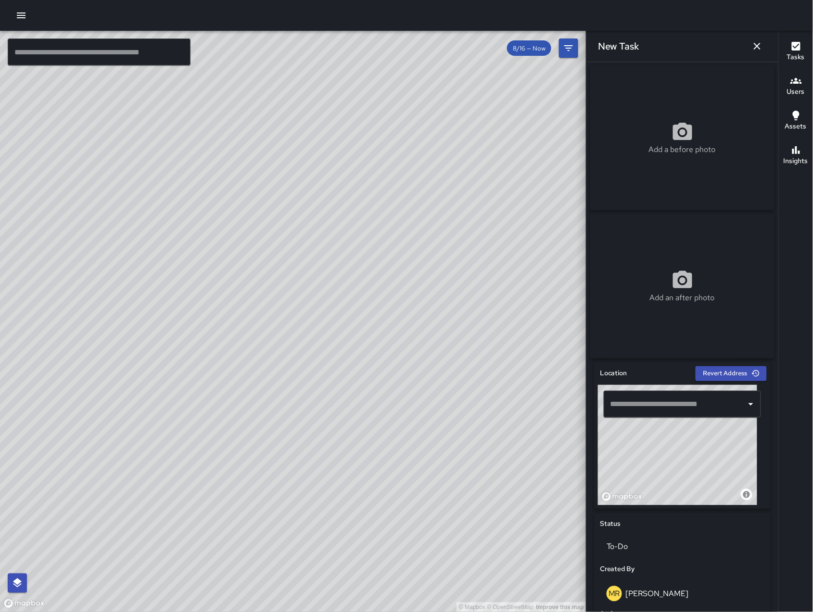
click at [655, 257] on div "Add an after photo" at bounding box center [683, 286] width 184 height 144
click at [761, 47] on icon "button" at bounding box center [758, 46] width 12 height 12
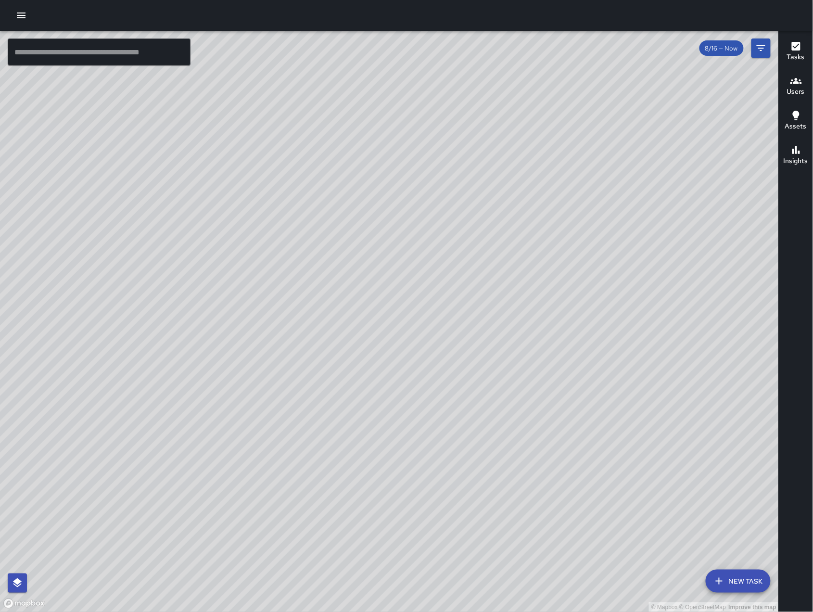
click at [714, 578] on icon "button" at bounding box center [720, 582] width 12 height 12
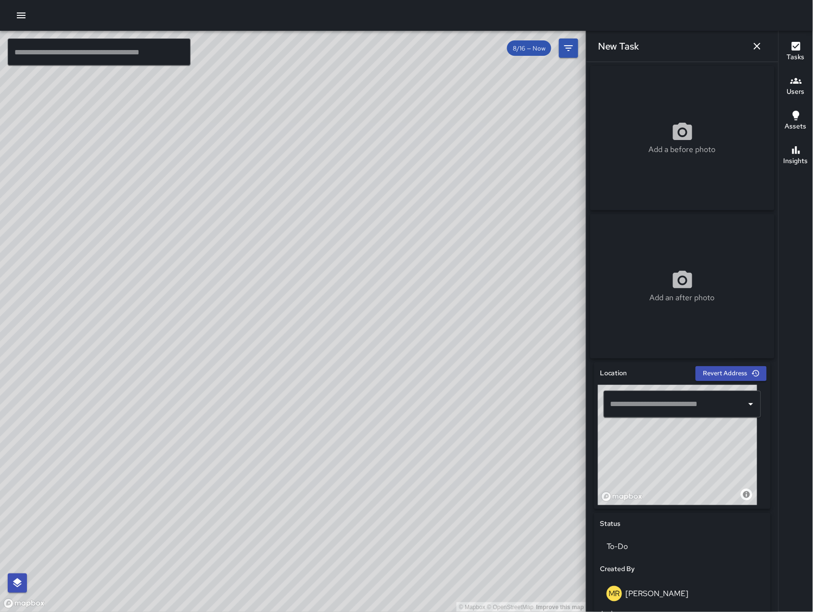
click at [633, 173] on div "Add a before photo" at bounding box center [683, 138] width 184 height 144
click at [682, 234] on div "Add an after photo" at bounding box center [683, 286] width 184 height 144
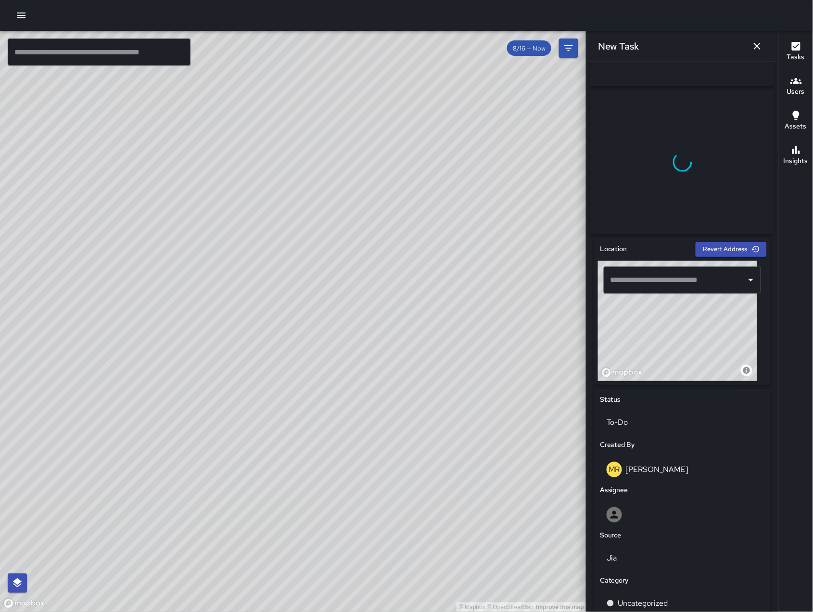
click at [672, 289] on input "text" at bounding box center [675, 280] width 134 height 18
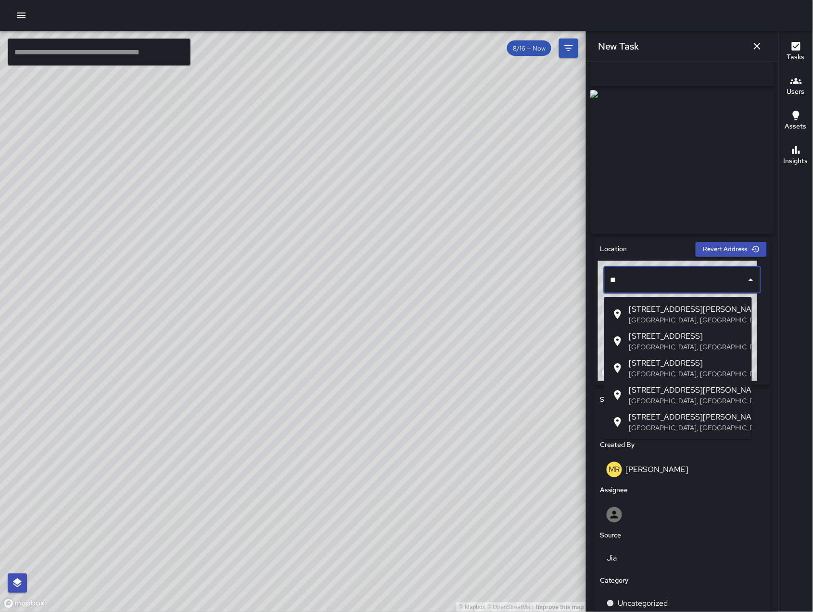
type input "*"
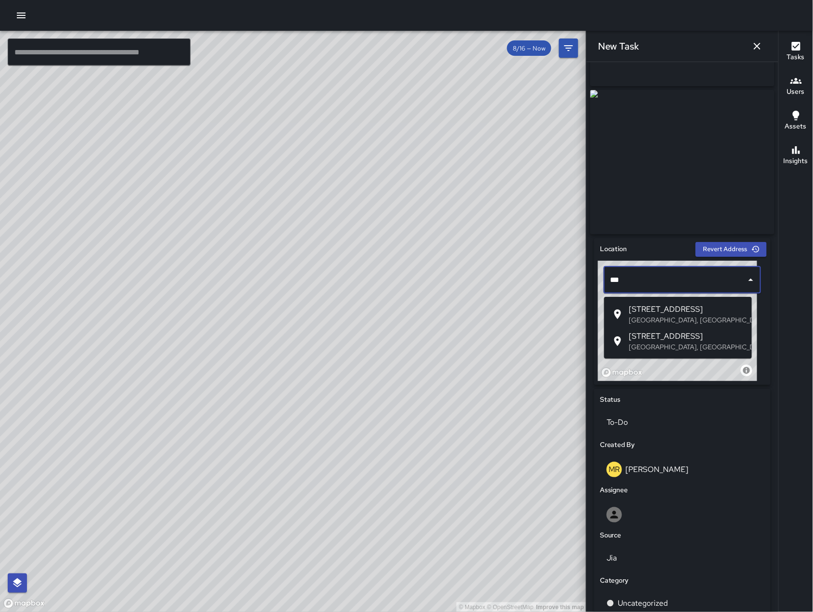
click at [674, 312] on span "588 Minna Street" at bounding box center [687, 310] width 115 height 12
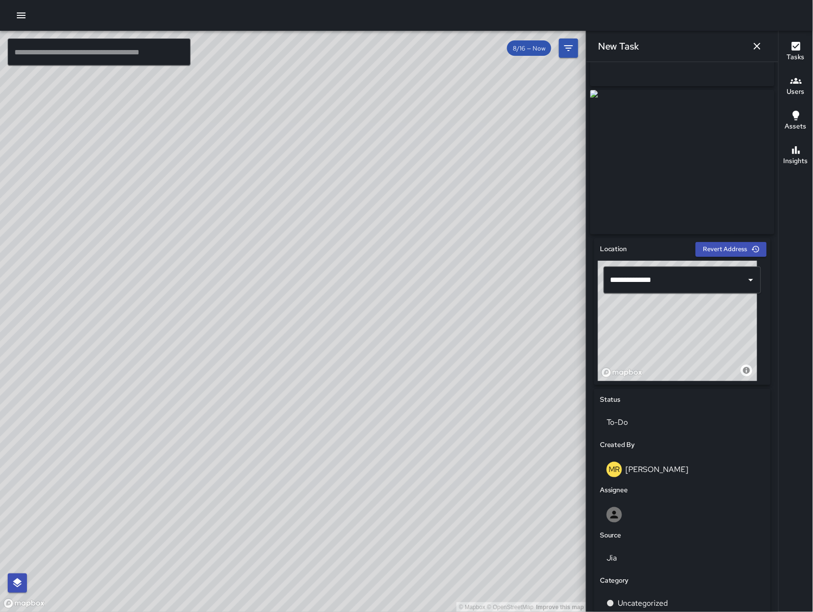
drag, startPoint x: 698, startPoint y: 346, endPoint x: 677, endPoint y: 322, distance: 32.4
click at [677, 322] on div "© Mapbox © OpenStreetMap Improve this map" at bounding box center [677, 321] width 159 height 120
click at [682, 326] on div "© Mapbox © OpenStreetMap Improve this map" at bounding box center [677, 321] width 159 height 120
type input "**********"
click at [689, 335] on div "© Mapbox © OpenStreetMap Improve this map" at bounding box center [677, 321] width 159 height 120
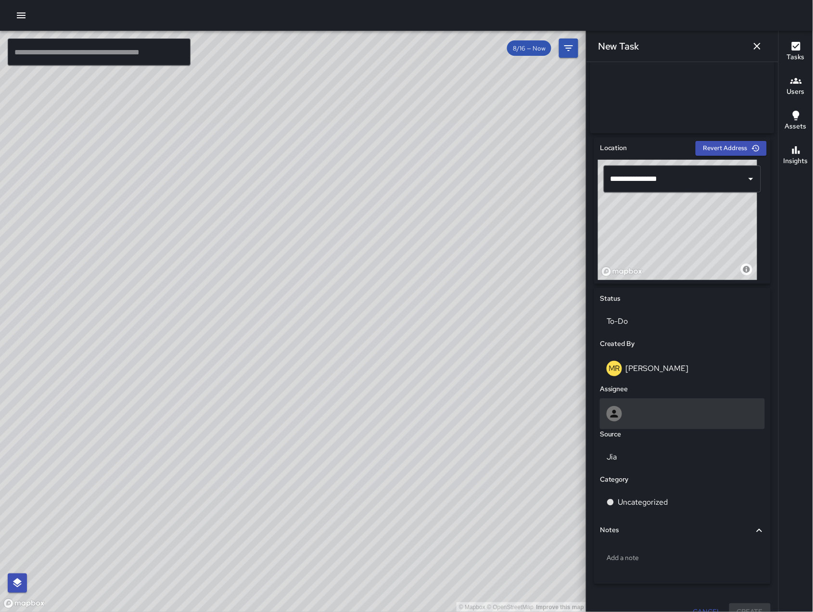
scroll to position [239, 0]
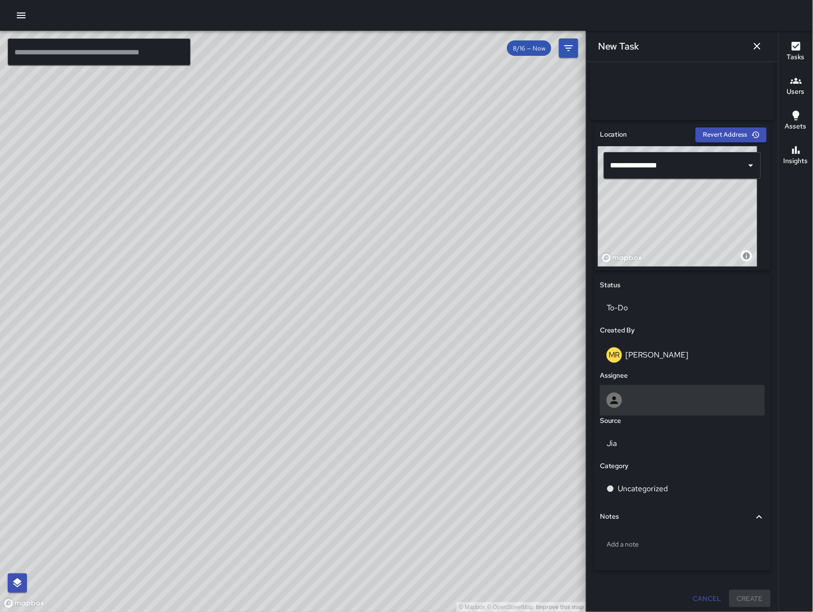
click at [663, 399] on div at bounding box center [683, 400] width 152 height 15
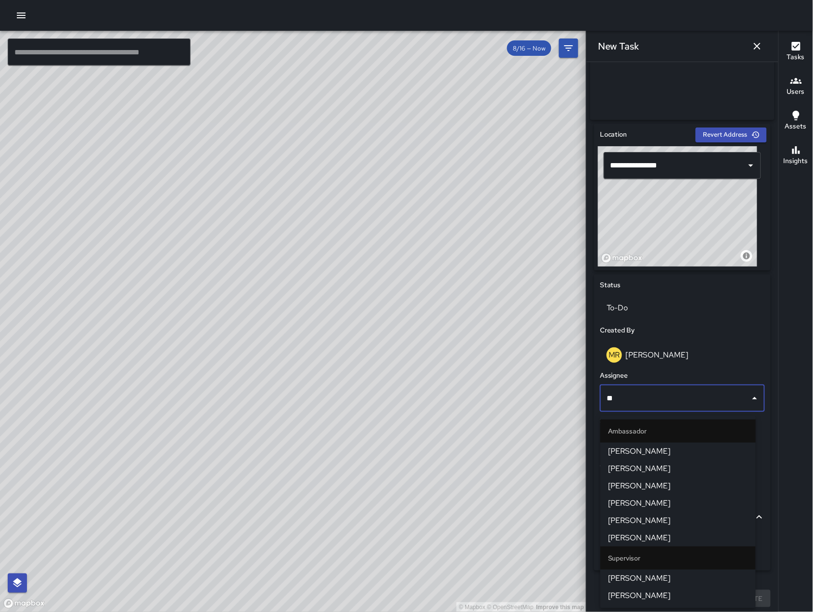
type input "***"
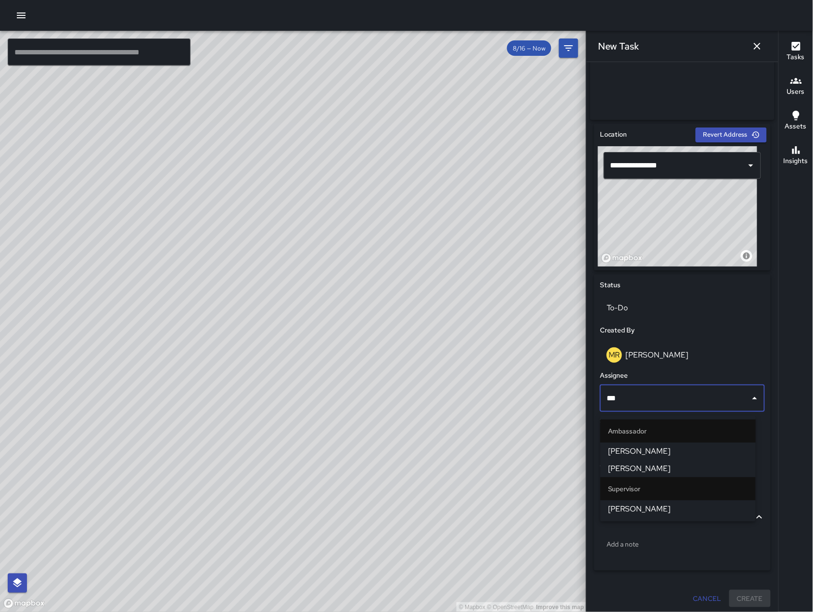
click at [640, 504] on span "David Lewis" at bounding box center [678, 509] width 140 height 12
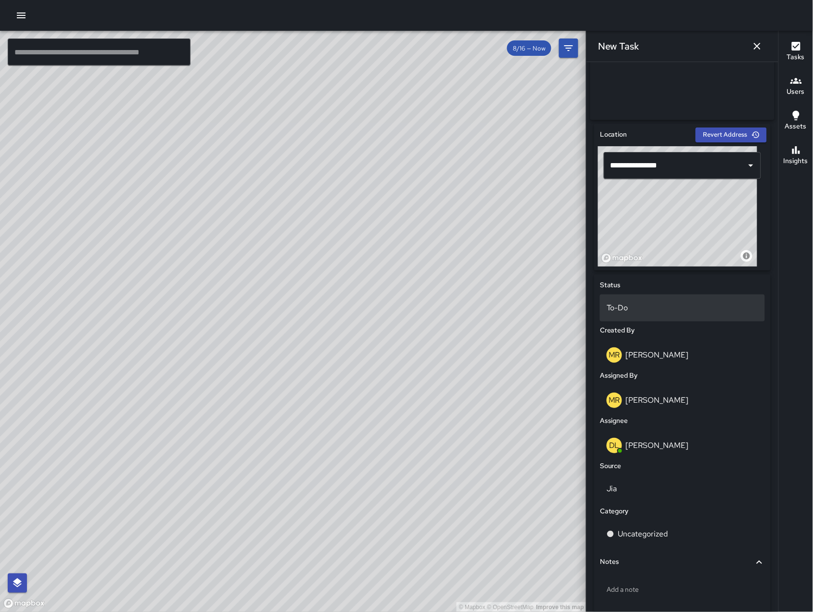
click at [649, 314] on p "To-Do" at bounding box center [683, 308] width 152 height 12
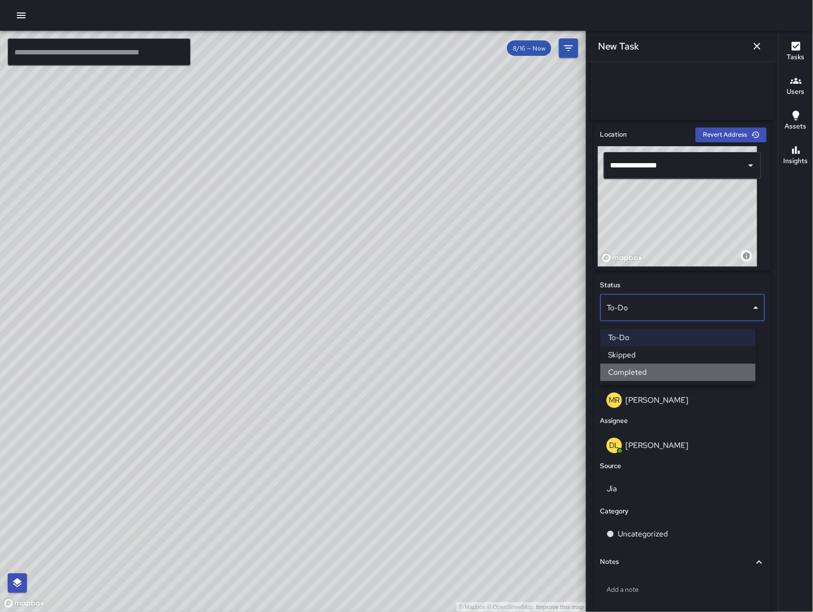
click at [656, 377] on li "Completed" at bounding box center [678, 372] width 155 height 17
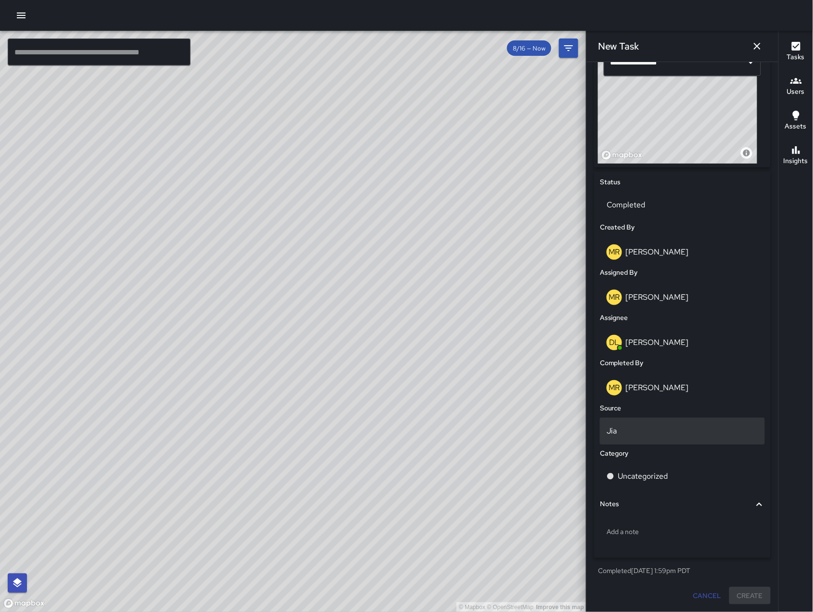
scroll to position [346, 0]
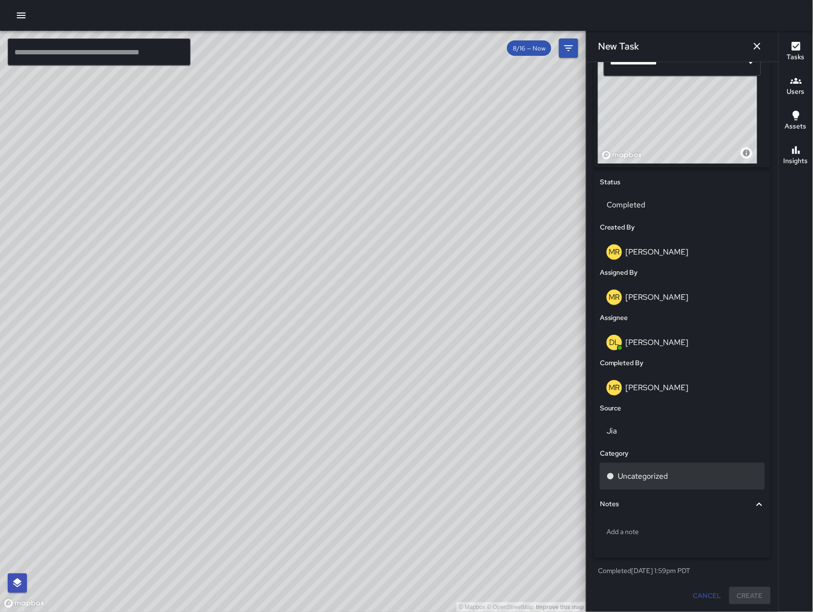
click at [673, 465] on div "Uncategorized" at bounding box center [682, 476] width 165 height 27
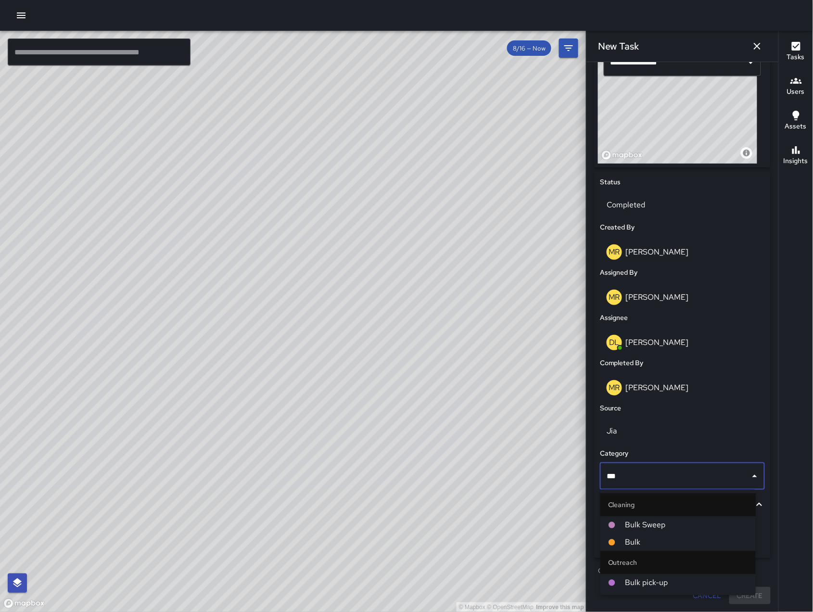
type input "****"
click at [665, 550] on li "Bulk" at bounding box center [678, 542] width 155 height 17
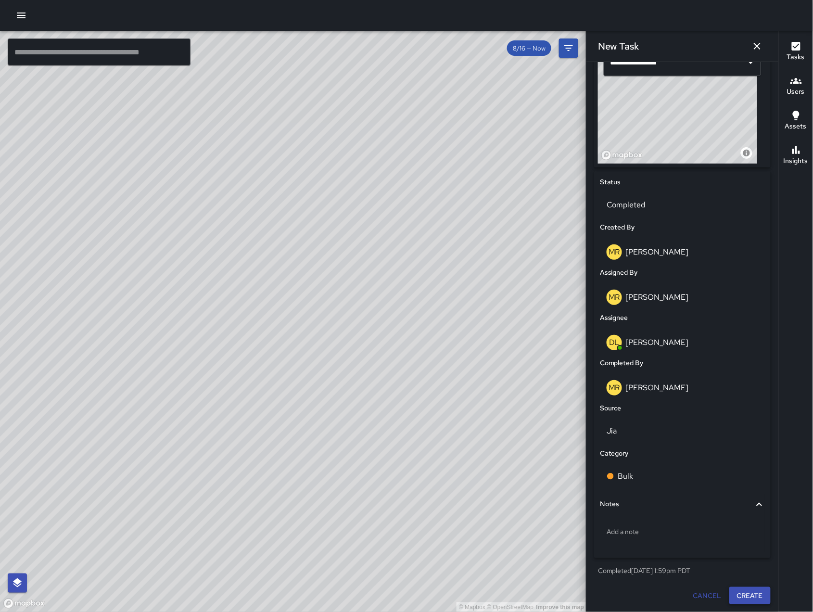
click at [731, 597] on button "Create" at bounding box center [750, 596] width 41 height 18
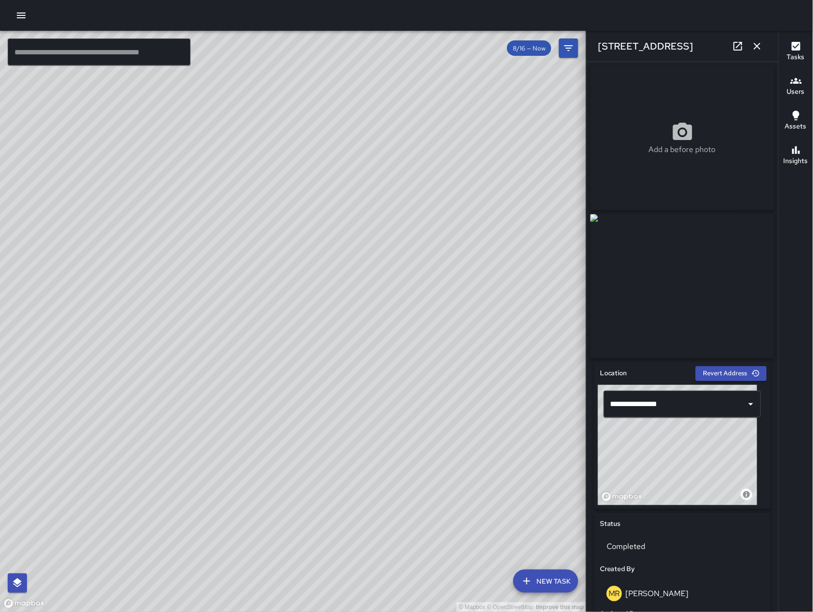
click at [719, 127] on div "Add a before photo" at bounding box center [683, 138] width 184 height 35
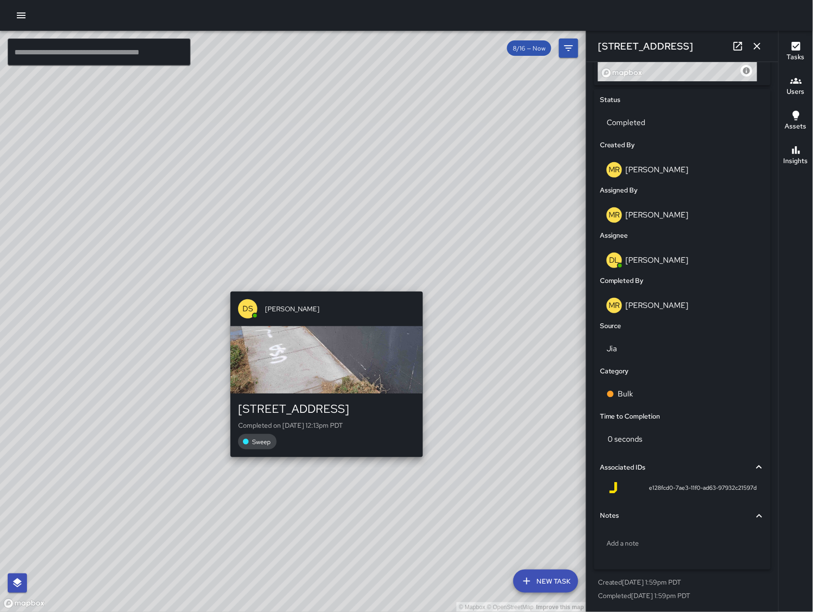
drag, startPoint x: 431, startPoint y: 521, endPoint x: 429, endPoint y: 323, distance: 197.8
click at [429, 323] on div "© Mapbox © OpenStreetMap Improve this map DS Daniel Sterling 312 8th Street Com…" at bounding box center [293, 321] width 587 height 581
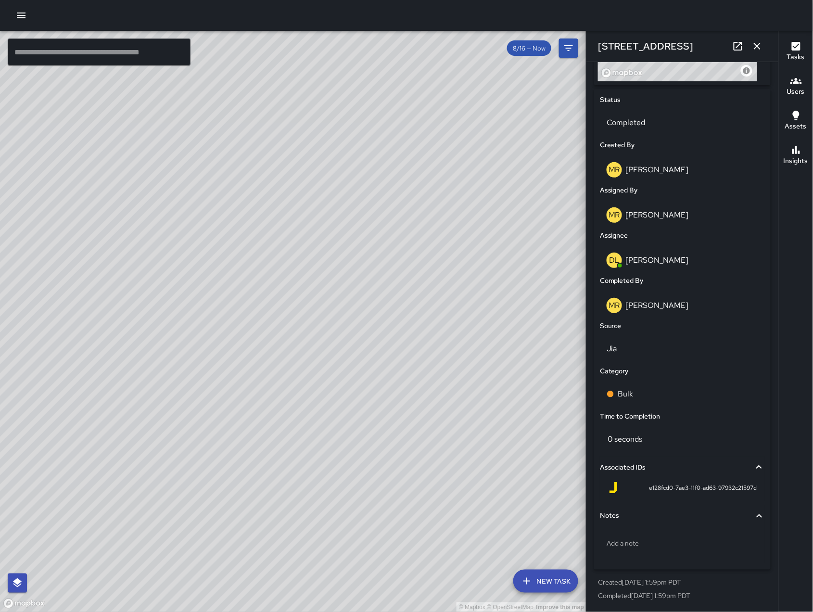
drag, startPoint x: 250, startPoint y: 554, endPoint x: 411, endPoint y: 523, distance: 163.6
click at [411, 523] on div "© Mapbox © OpenStreetMap Improve this map" at bounding box center [293, 321] width 587 height 581
click at [762, 43] on icon "button" at bounding box center [758, 46] width 12 height 12
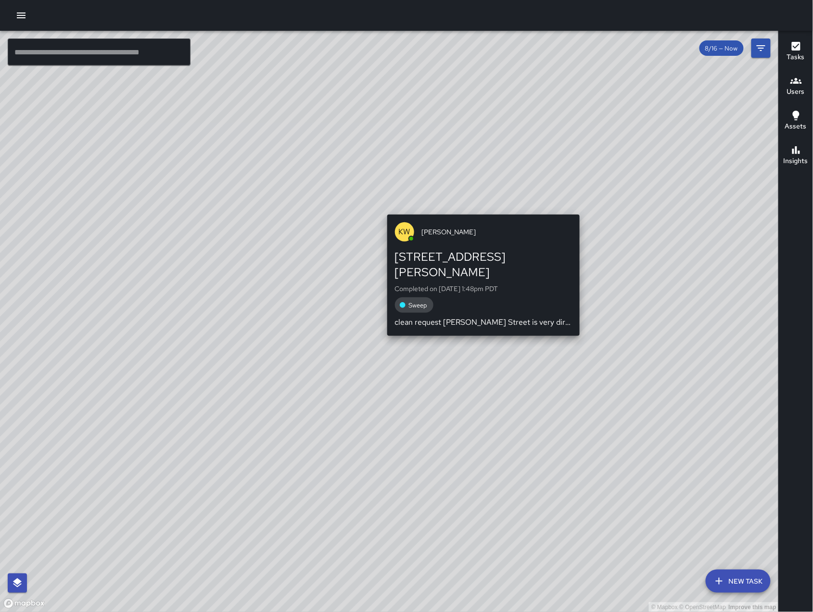
click at [477, 213] on div "KW Kenneth Ware 1050 Howard Street Completed on 8/16/2025, 1:48pm PDT Sweep cle…" at bounding box center [484, 275] width 200 height 129
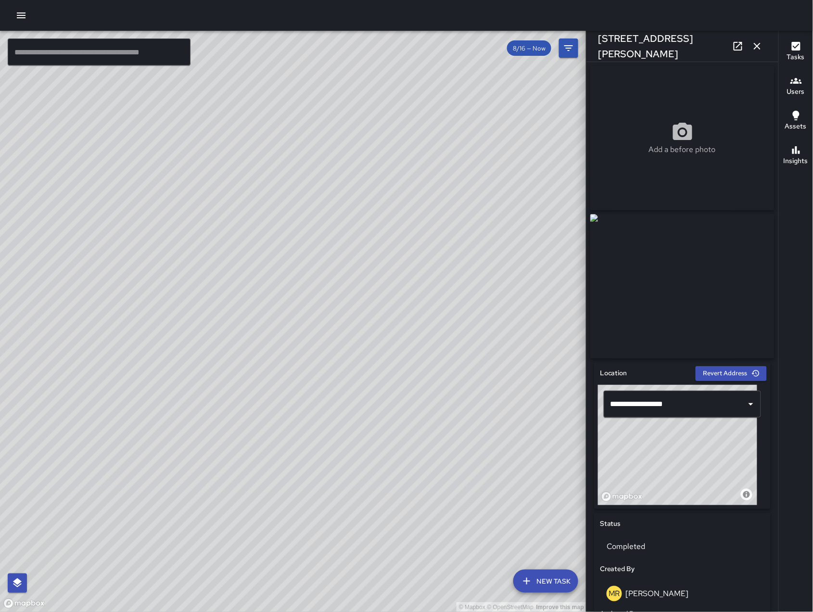
click at [761, 40] on icon "button" at bounding box center [758, 46] width 12 height 12
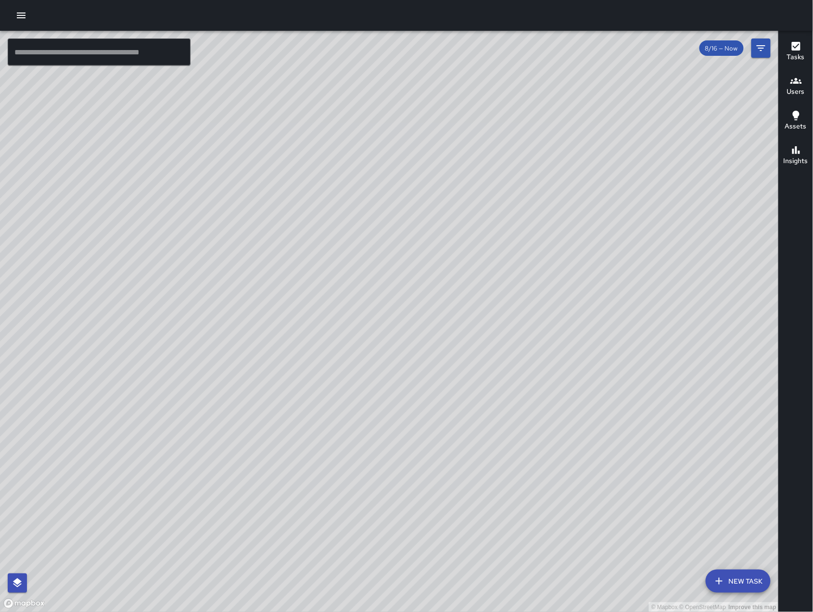
drag, startPoint x: 563, startPoint y: 506, endPoint x: 573, endPoint y: 466, distance: 41.1
click at [573, 466] on div "© Mapbox © OpenStreetMap Improve this map" at bounding box center [389, 321] width 779 height 581
drag, startPoint x: 394, startPoint y: 211, endPoint x: 403, endPoint y: 259, distance: 49.4
click at [403, 259] on div "© Mapbox © OpenStreetMap Improve this map" at bounding box center [389, 321] width 779 height 581
click at [398, 188] on div "© Mapbox © OpenStreetMap Improve this map KW Kenneth Ware 1050 Howard Street Co…" at bounding box center [389, 321] width 779 height 581
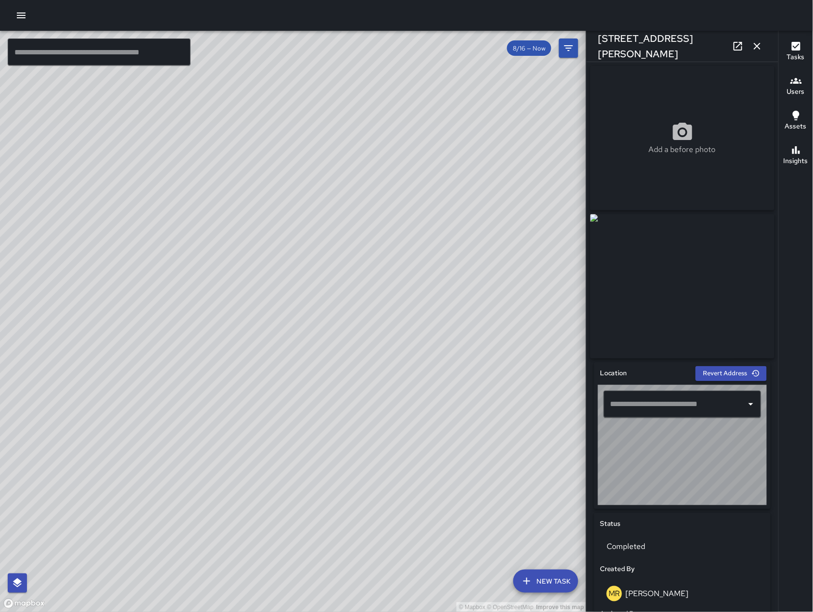
type input "**********"
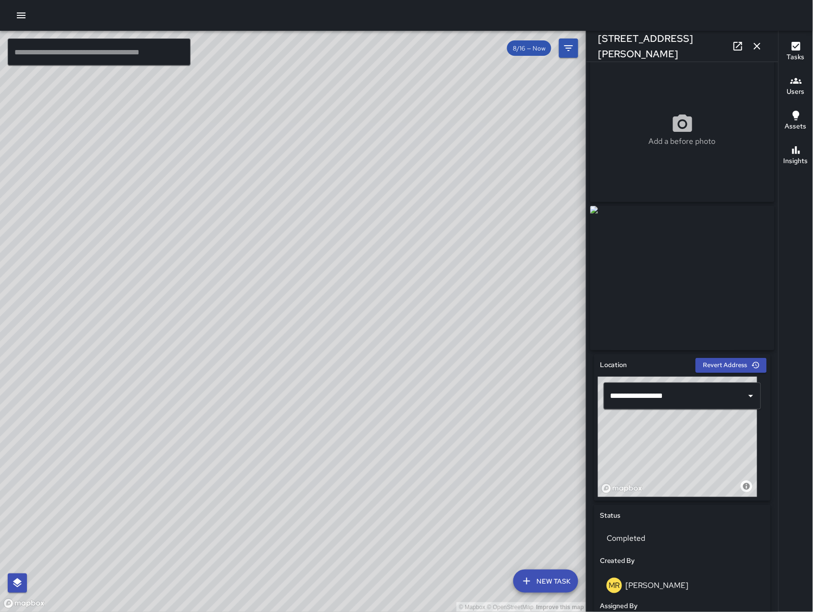
scroll to position [0, 0]
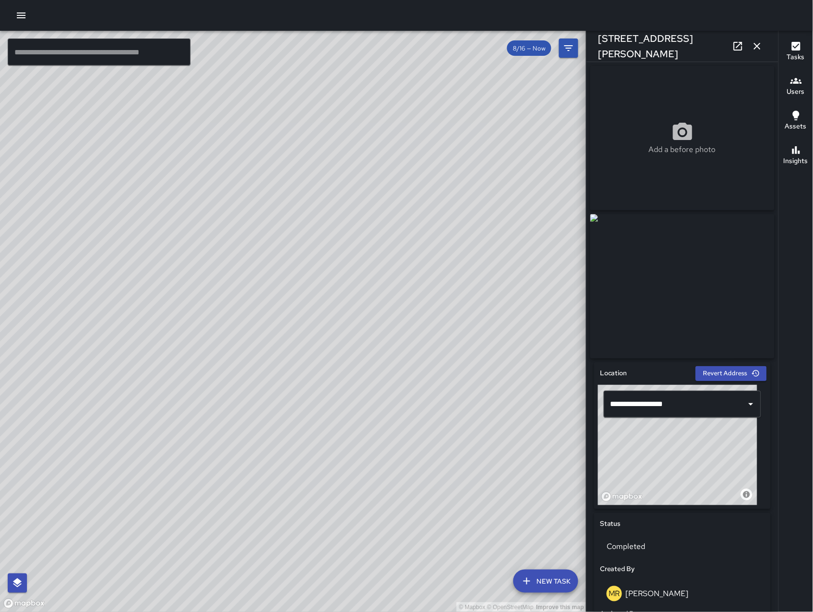
drag, startPoint x: 283, startPoint y: 570, endPoint x: 367, endPoint y: 346, distance: 239.6
click at [367, 346] on div "© Mapbox © OpenStreetMap Improve this map" at bounding box center [293, 321] width 587 height 581
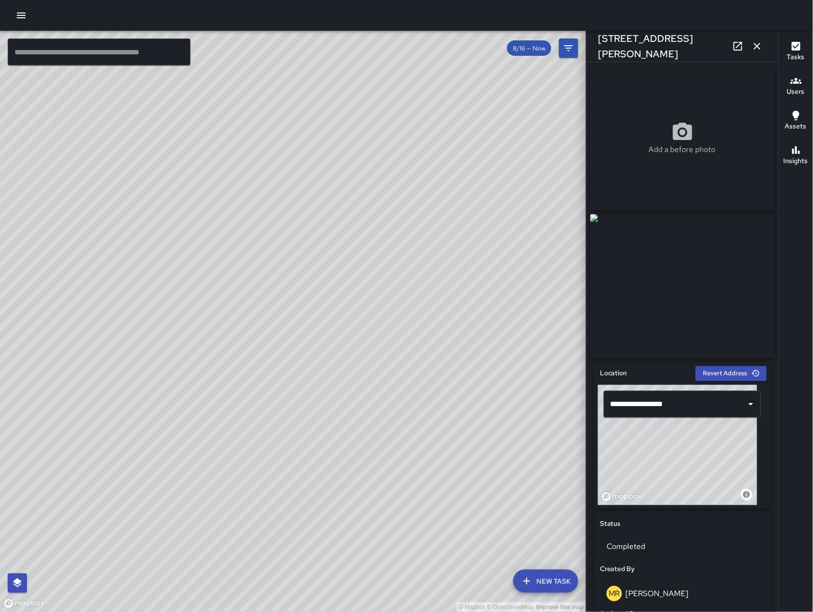
drag, startPoint x: 396, startPoint y: 328, endPoint x: 379, endPoint y: 374, distance: 49.5
click at [389, 383] on div "© Mapbox © OpenStreetMap Improve this map" at bounding box center [293, 321] width 587 height 581
click at [760, 44] on icon "button" at bounding box center [757, 46] width 7 height 7
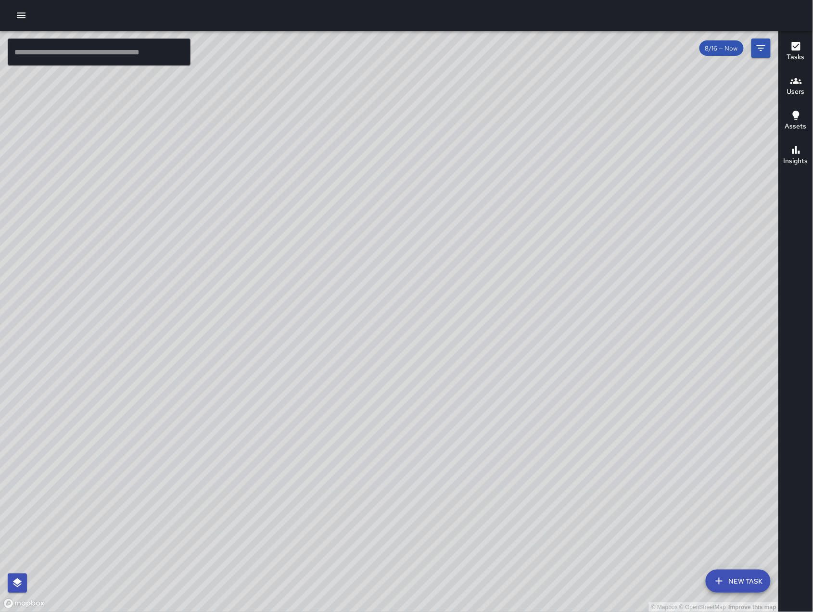
drag, startPoint x: 417, startPoint y: 167, endPoint x: 458, endPoint y: 256, distance: 98.2
click at [458, 256] on div "© Mapbox © OpenStreetMap Improve this map" at bounding box center [389, 321] width 779 height 581
drag, startPoint x: 460, startPoint y: 282, endPoint x: 467, endPoint y: 329, distance: 47.6
click at [466, 322] on div "© Mapbox © OpenStreetMap Improve this map" at bounding box center [389, 321] width 779 height 581
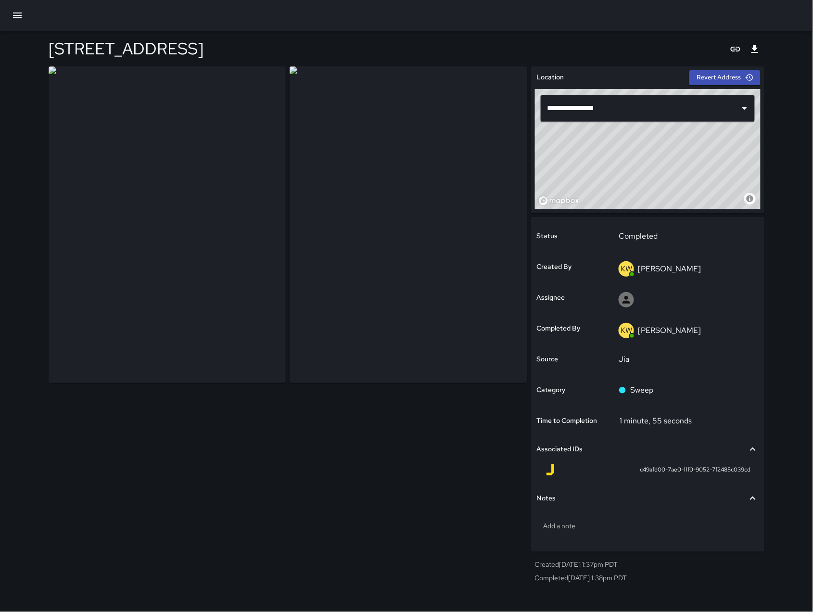
click at [517, 205] on img at bounding box center [408, 224] width 237 height 317
